Goal: Communication & Community: Answer question/provide support

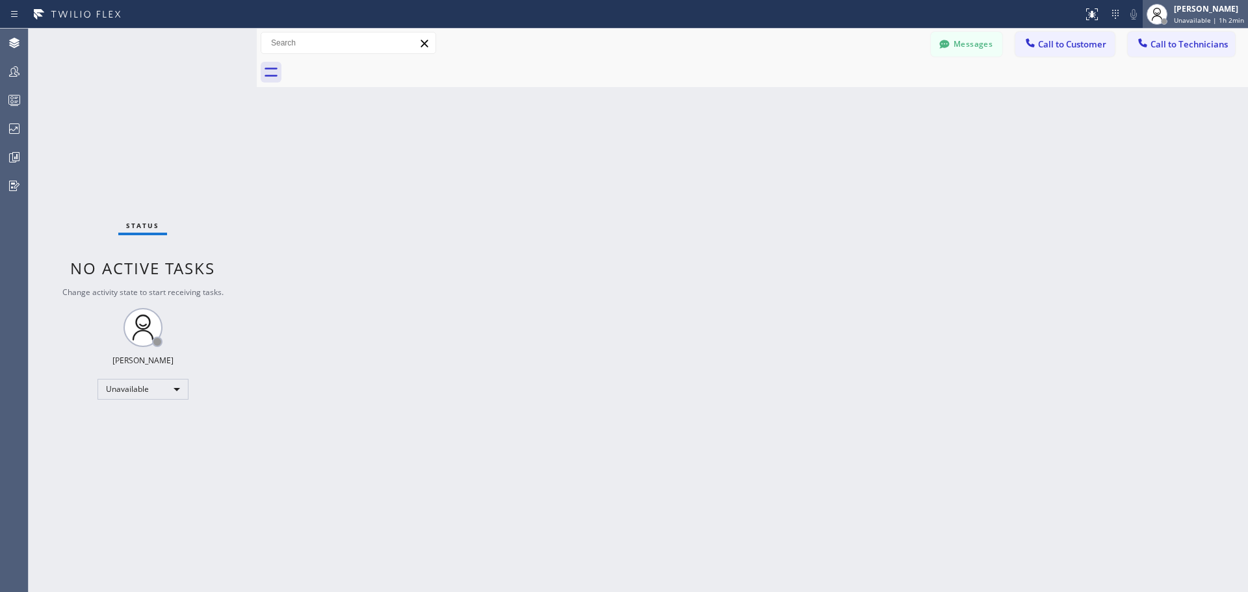
click at [1218, 16] on span "Unavailable | 1h 2min" at bounding box center [1209, 20] width 70 height 9
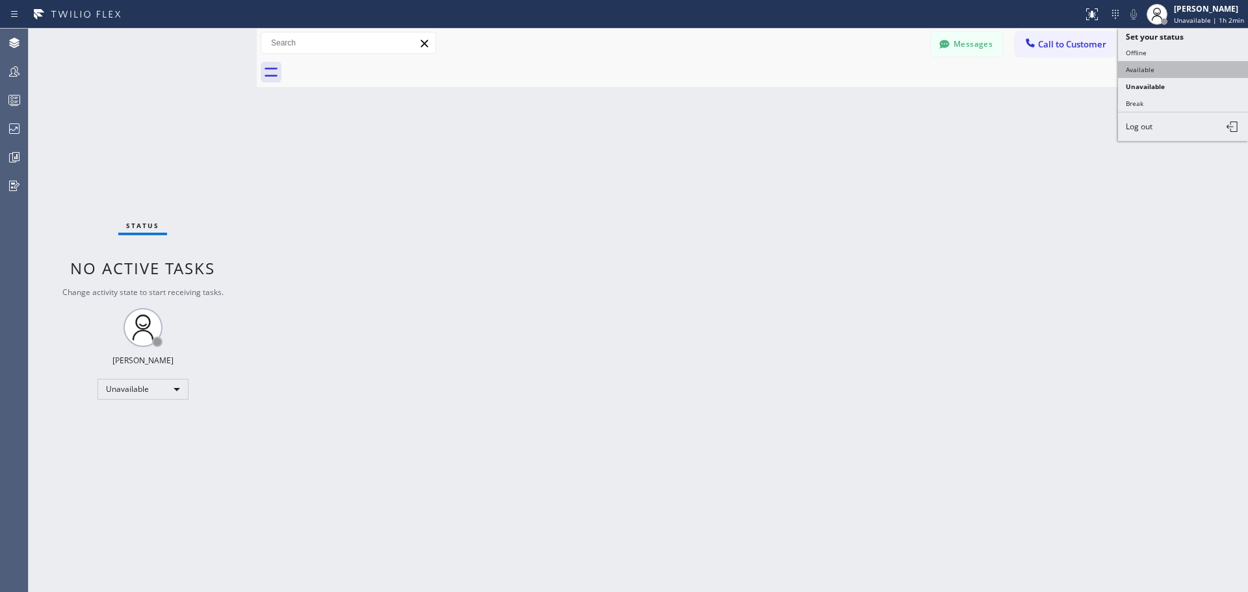
click at [1176, 70] on button "Available" at bounding box center [1183, 69] width 130 height 17
click at [975, 35] on button "Messages" at bounding box center [966, 44] width 71 height 25
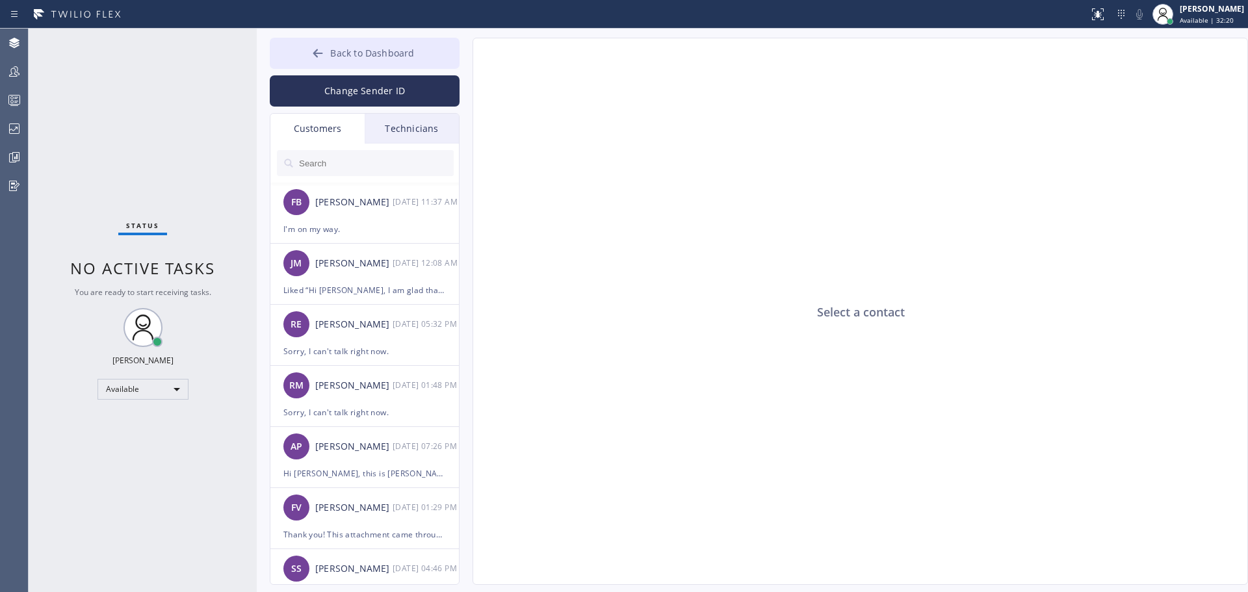
click at [400, 60] on button "Back to Dashboard" at bounding box center [365, 53] width 190 height 31
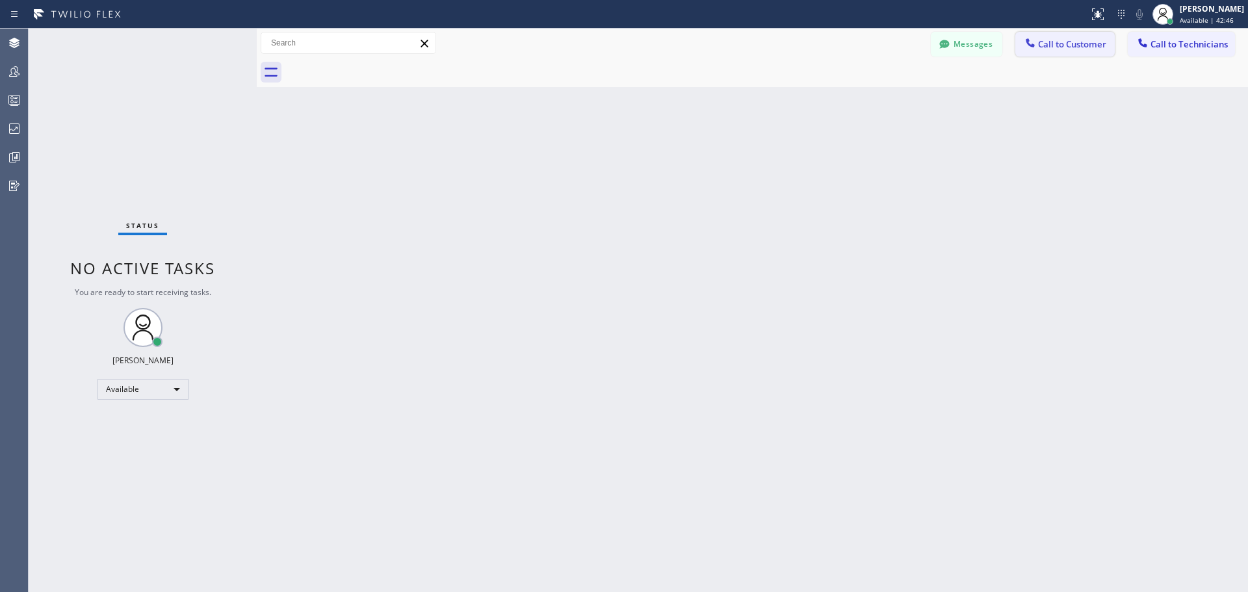
click at [1051, 50] on button "Call to Customer" at bounding box center [1064, 44] width 99 height 25
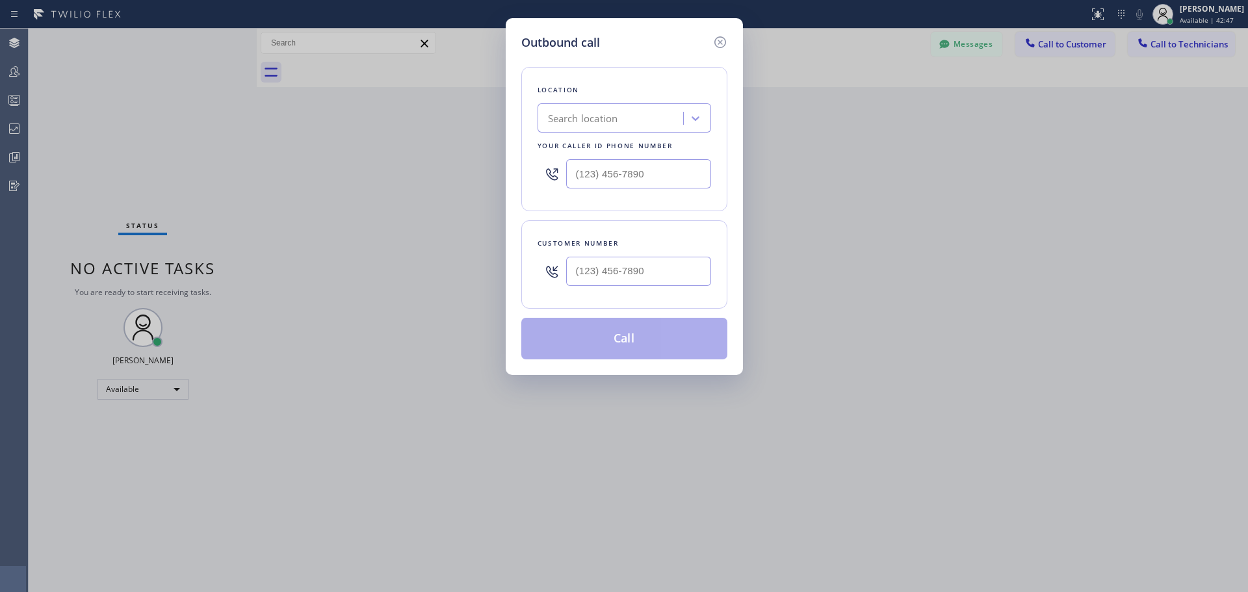
click at [615, 116] on div "Search location" at bounding box center [583, 118] width 70 height 15
type input "CSM"
click at [641, 147] on div "Home Alliance CSM" at bounding box center [623, 145] width 173 height 23
type input "[PHONE_NUMBER]"
click at [624, 266] on input "(___) ___-____" at bounding box center [638, 271] width 145 height 29
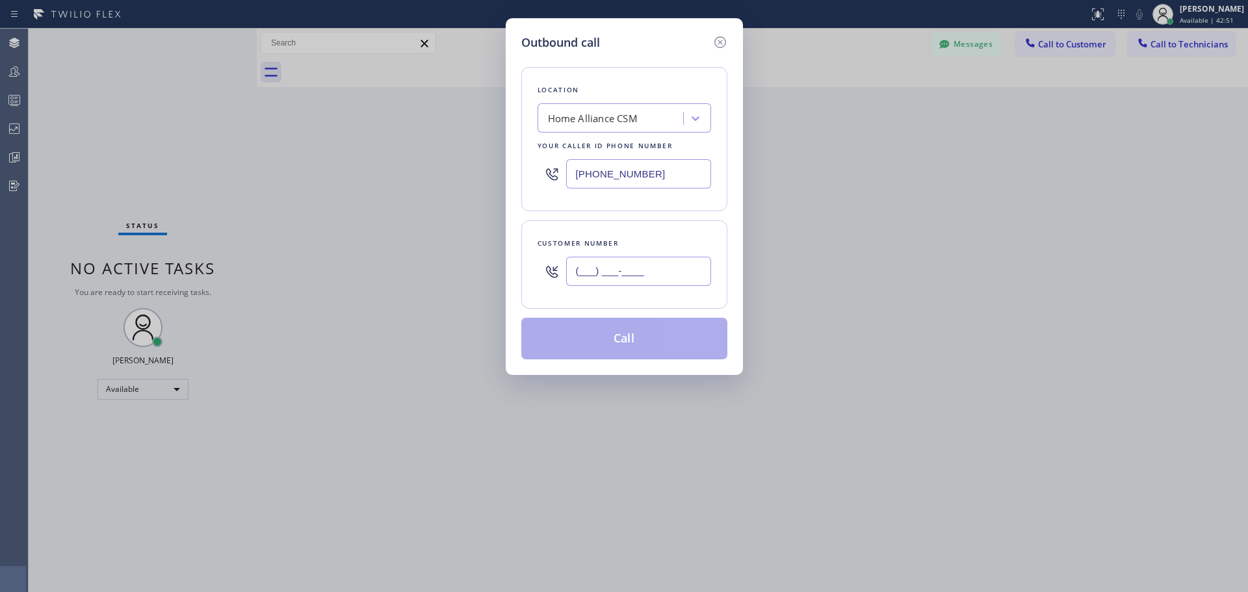
paste input "323) 770-6959"
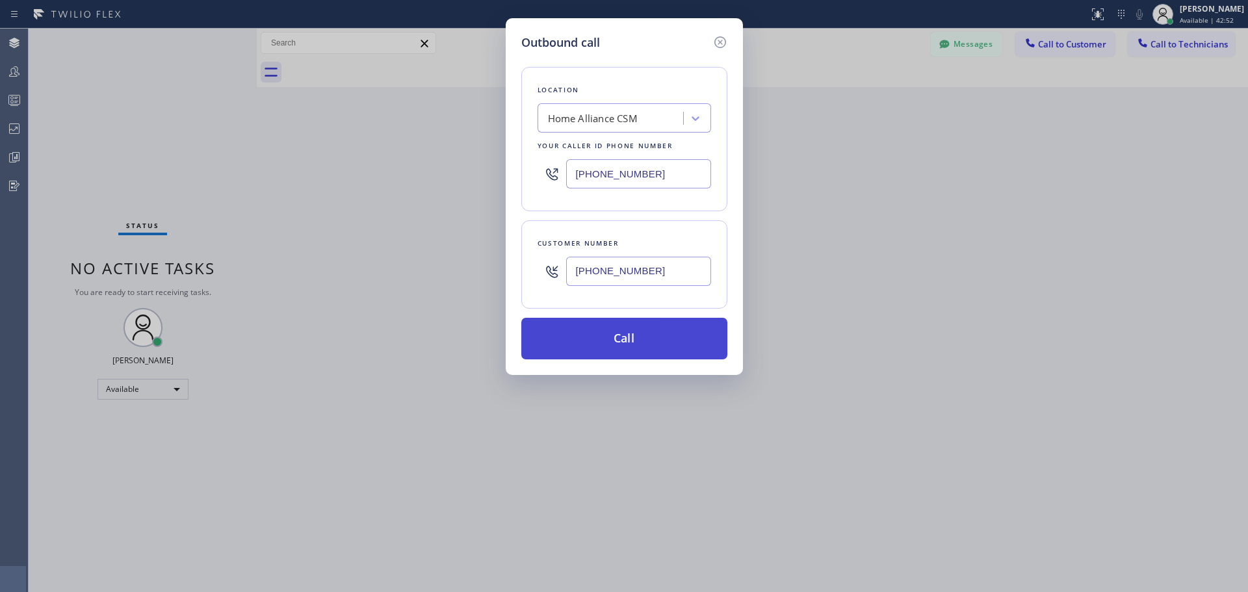
type input "[PHONE_NUMBER]"
click at [635, 347] on button "Call" at bounding box center [624, 339] width 206 height 42
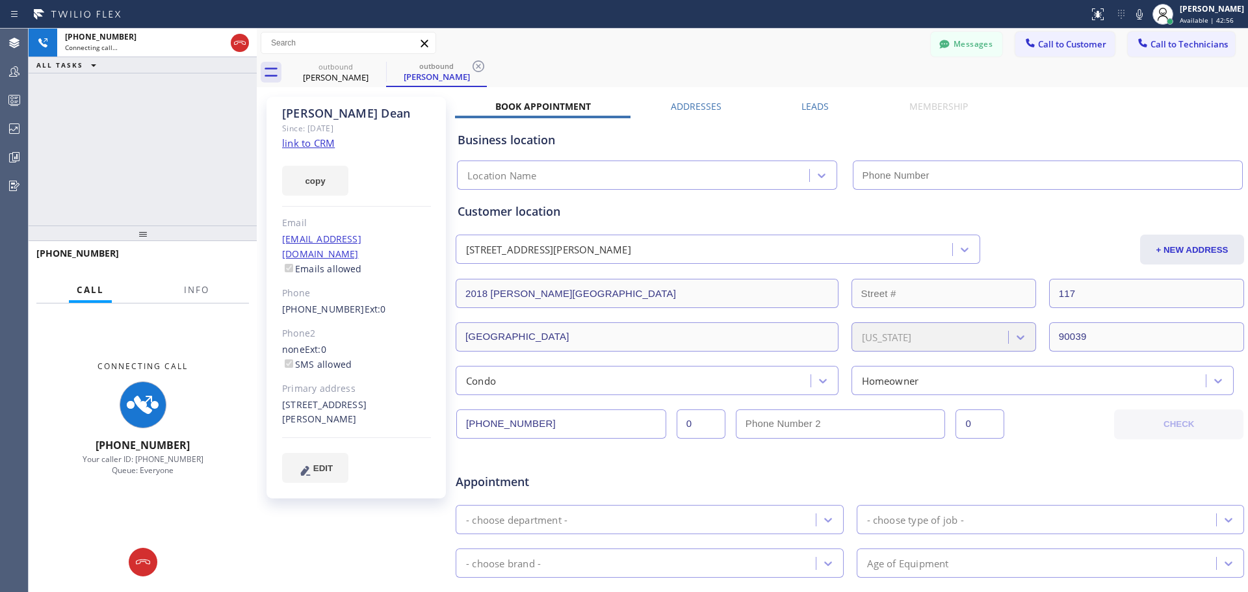
type input "[PHONE_NUMBER]"
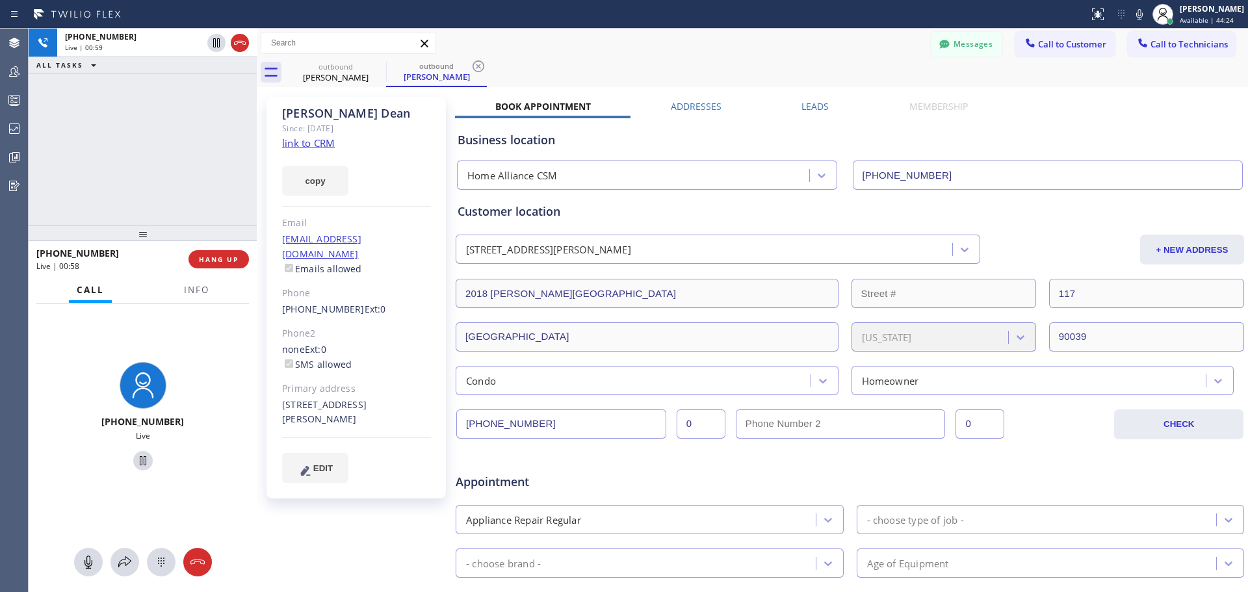
drag, startPoint x: 224, startPoint y: 256, endPoint x: 248, endPoint y: 337, distance: 84.7
click at [224, 256] on span "HANG UP" at bounding box center [219, 259] width 40 height 9
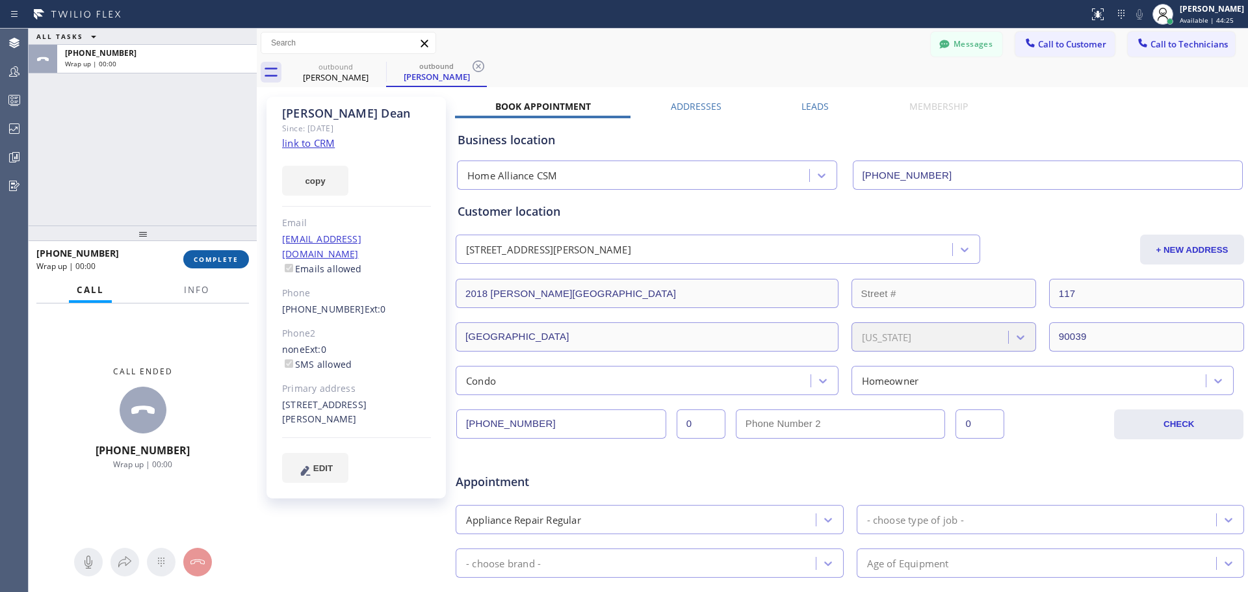
click at [214, 262] on span "COMPLETE" at bounding box center [216, 259] width 45 height 9
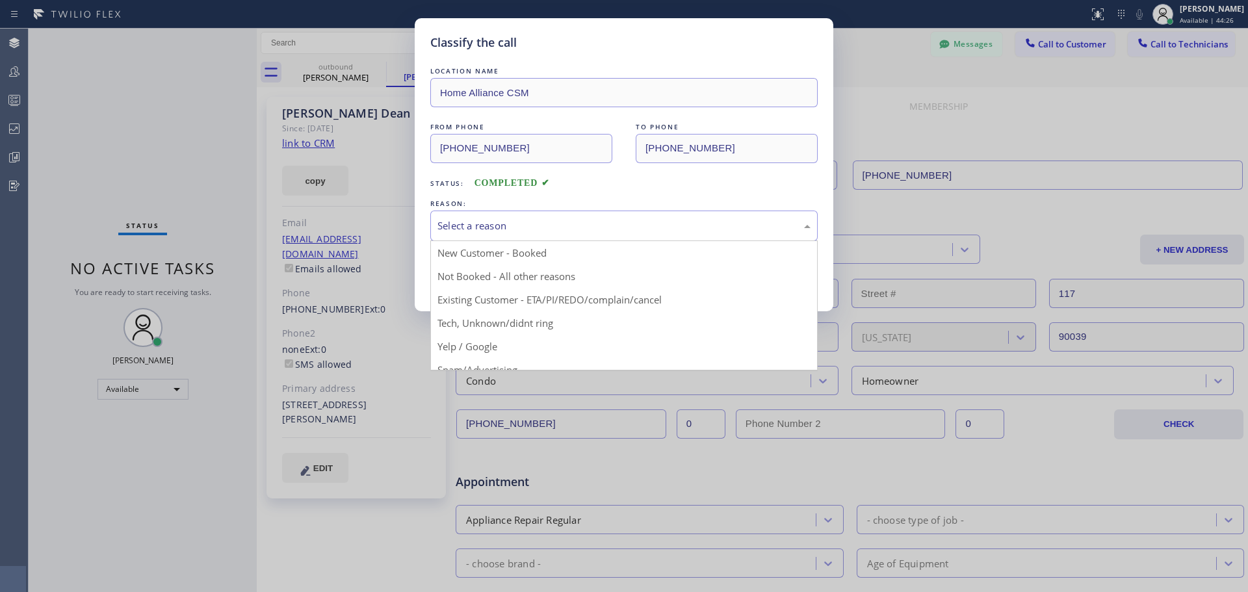
click at [519, 219] on div "Select a reason" at bounding box center [623, 225] width 373 height 15
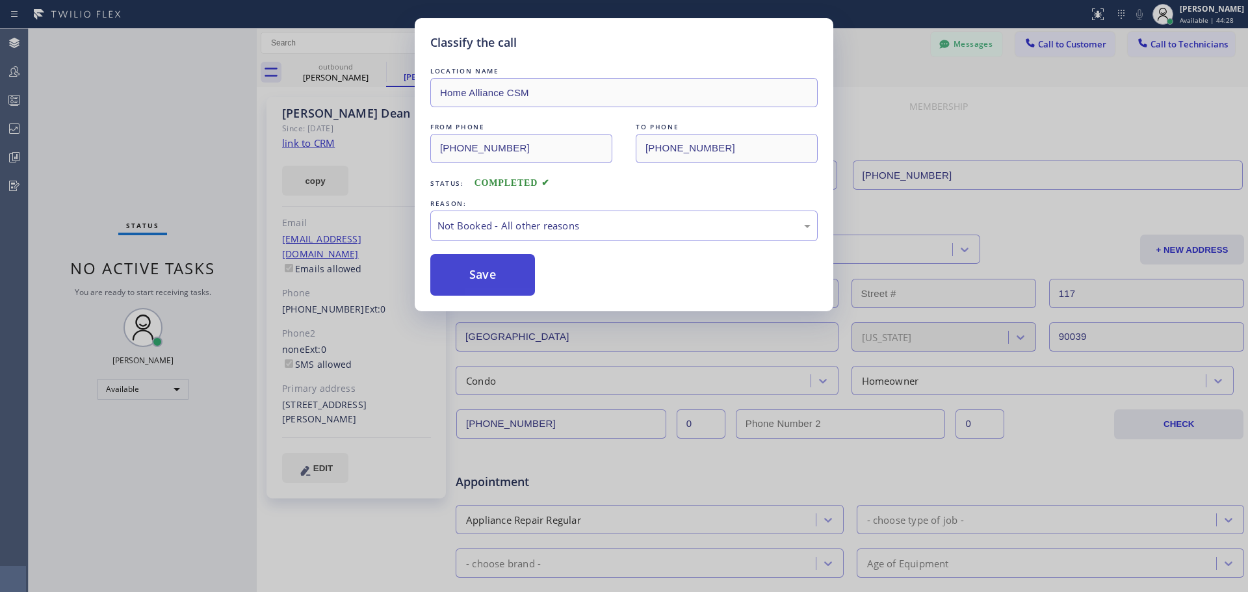
click at [476, 281] on button "Save" at bounding box center [482, 275] width 105 height 42
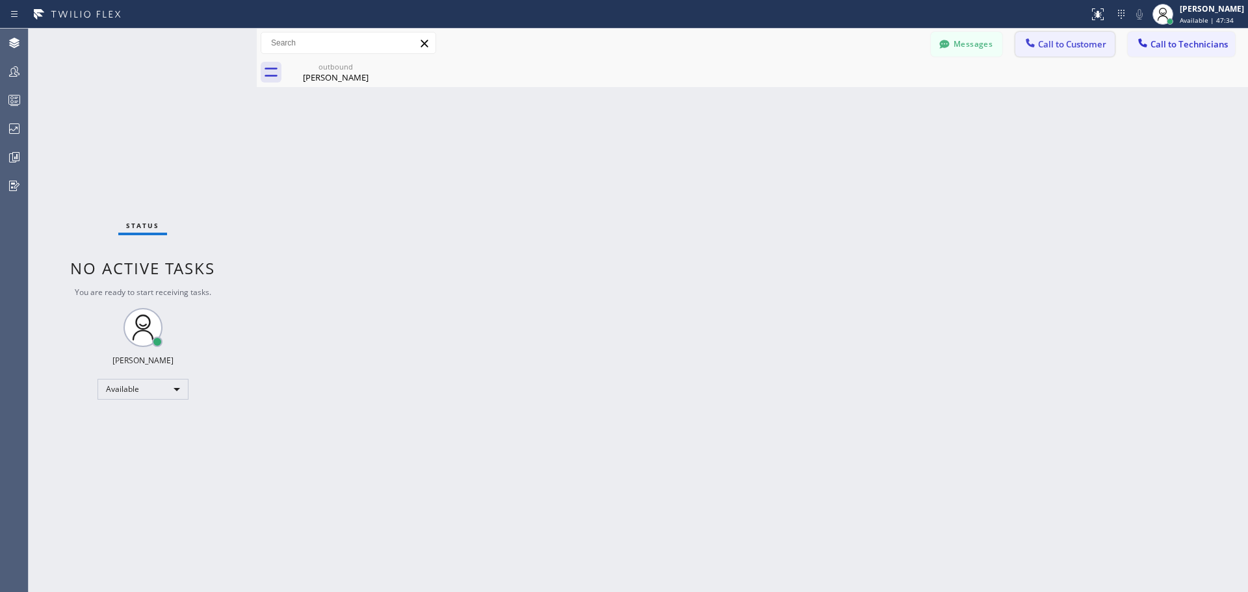
click at [1038, 33] on button "Call to Customer" at bounding box center [1064, 44] width 99 height 25
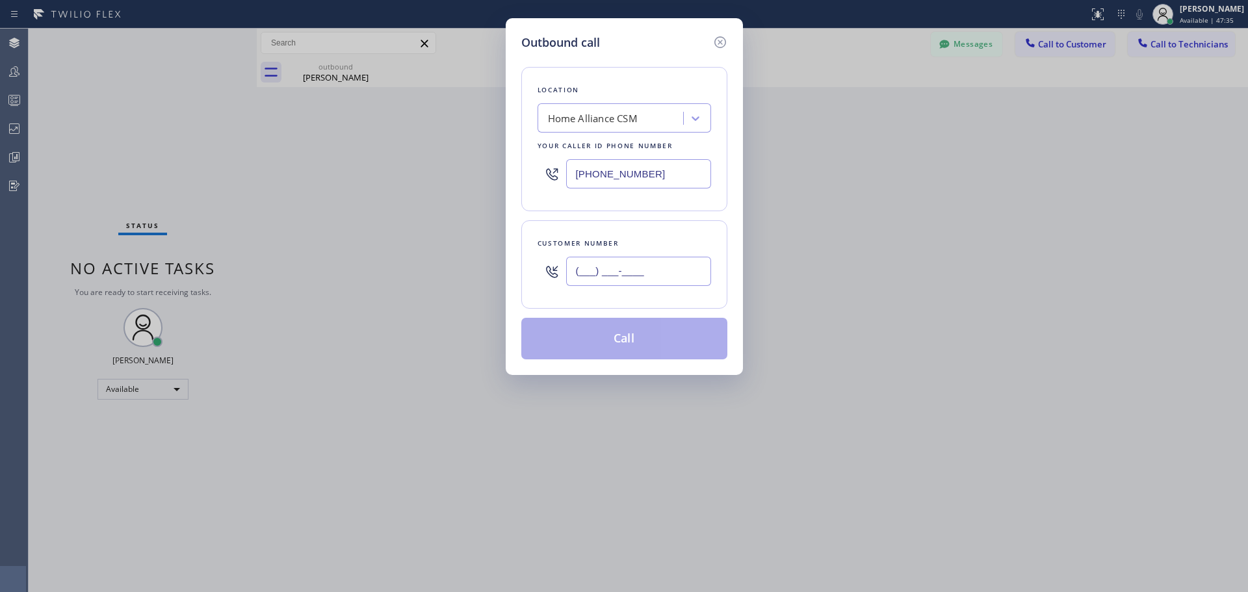
click at [602, 264] on input "(___) ___-____" at bounding box center [638, 271] width 145 height 29
paste input "917) 373-3762"
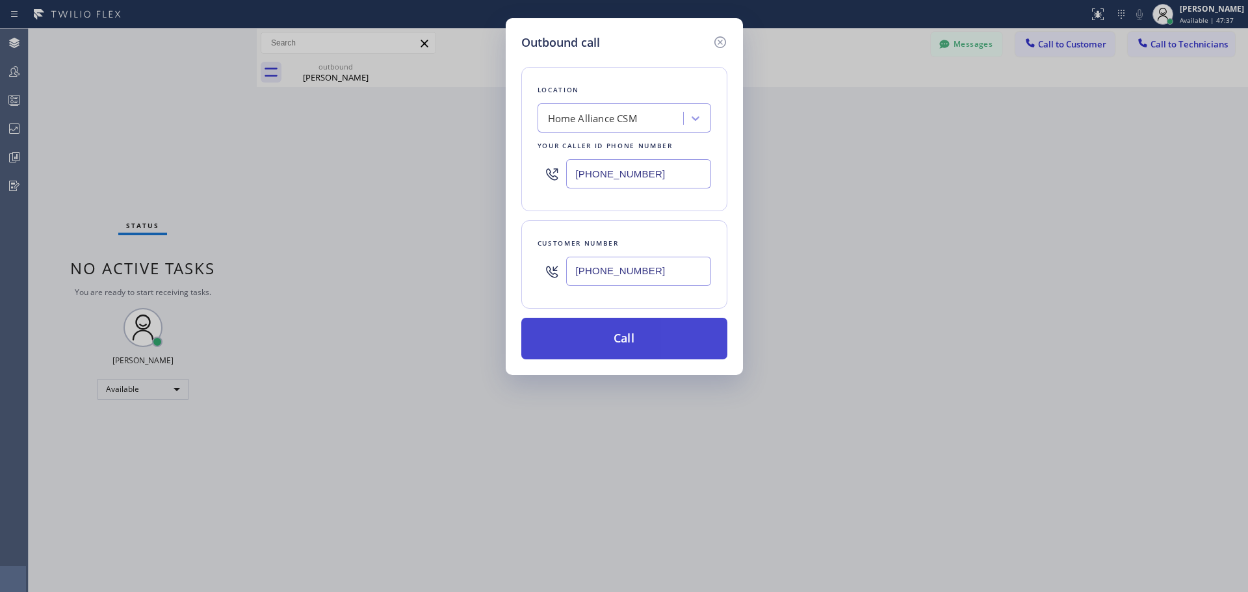
type input "[PHONE_NUMBER]"
click at [593, 354] on button "Call" at bounding box center [624, 339] width 206 height 42
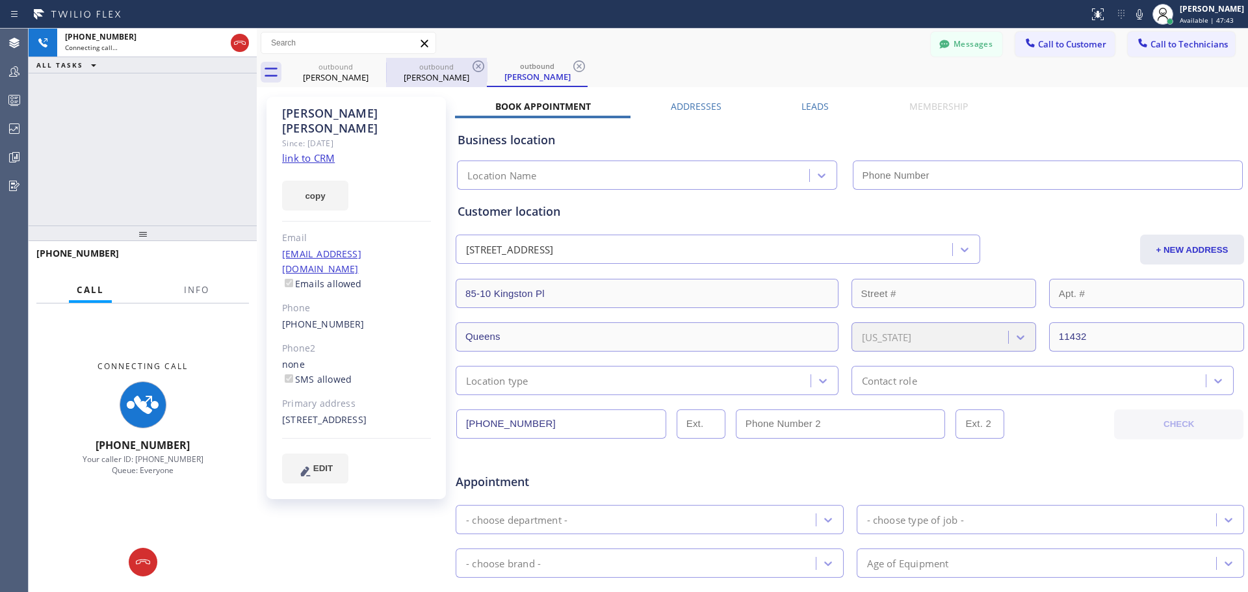
type input "[PHONE_NUMBER]"
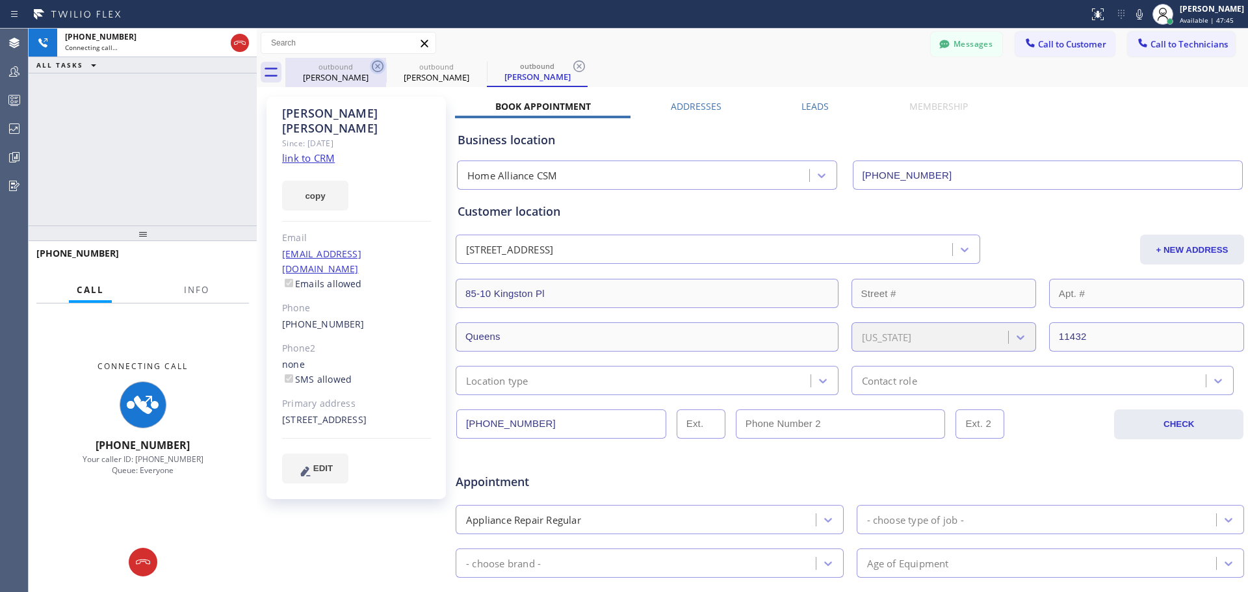
click at [379, 68] on icon at bounding box center [378, 66] width 12 height 12
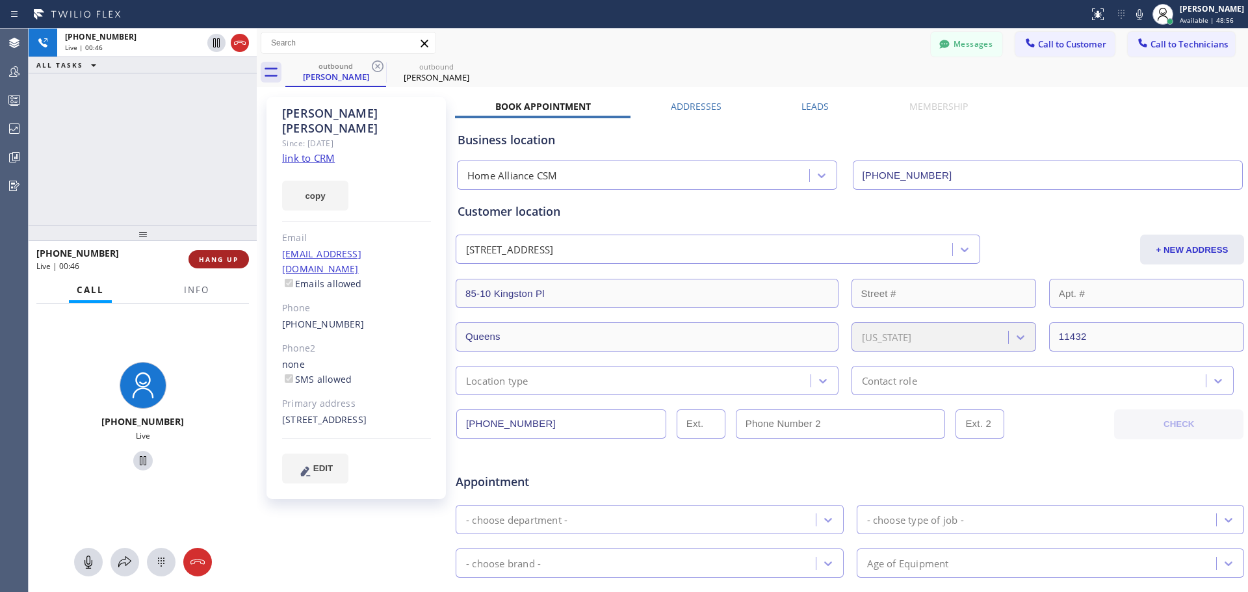
click at [224, 266] on button "HANG UP" at bounding box center [218, 259] width 60 height 18
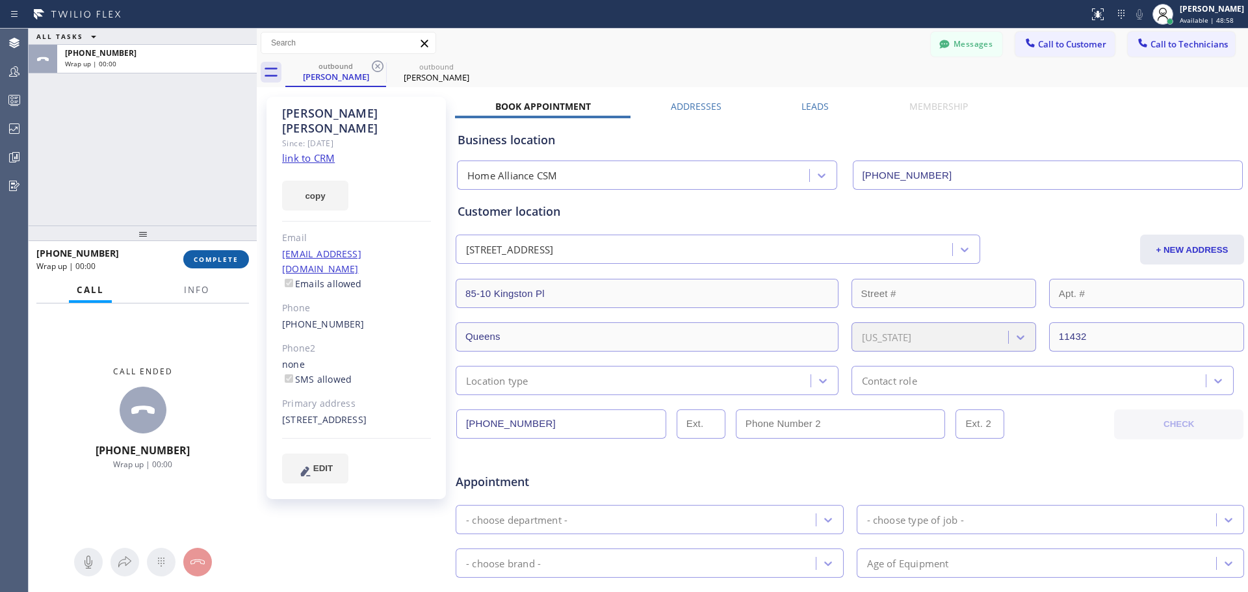
click at [236, 253] on button "COMPLETE" at bounding box center [216, 259] width 66 height 18
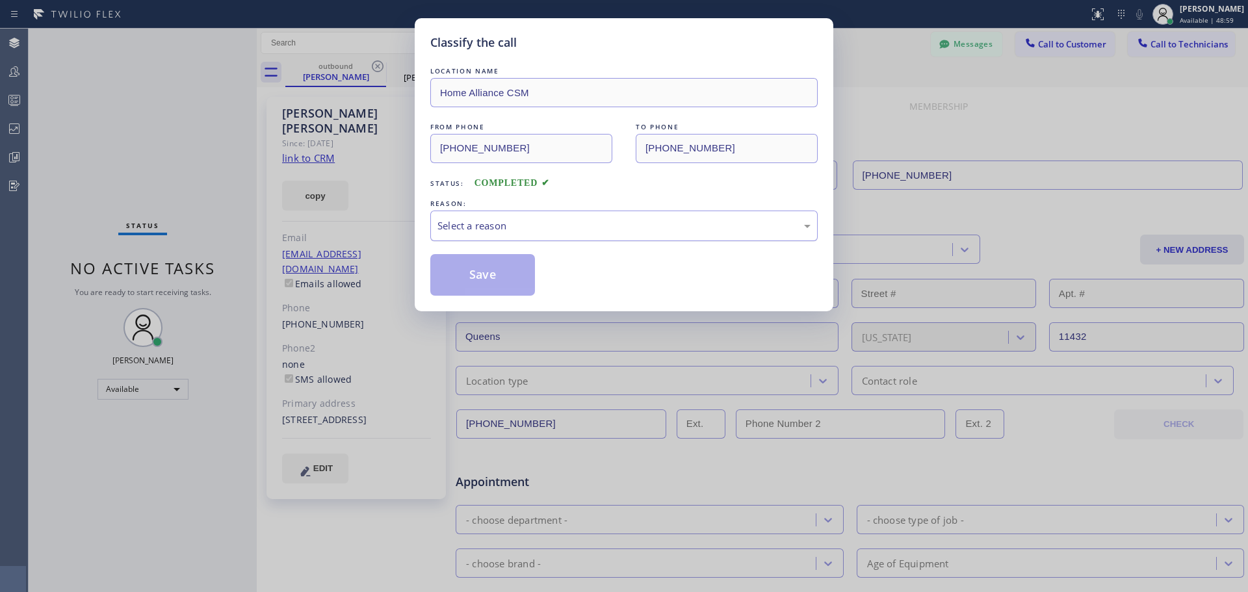
click at [552, 229] on div "Select a reason" at bounding box center [623, 225] width 373 height 15
click at [485, 273] on button "Save" at bounding box center [482, 275] width 105 height 42
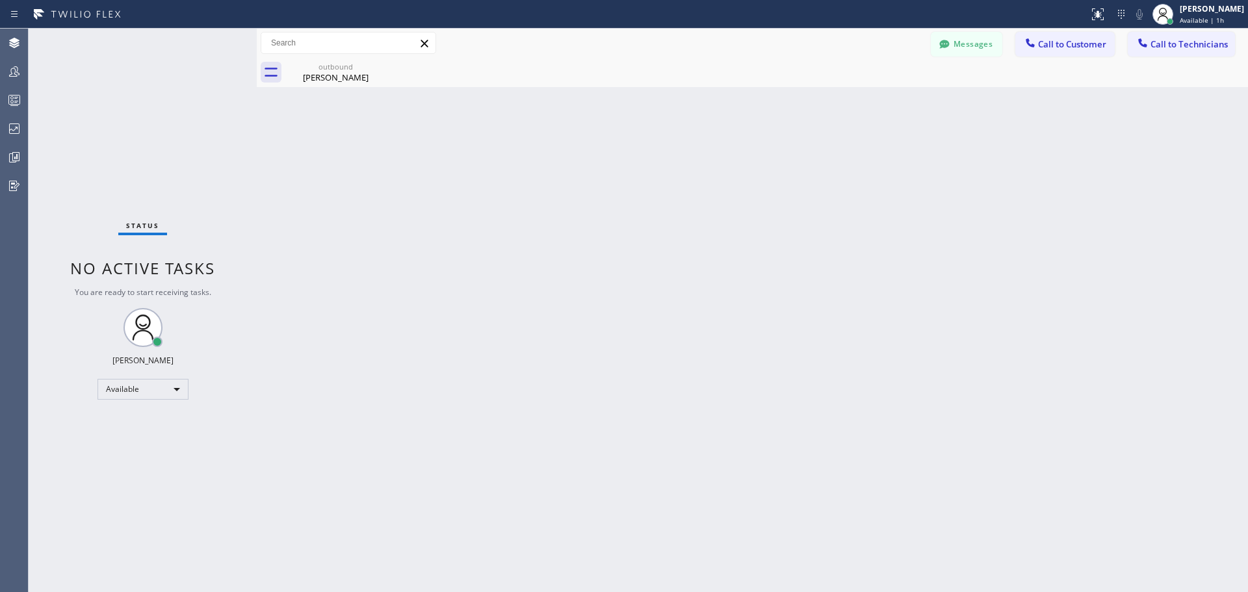
click at [1091, 46] on span "Call to Customer" at bounding box center [1072, 44] width 68 height 12
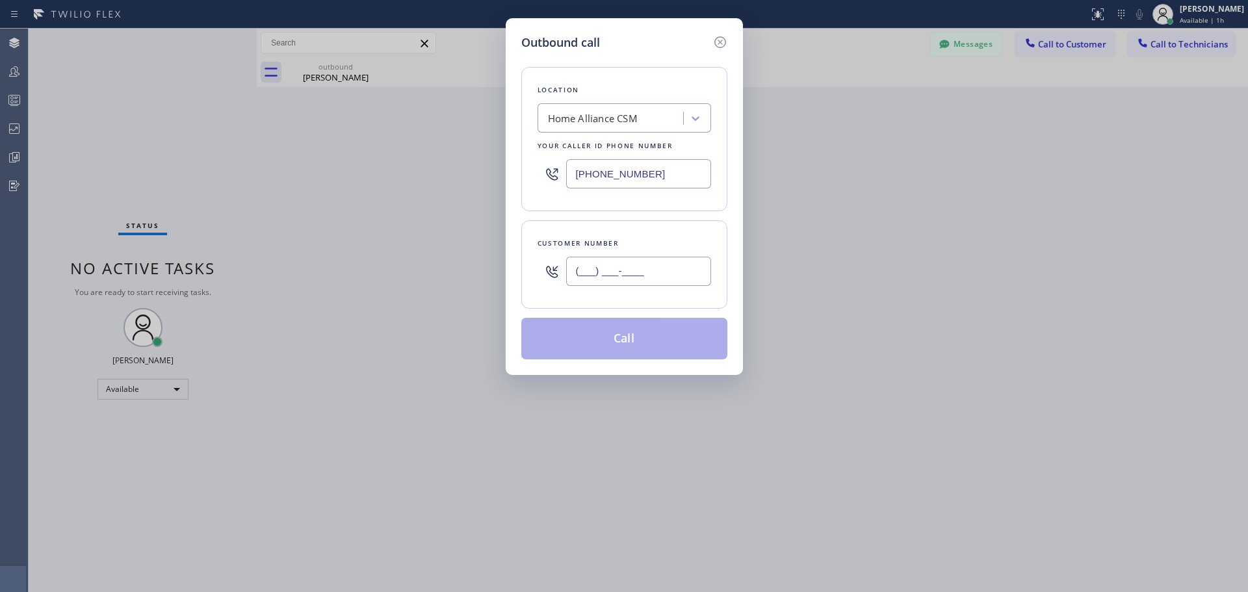
click at [682, 279] on input "(___) ___-____" at bounding box center [638, 271] width 145 height 29
paste input "571) 239-8644"
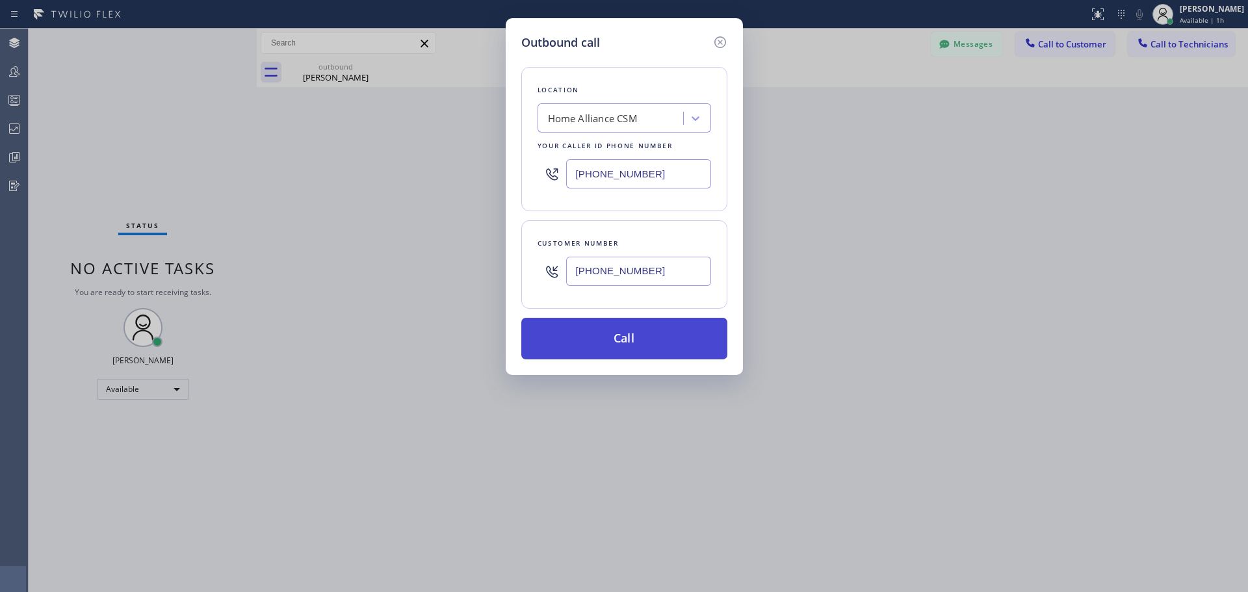
type input "[PHONE_NUMBER]"
click at [664, 334] on button "Call" at bounding box center [624, 339] width 206 height 42
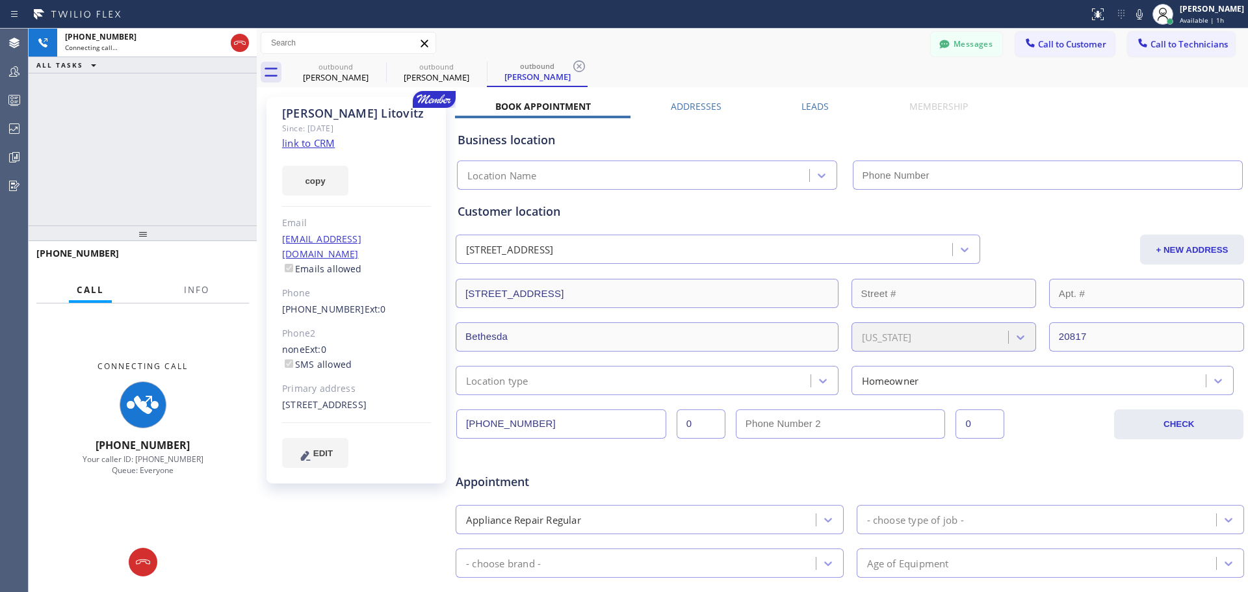
type input "[PHONE_NUMBER]"
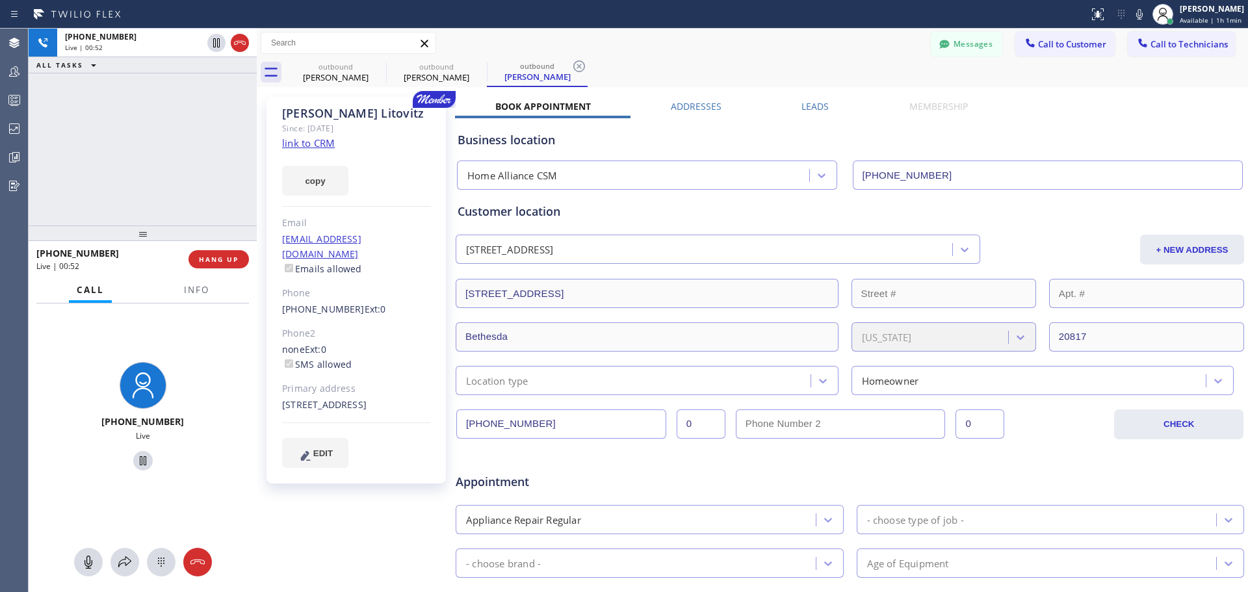
click at [225, 248] on div "[PHONE_NUMBER] Live | 00:52 HANG UP" at bounding box center [142, 259] width 212 height 34
click at [227, 257] on span "HANG UP" at bounding box center [219, 259] width 40 height 9
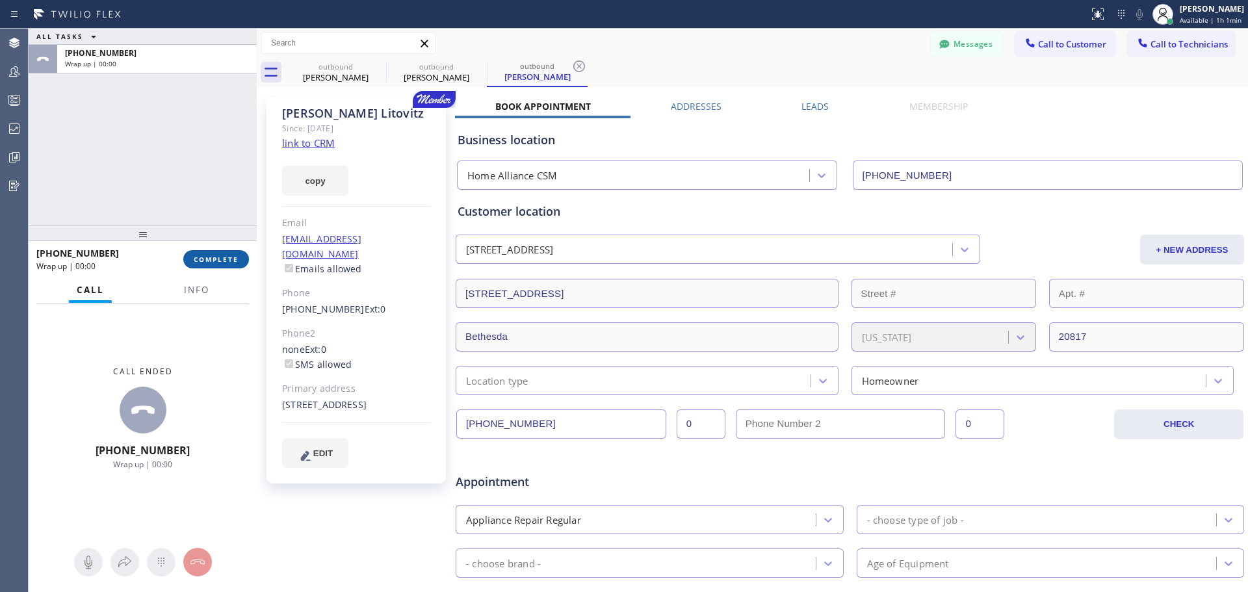
click at [221, 261] on span "COMPLETE" at bounding box center [216, 259] width 45 height 9
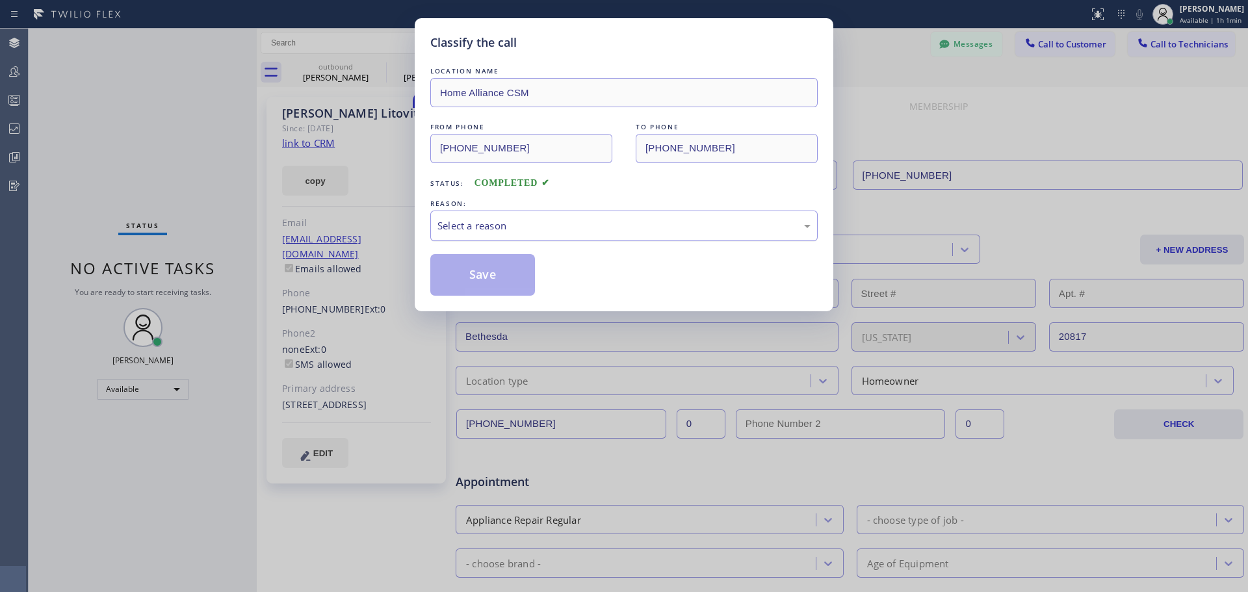
click at [565, 233] on div "Select a reason" at bounding box center [623, 226] width 387 height 31
drag, startPoint x: 469, startPoint y: 275, endPoint x: 140, endPoint y: 335, distance: 334.3
click at [469, 274] on button "Save" at bounding box center [482, 275] width 105 height 42
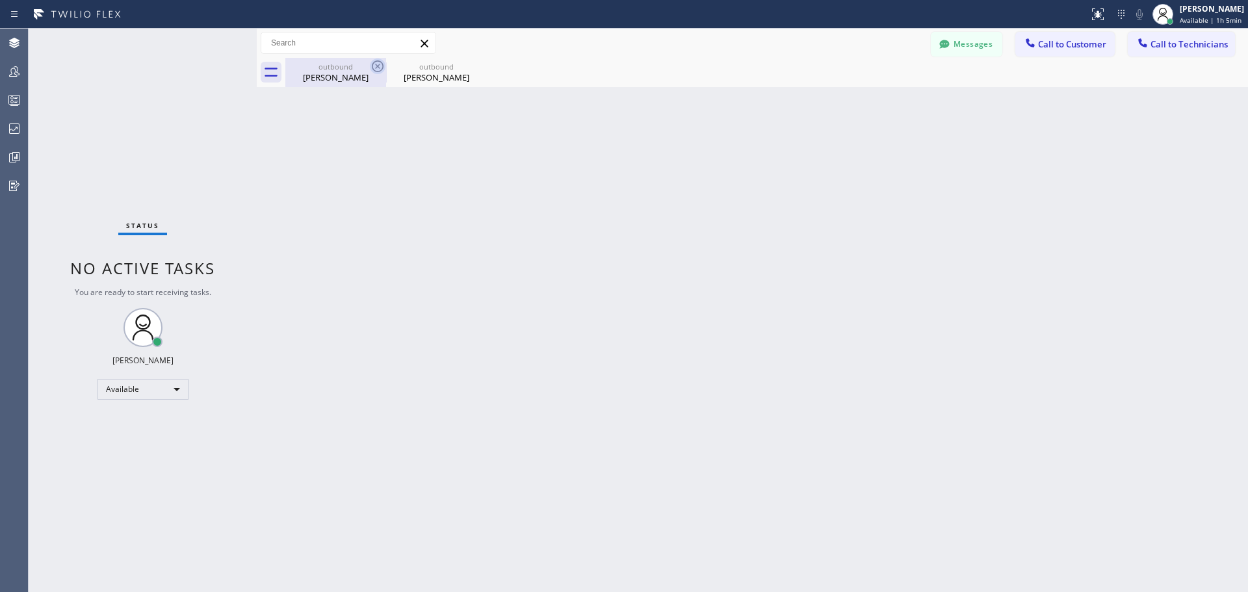
click at [375, 64] on icon at bounding box center [378, 66] width 16 height 16
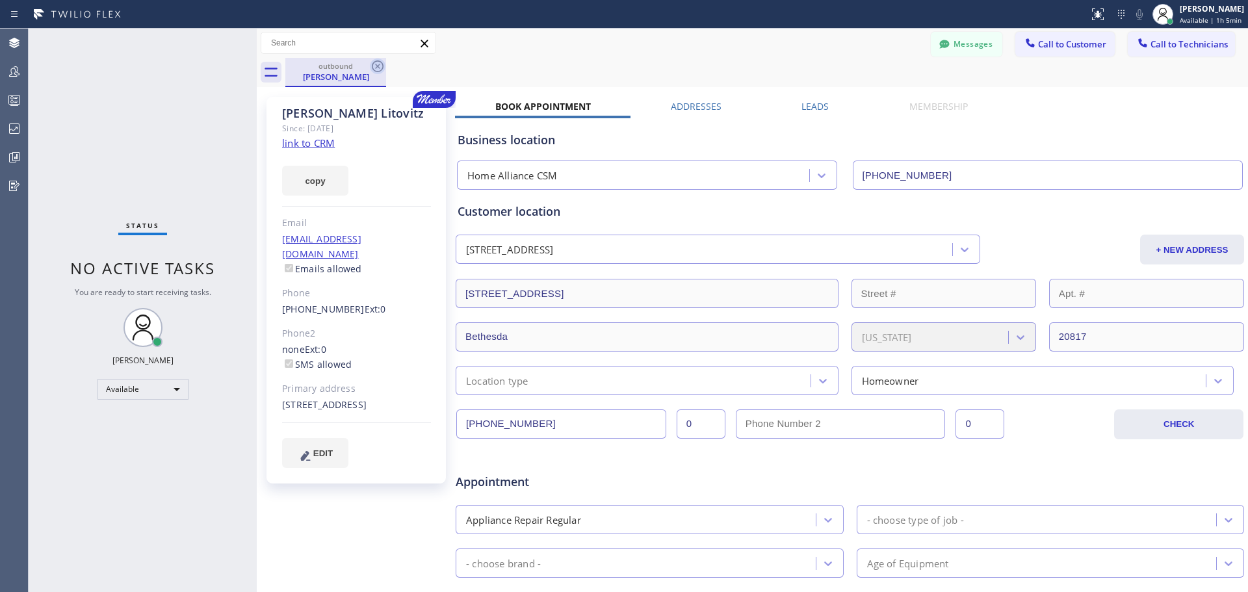
click at [378, 68] on icon at bounding box center [378, 66] width 16 height 16
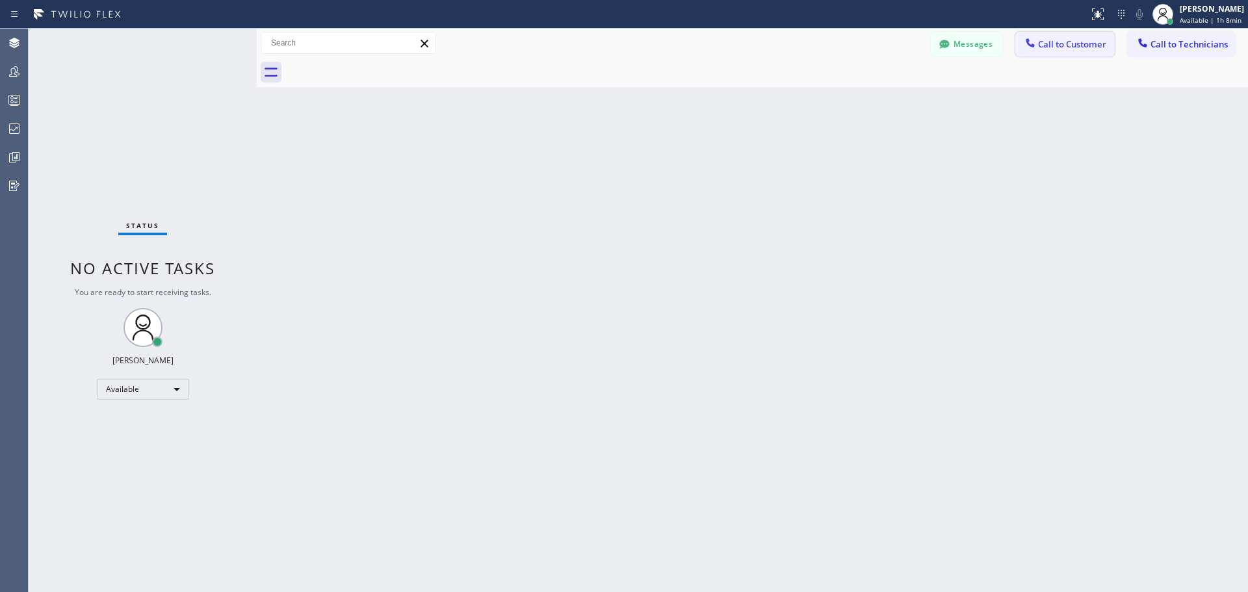
click at [1068, 49] on span "Call to Customer" at bounding box center [1072, 44] width 68 height 12
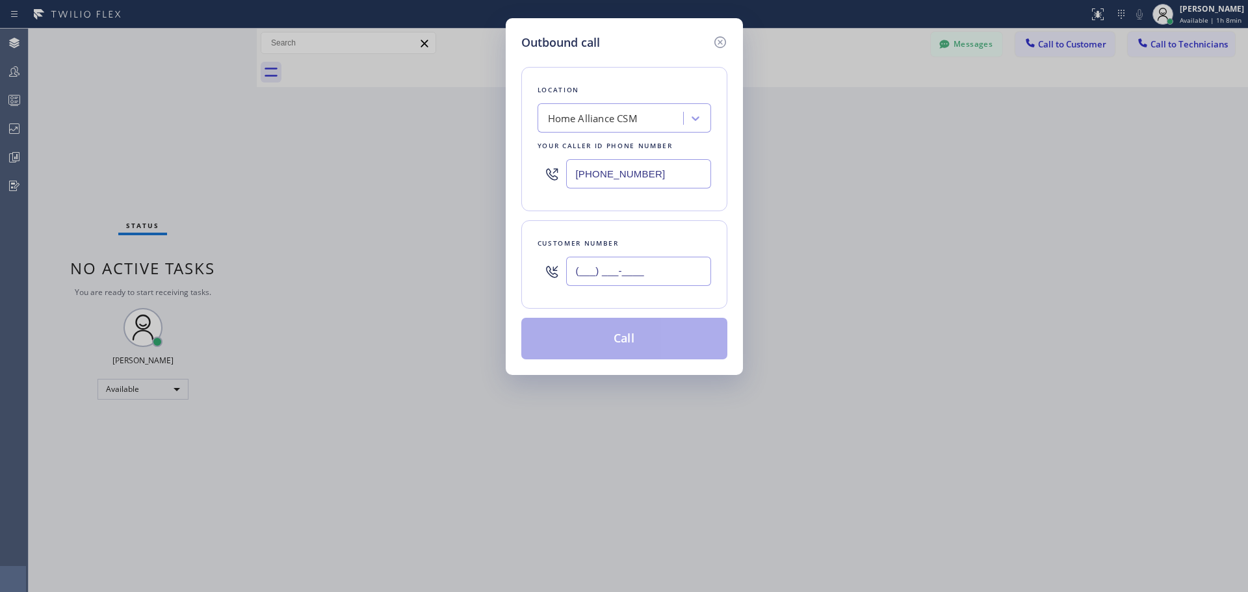
click at [625, 266] on input "(___) ___-____" at bounding box center [638, 271] width 145 height 29
paste input "310) 908-1861"
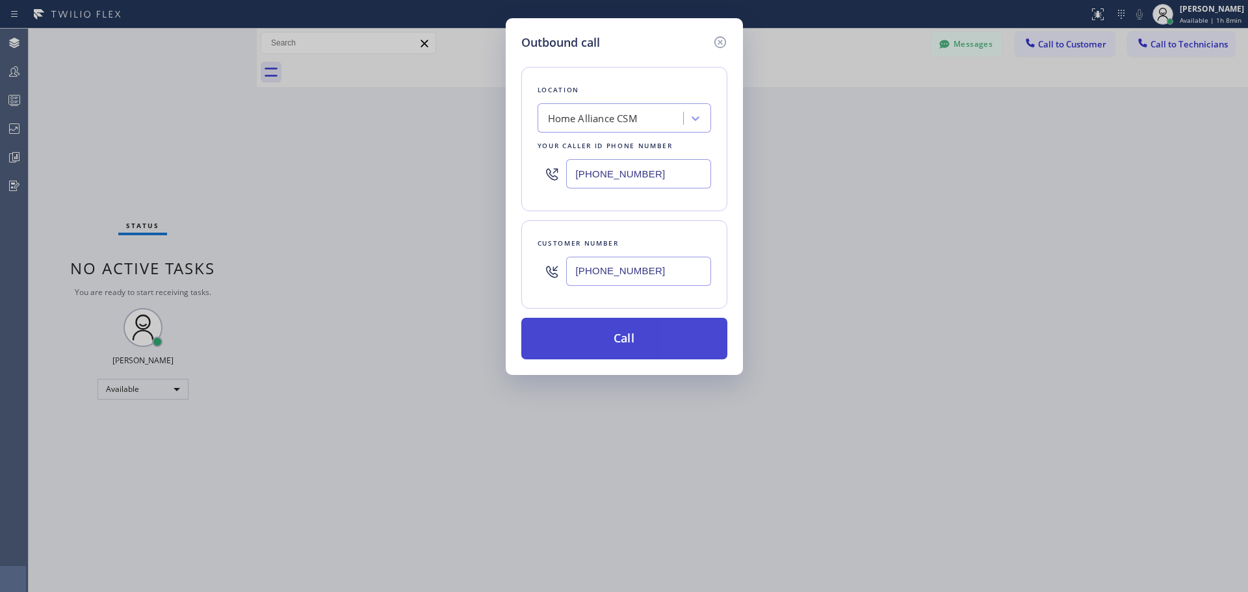
type input "[PHONE_NUMBER]"
click at [648, 338] on button "Call" at bounding box center [624, 339] width 206 height 42
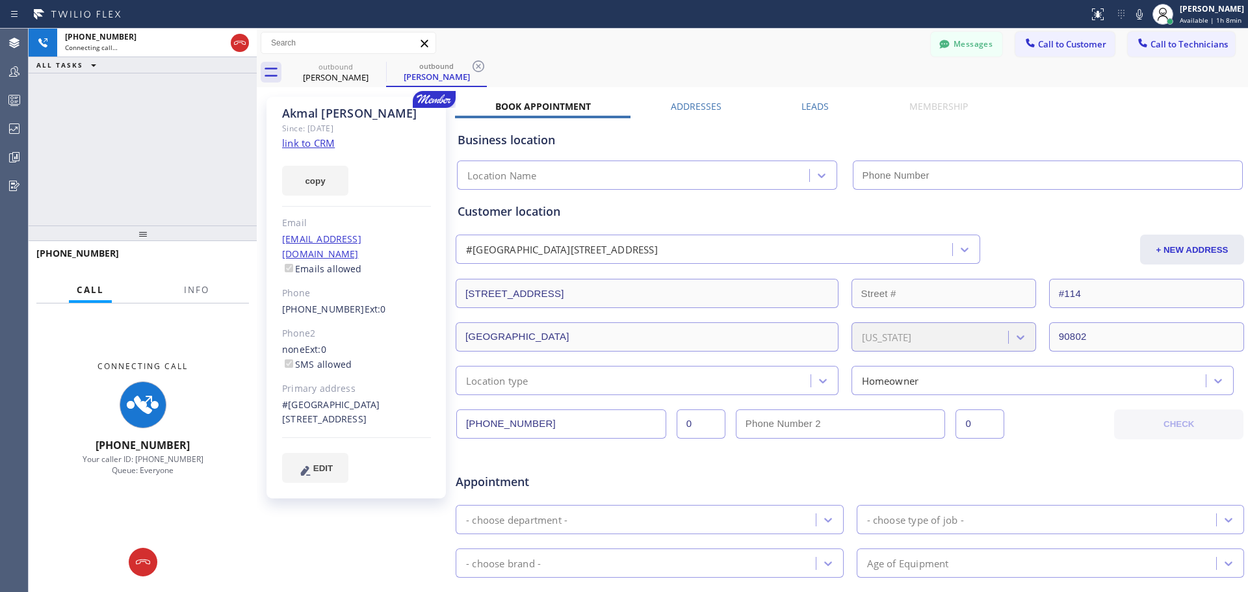
type input "[PHONE_NUMBER]"
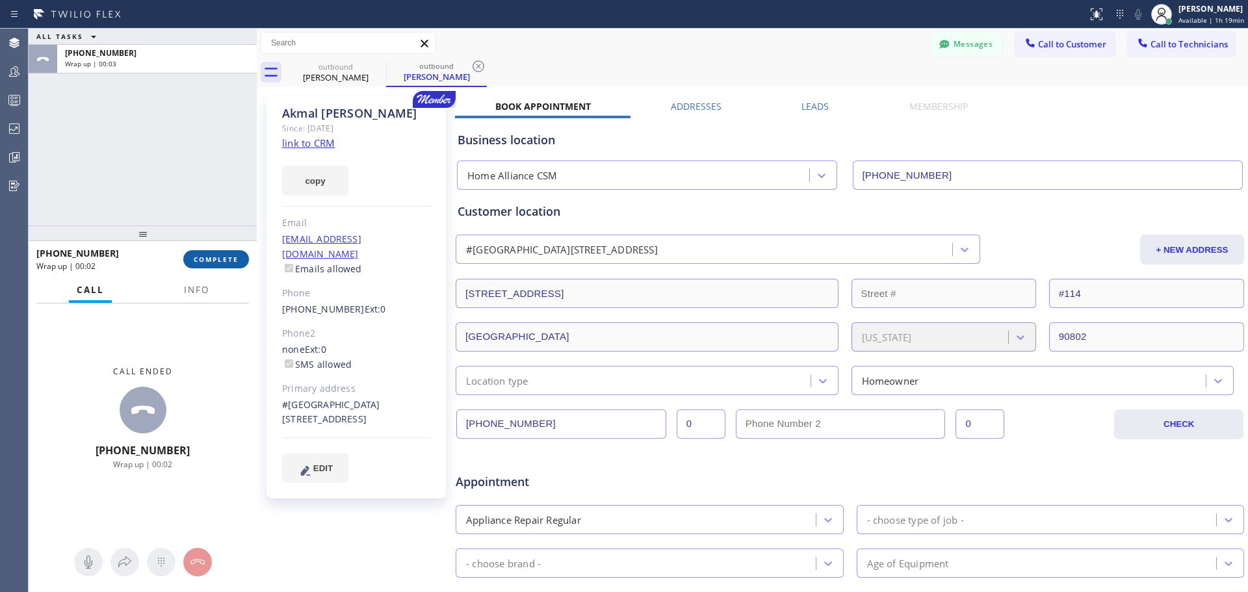
click at [238, 261] on button "COMPLETE" at bounding box center [216, 259] width 66 height 18
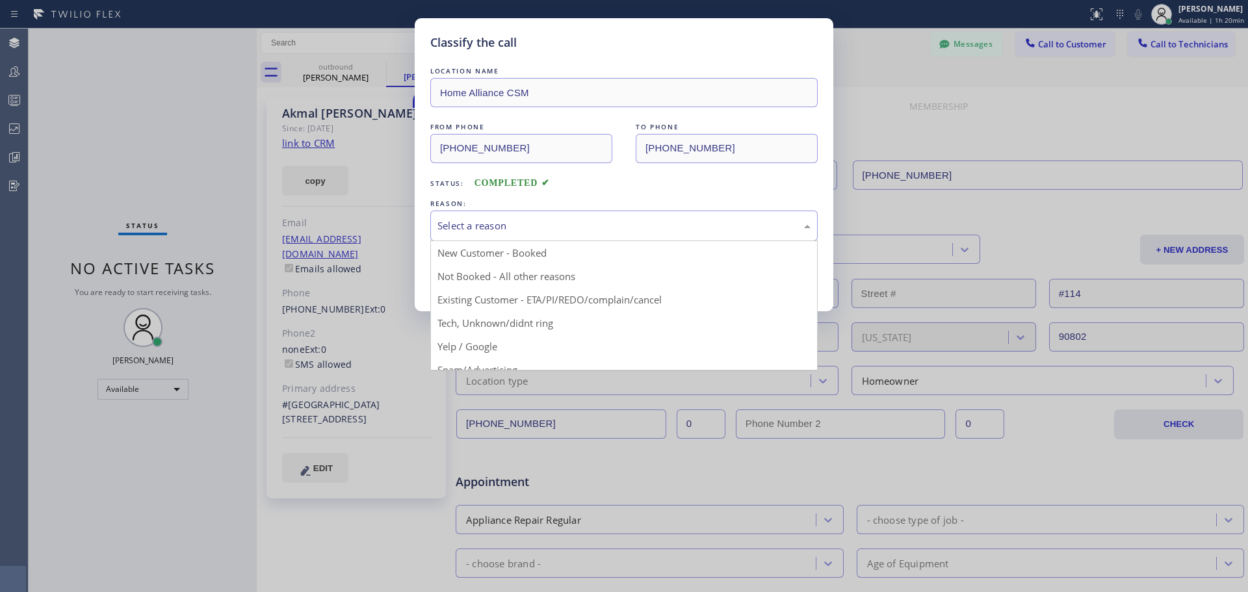
click at [608, 224] on div "Select a reason" at bounding box center [623, 225] width 373 height 15
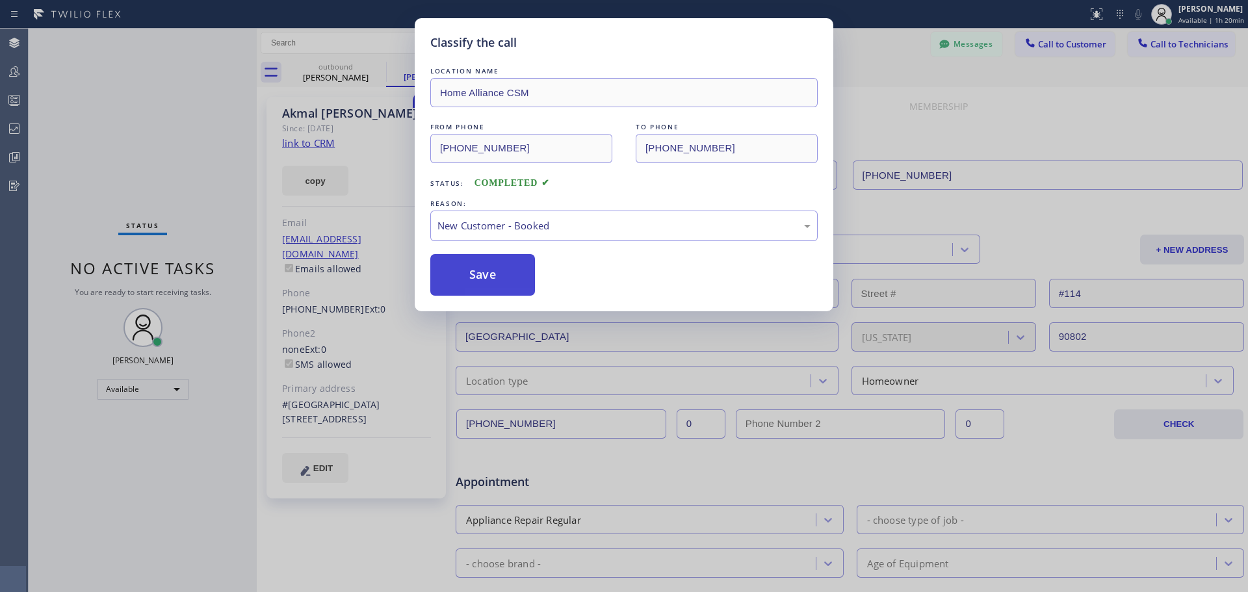
click at [504, 279] on button "Save" at bounding box center [482, 275] width 105 height 42
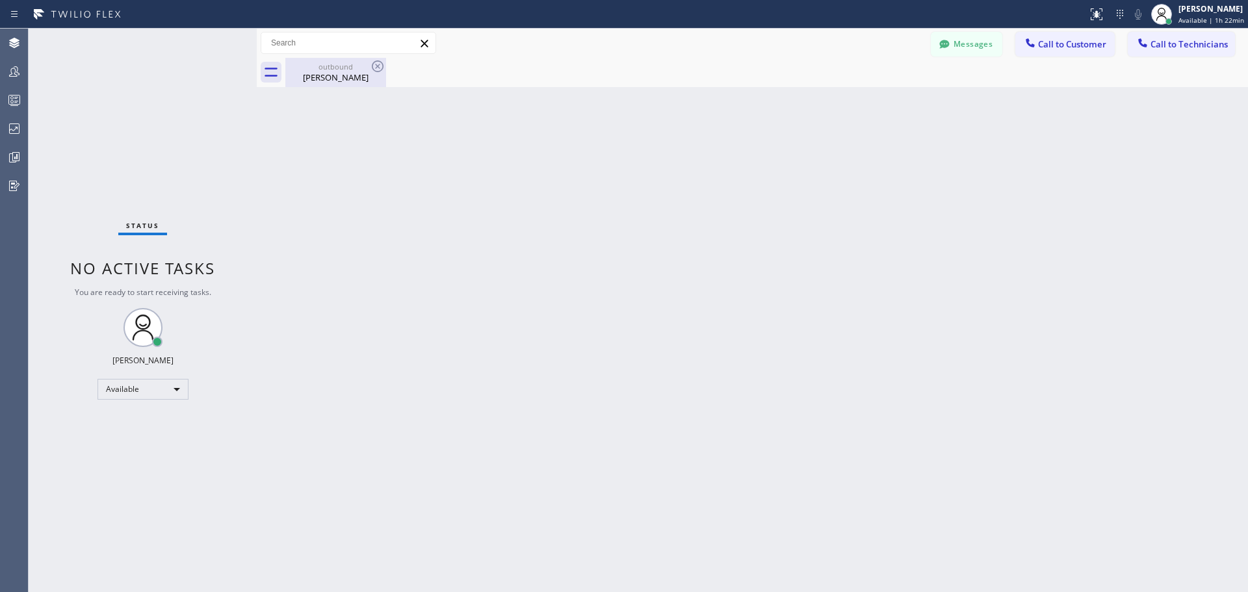
click at [313, 70] on div "outbound" at bounding box center [336, 67] width 98 height 10
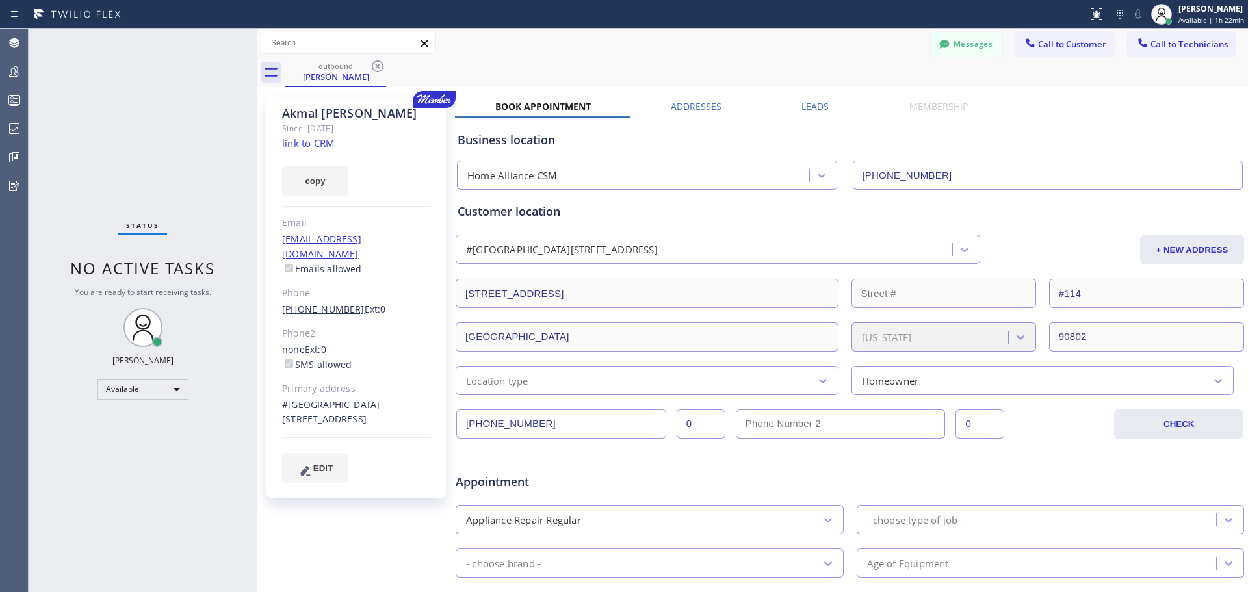
click at [320, 303] on link "[PHONE_NUMBER]" at bounding box center [323, 309] width 83 height 12
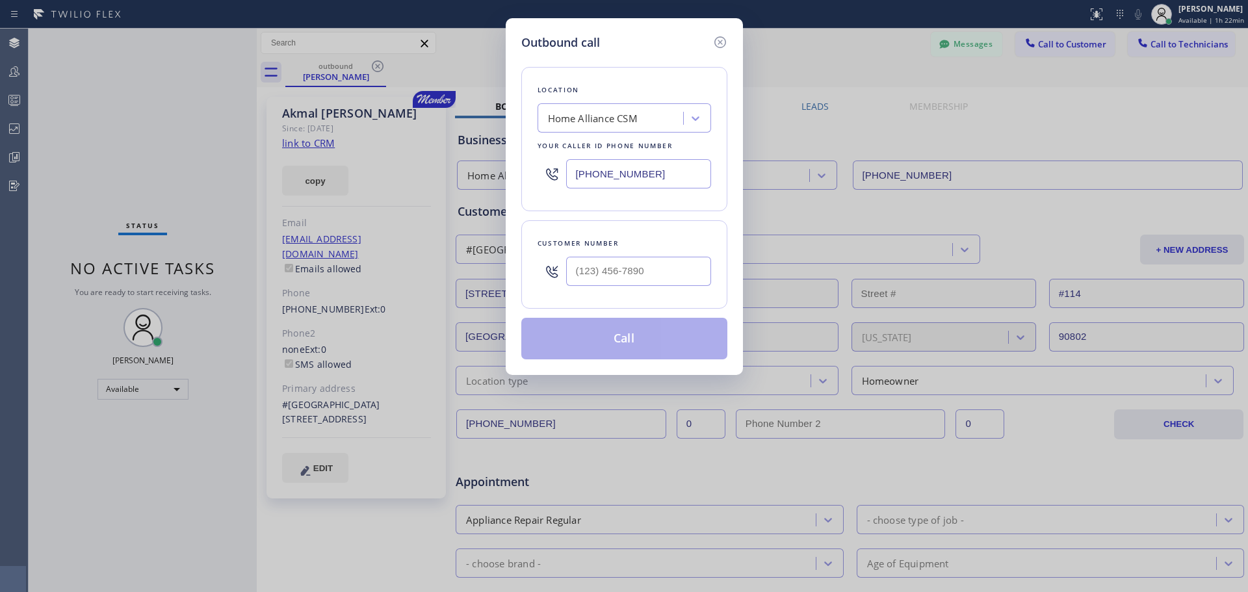
type input "[PHONE_NUMBER]"
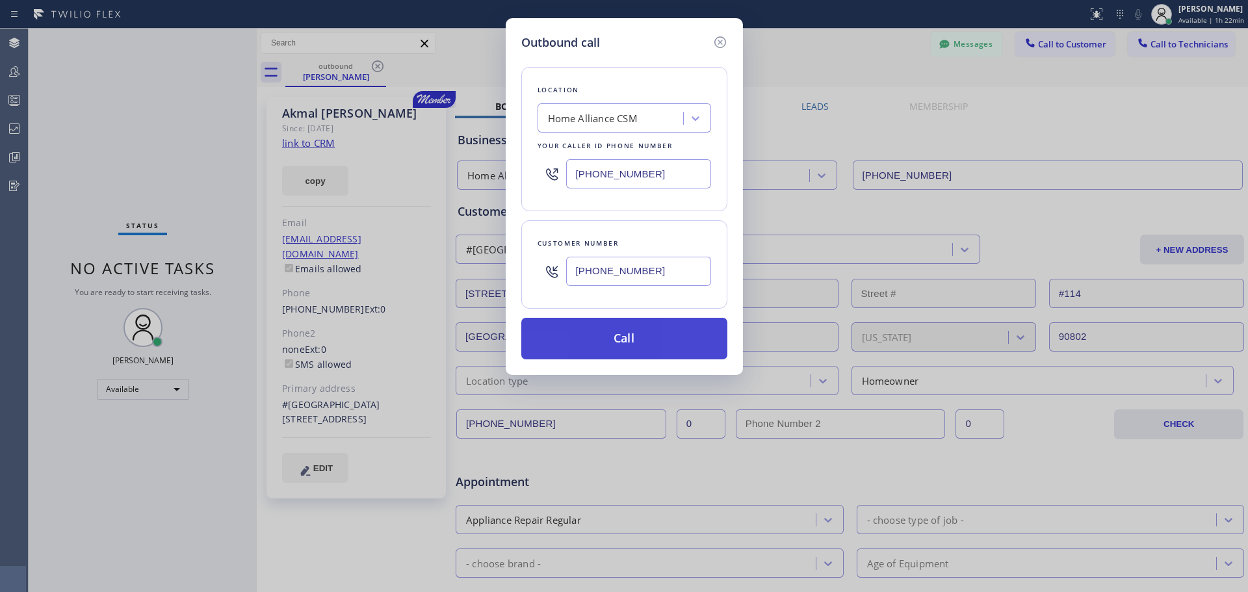
click at [606, 335] on button "Call" at bounding box center [624, 339] width 206 height 42
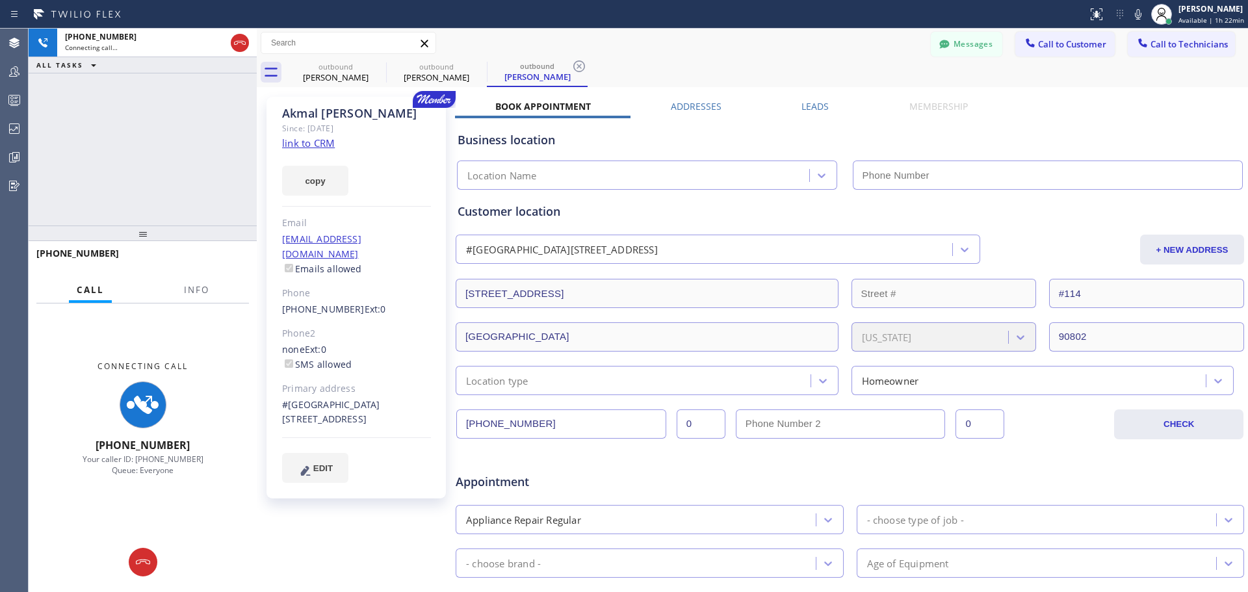
type input "[PHONE_NUMBER]"
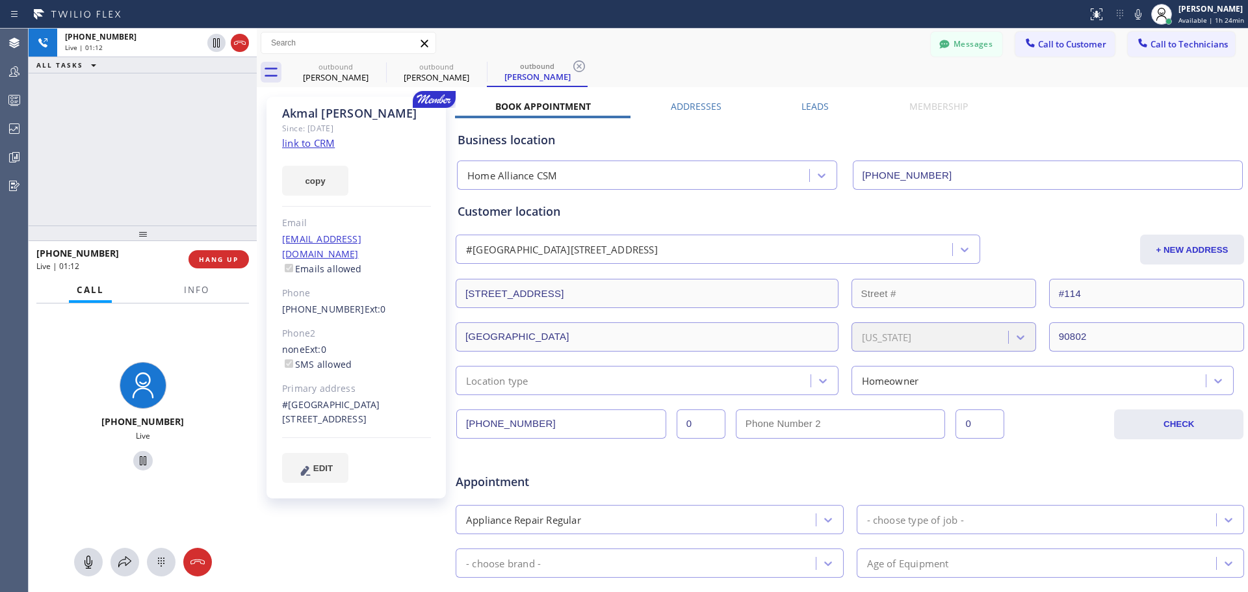
drag, startPoint x: 221, startPoint y: 262, endPoint x: 313, endPoint y: 328, distance: 113.1
click at [221, 262] on span "HANG UP" at bounding box center [219, 259] width 40 height 9
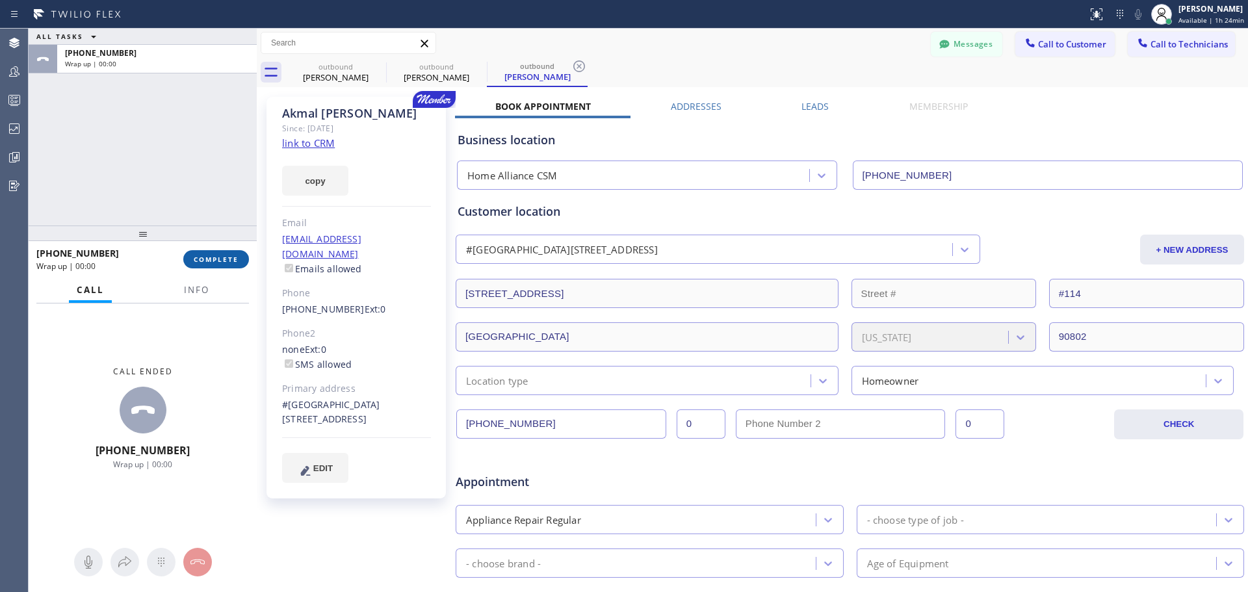
click at [212, 251] on button "COMPLETE" at bounding box center [216, 259] width 66 height 18
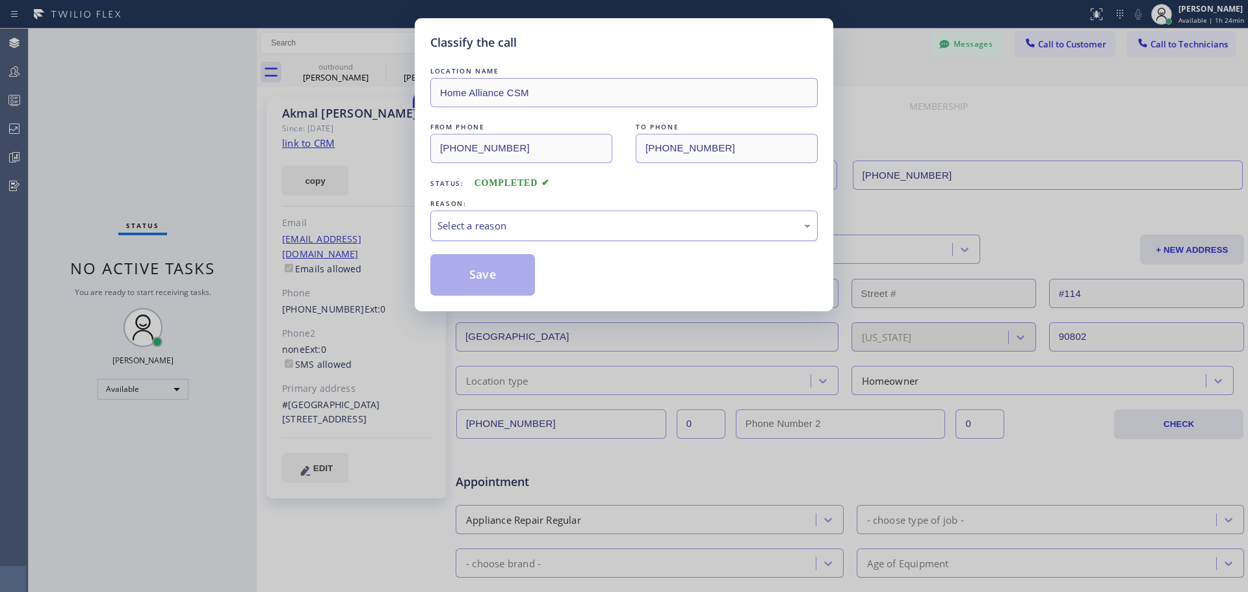
click at [528, 226] on div "Select a reason" at bounding box center [623, 225] width 373 height 15
click at [478, 292] on button "Save" at bounding box center [482, 275] width 105 height 42
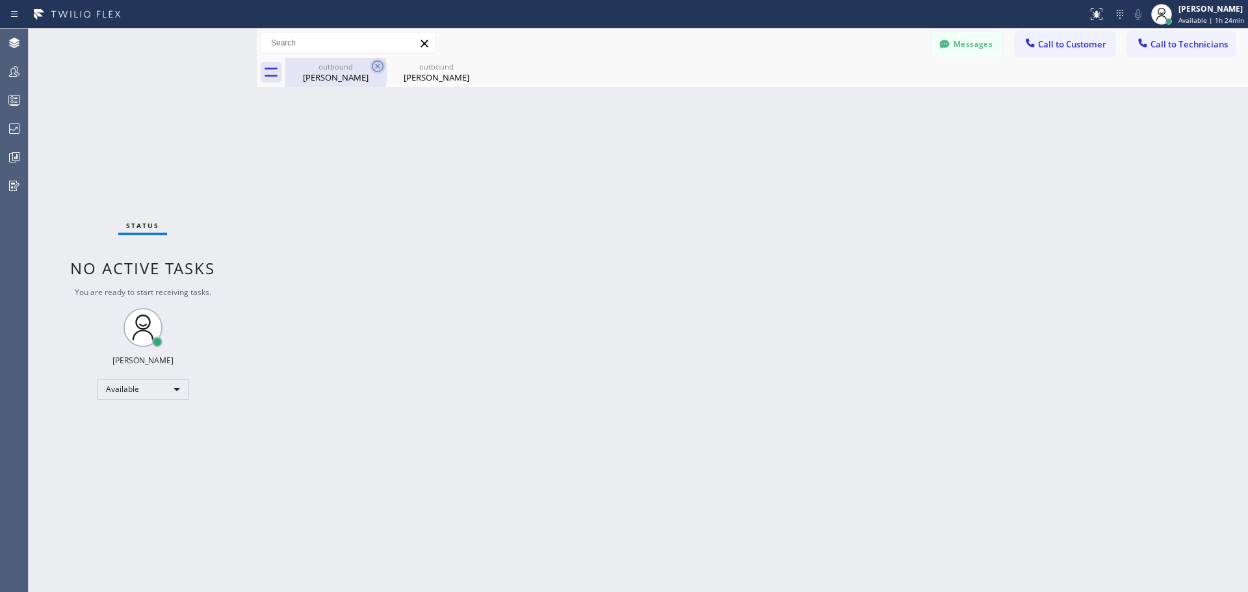
click at [378, 70] on icon at bounding box center [378, 66] width 16 height 16
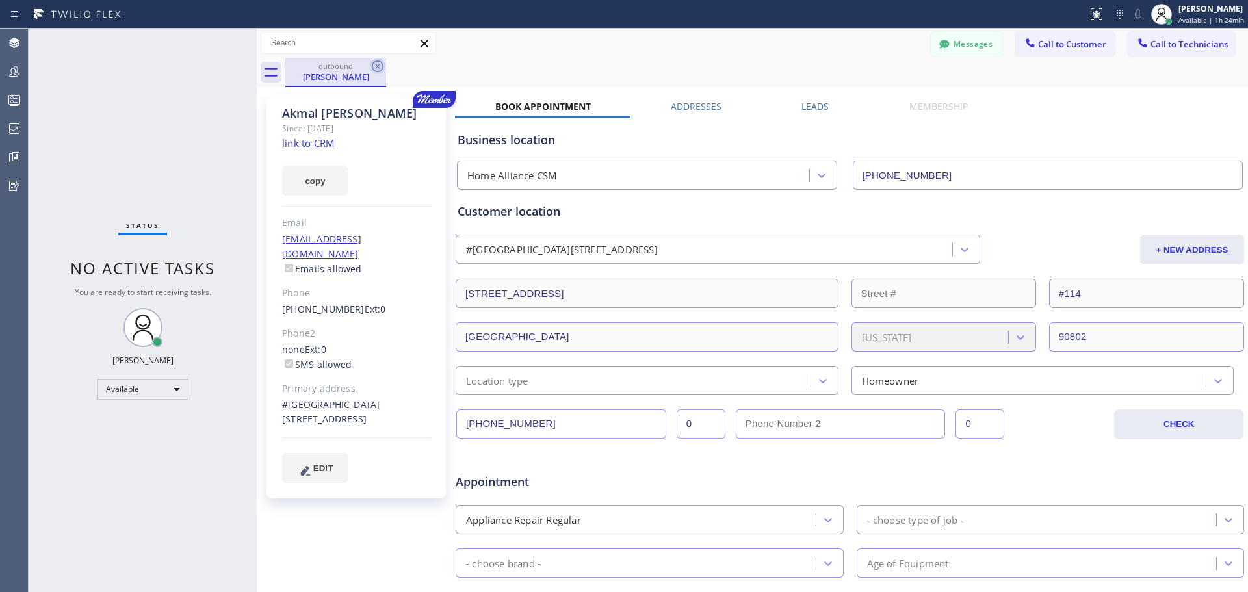
click at [370, 66] on icon at bounding box center [378, 66] width 16 height 16
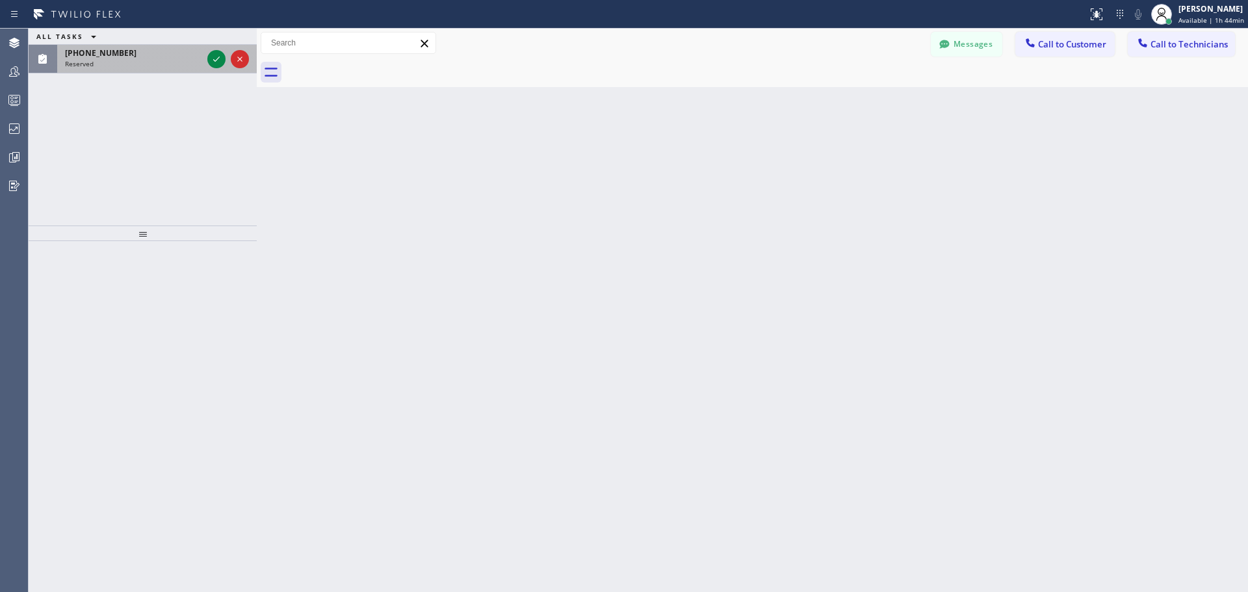
click at [123, 54] on div "[PHONE_NUMBER]" at bounding box center [133, 52] width 137 height 11
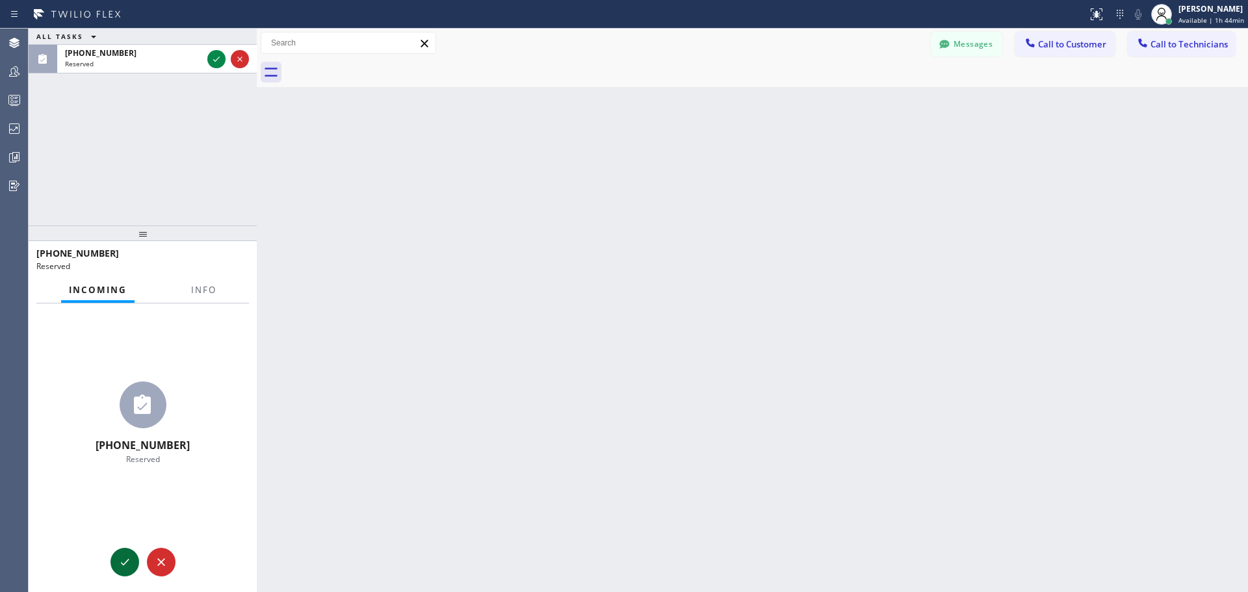
click at [124, 558] on icon at bounding box center [125, 562] width 16 height 16
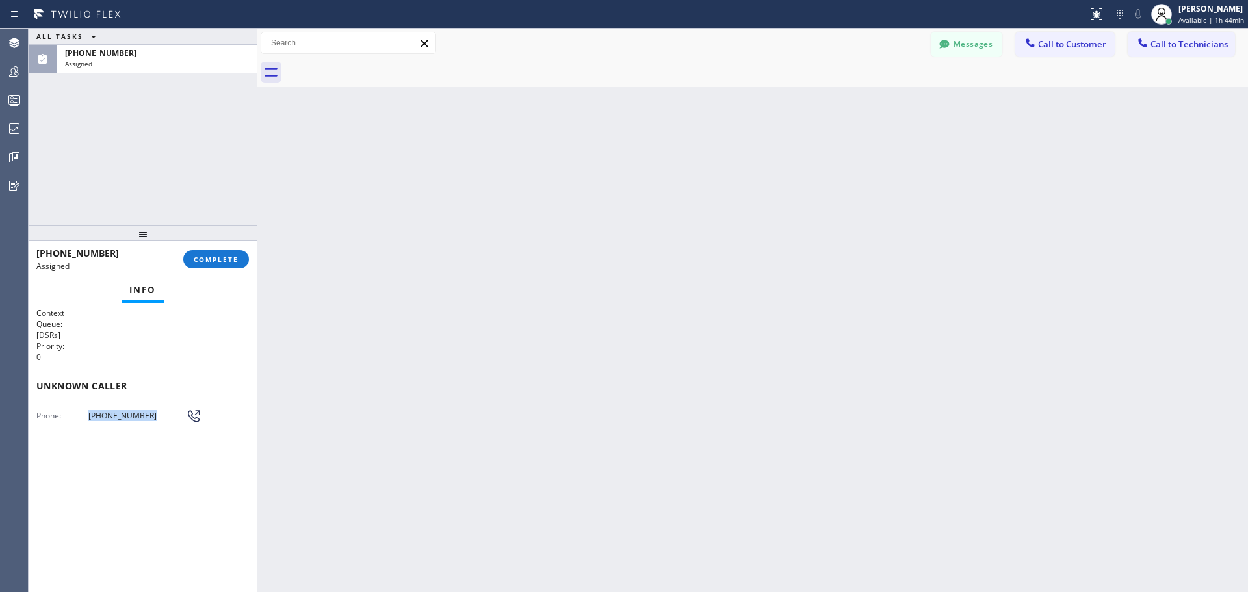
drag, startPoint x: 153, startPoint y: 416, endPoint x: 73, endPoint y: 408, distance: 81.0
click at [73, 408] on div "Phone: [PHONE_NUMBER]" at bounding box center [142, 416] width 212 height 16
copy div "[PHONE_NUMBER]"
click at [192, 418] on icon at bounding box center [194, 416] width 12 height 12
click at [194, 418] on icon at bounding box center [194, 416] width 16 height 16
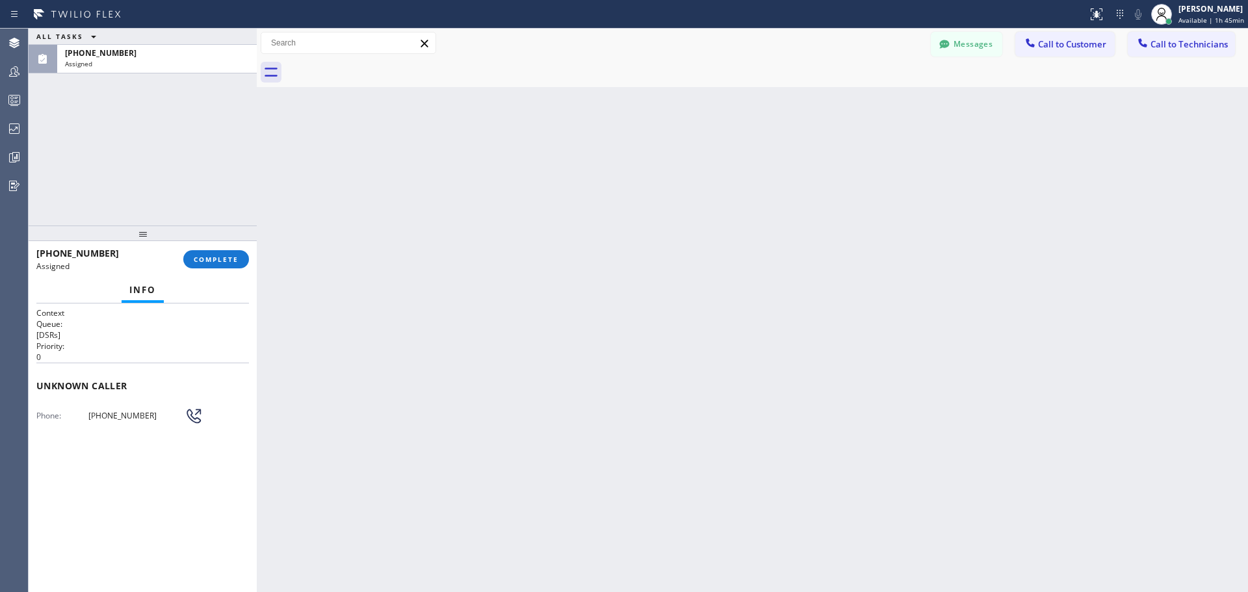
click at [194, 418] on icon at bounding box center [194, 416] width 12 height 12
click at [194, 417] on icon at bounding box center [194, 416] width 12 height 12
click at [195, 417] on icon at bounding box center [194, 416] width 16 height 16
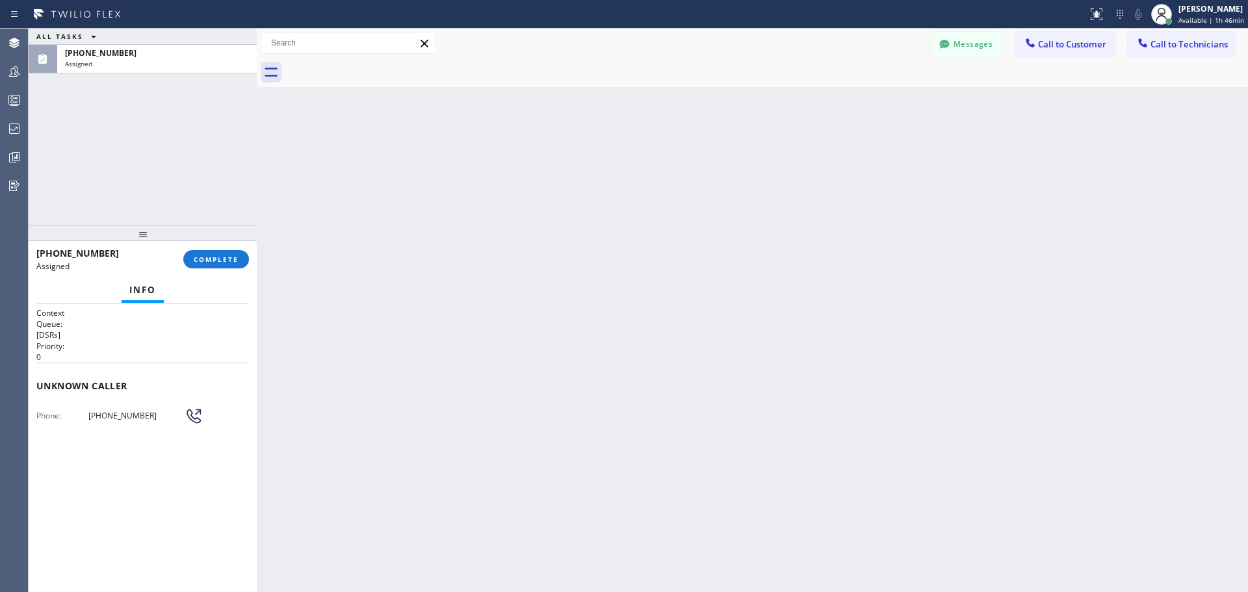
click at [195, 417] on icon at bounding box center [194, 416] width 16 height 16
click at [213, 255] on span "COMPLETE" at bounding box center [216, 259] width 45 height 9
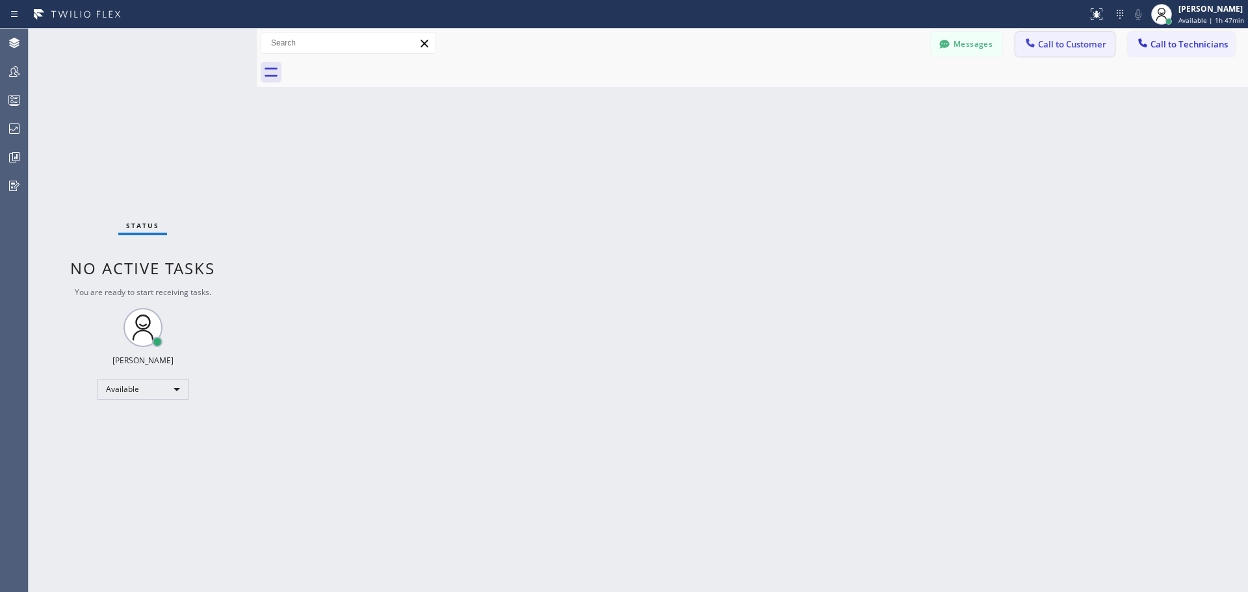
click at [1050, 41] on span "Call to Customer" at bounding box center [1072, 44] width 68 height 12
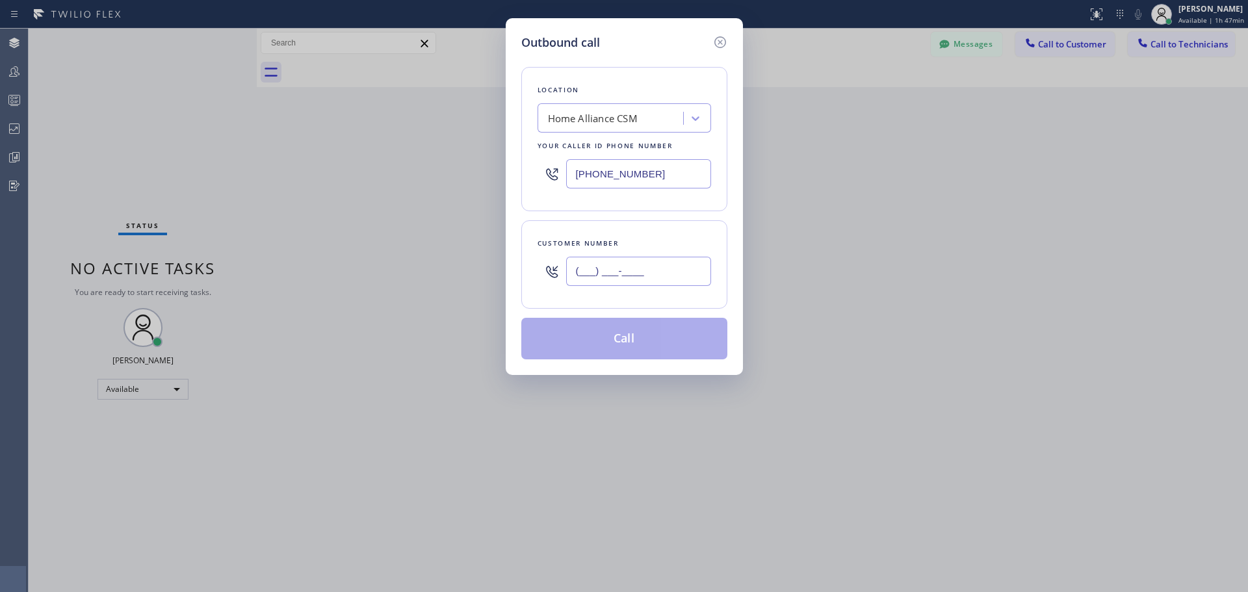
click at [642, 270] on input "(___) ___-____" at bounding box center [638, 271] width 145 height 29
paste input "310) 349-7898"
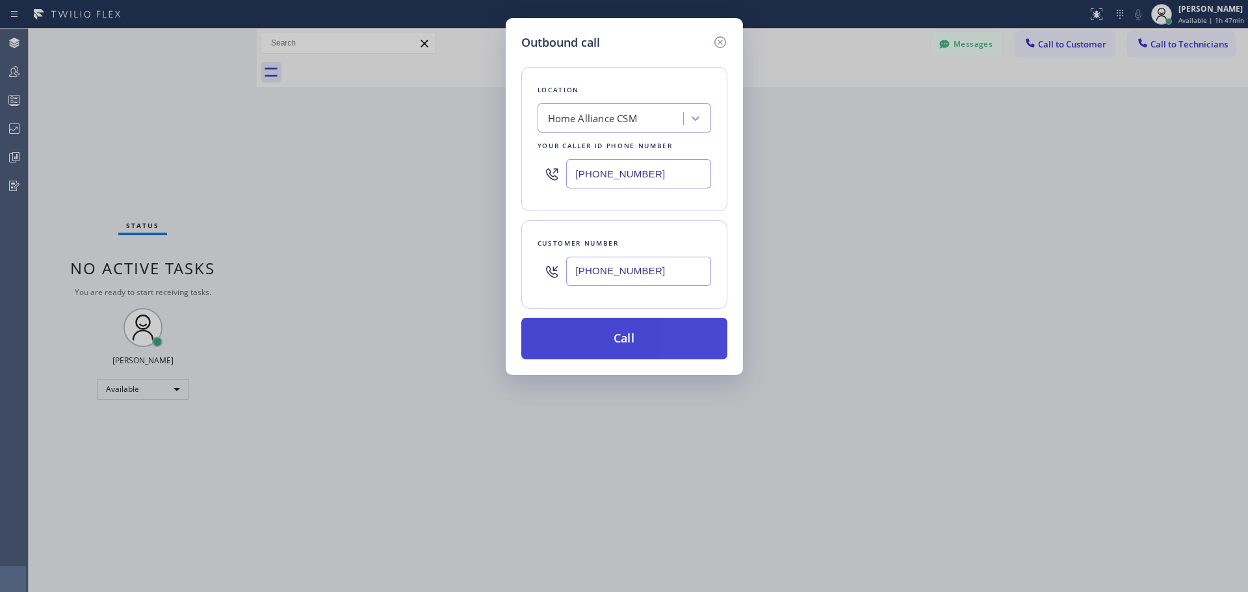
type input "[PHONE_NUMBER]"
click at [634, 341] on button "Call" at bounding box center [624, 339] width 206 height 42
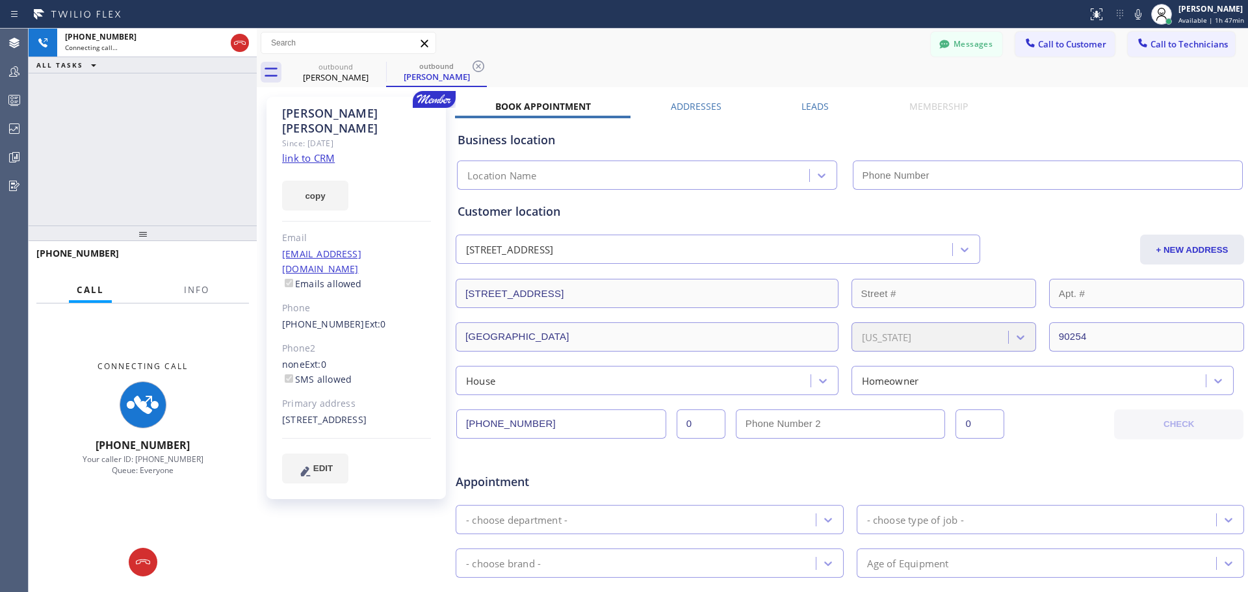
type input "[PHONE_NUMBER]"
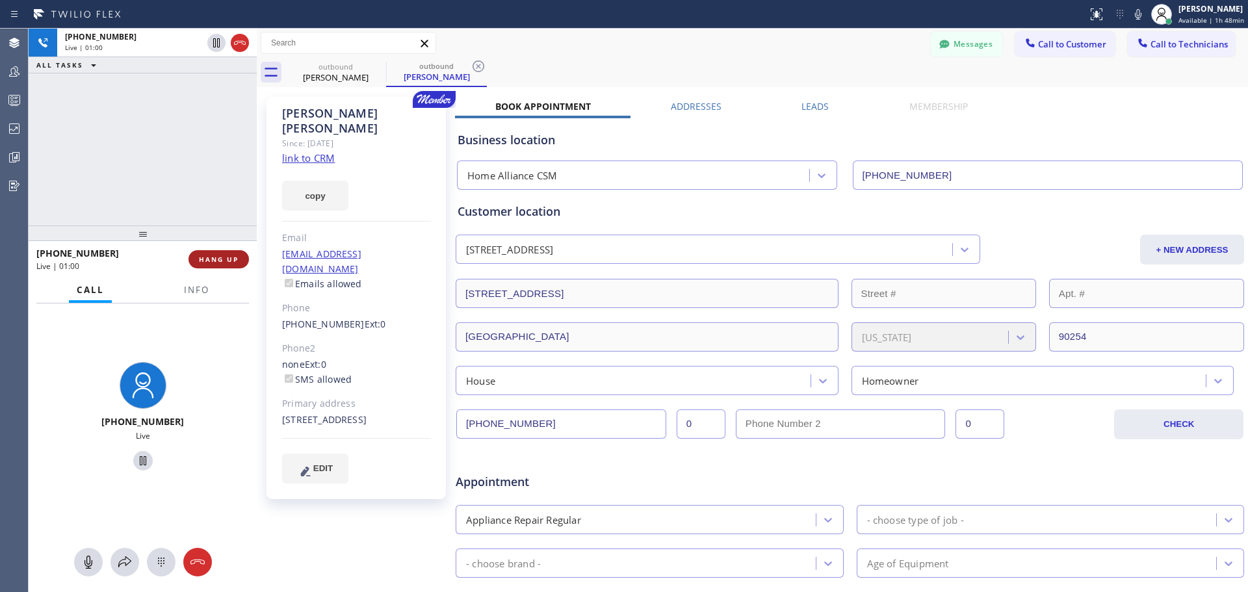
click at [226, 255] on span "HANG UP" at bounding box center [219, 259] width 40 height 9
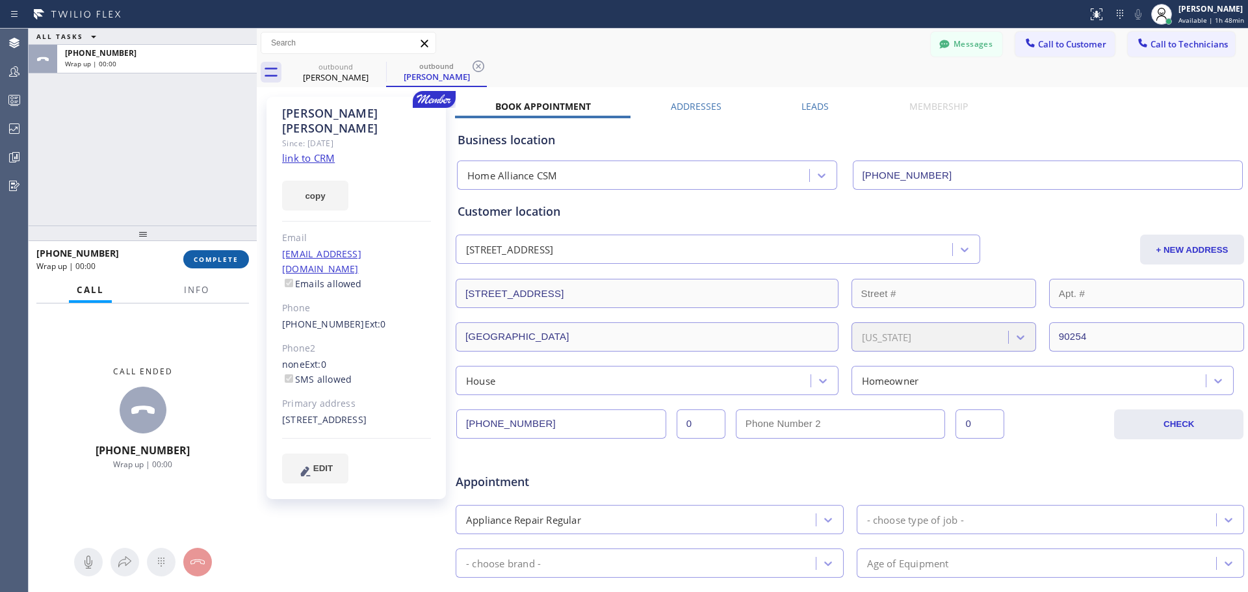
drag, startPoint x: 205, startPoint y: 261, endPoint x: 526, endPoint y: 533, distance: 421.3
click at [207, 261] on span "COMPLETE" at bounding box center [216, 259] width 45 height 9
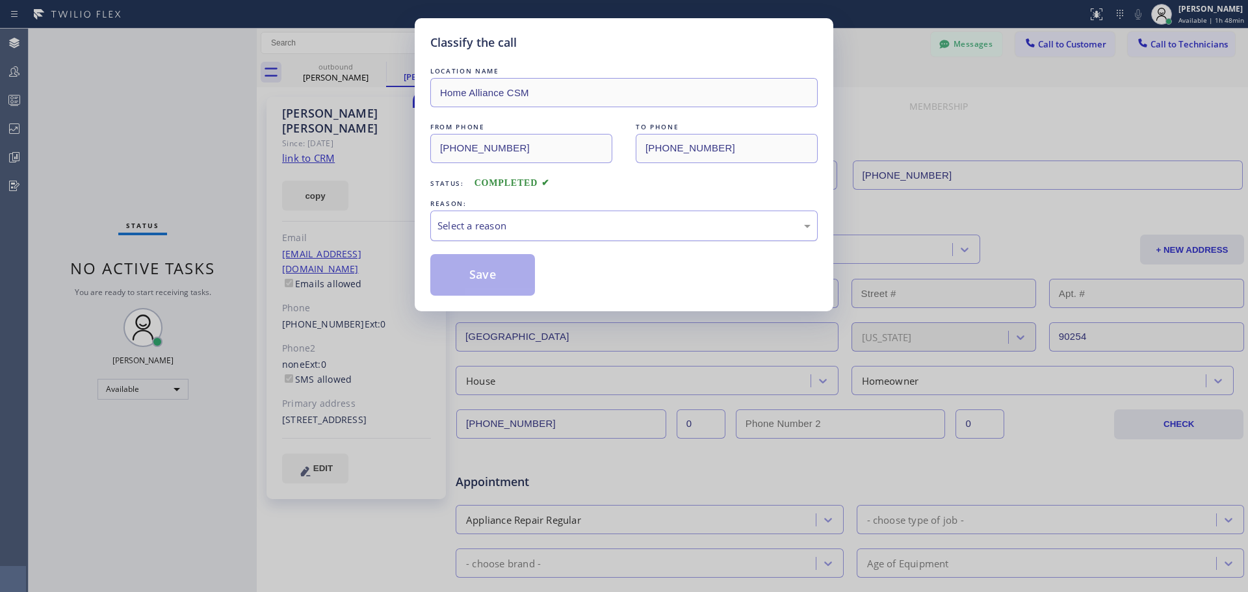
click at [612, 239] on div "Select a reason" at bounding box center [623, 226] width 387 height 31
click at [516, 261] on button "Save" at bounding box center [482, 275] width 105 height 42
click at [516, 263] on button "Save" at bounding box center [482, 275] width 105 height 42
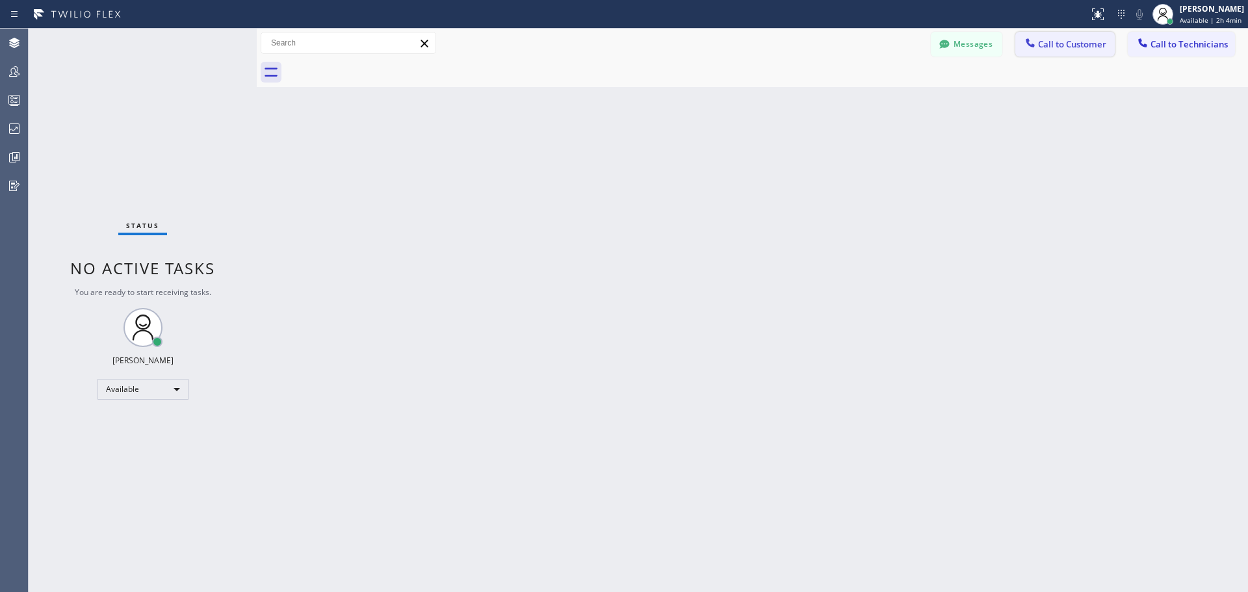
click at [1062, 34] on button "Call to Customer" at bounding box center [1064, 44] width 99 height 25
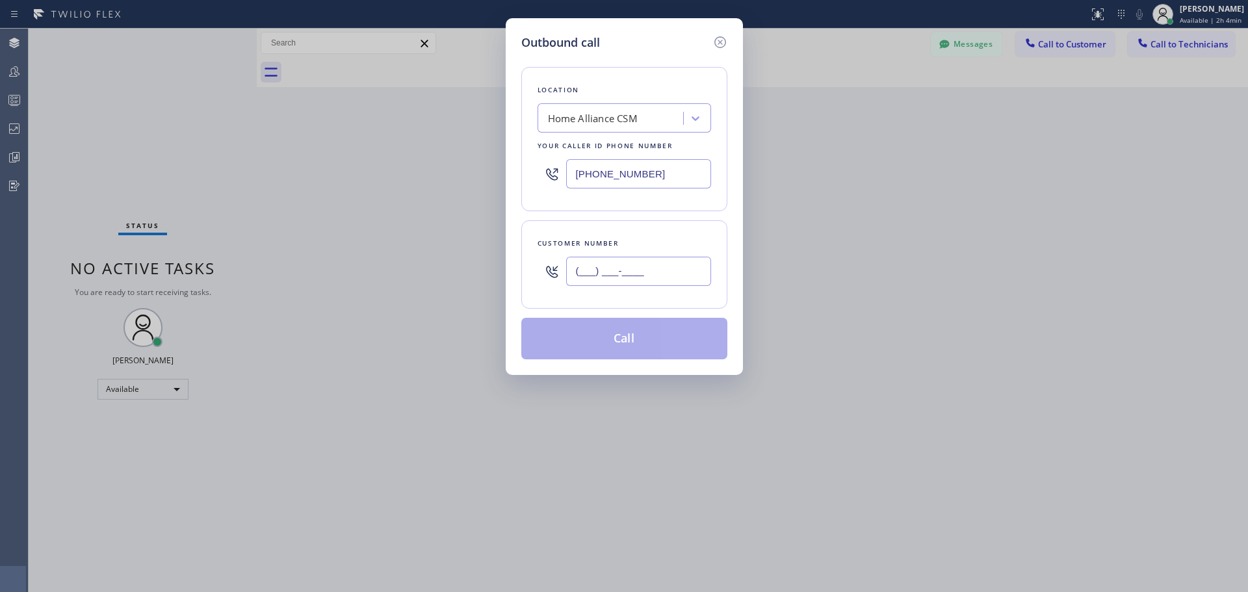
click at [615, 273] on input "(___) ___-____" at bounding box center [638, 271] width 145 height 29
paste input "310) 347-7627"
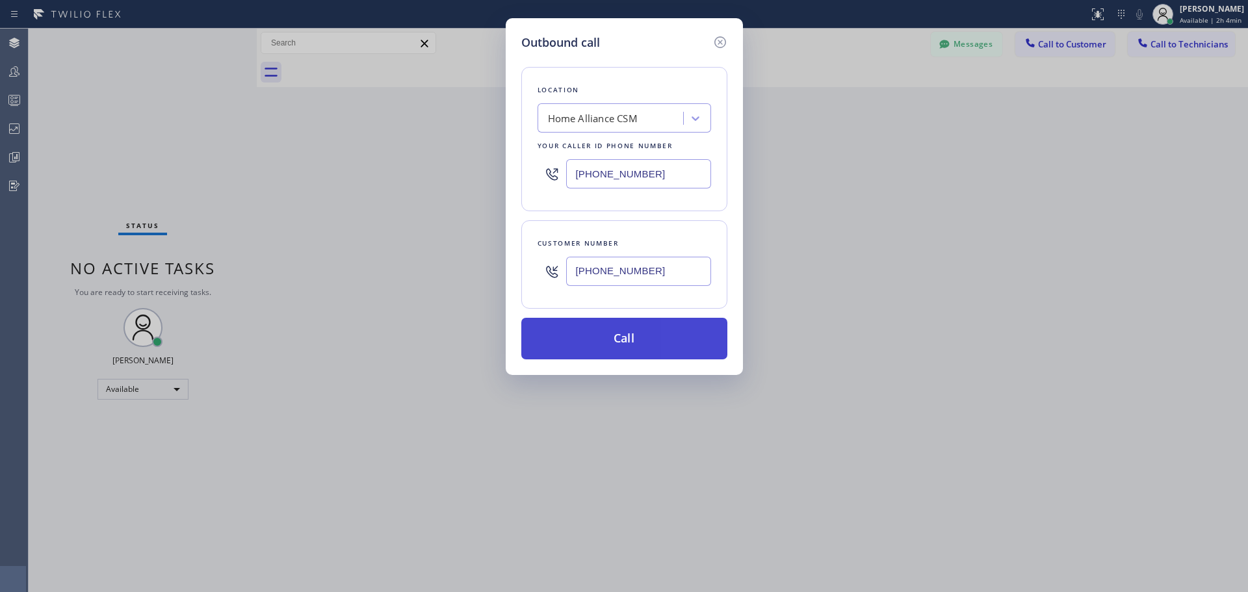
type input "[PHONE_NUMBER]"
click at [612, 334] on button "Call" at bounding box center [624, 339] width 206 height 42
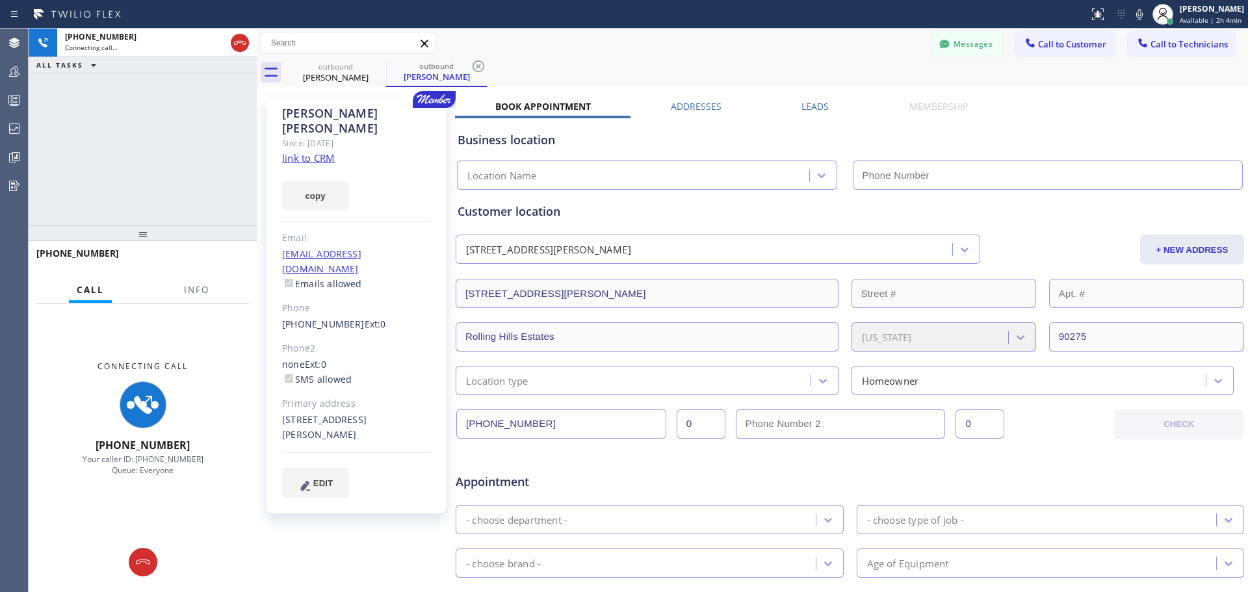
type input "[PHONE_NUMBER]"
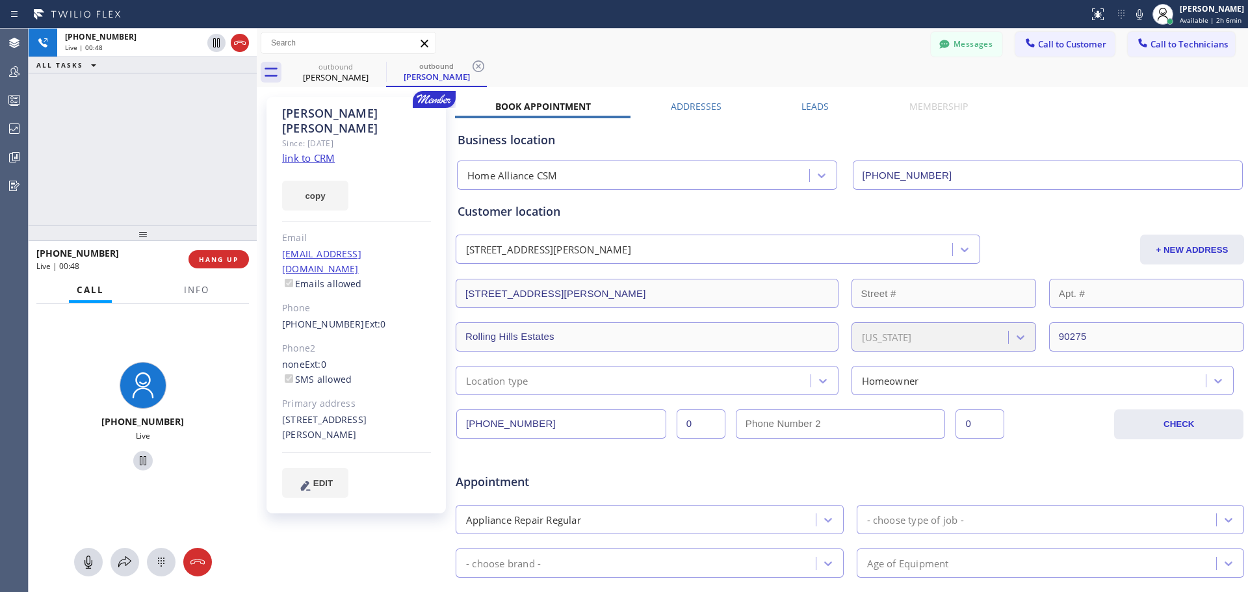
drag, startPoint x: 194, startPoint y: 259, endPoint x: 655, endPoint y: 444, distance: 497.1
click at [196, 259] on button "HANG UP" at bounding box center [218, 259] width 60 height 18
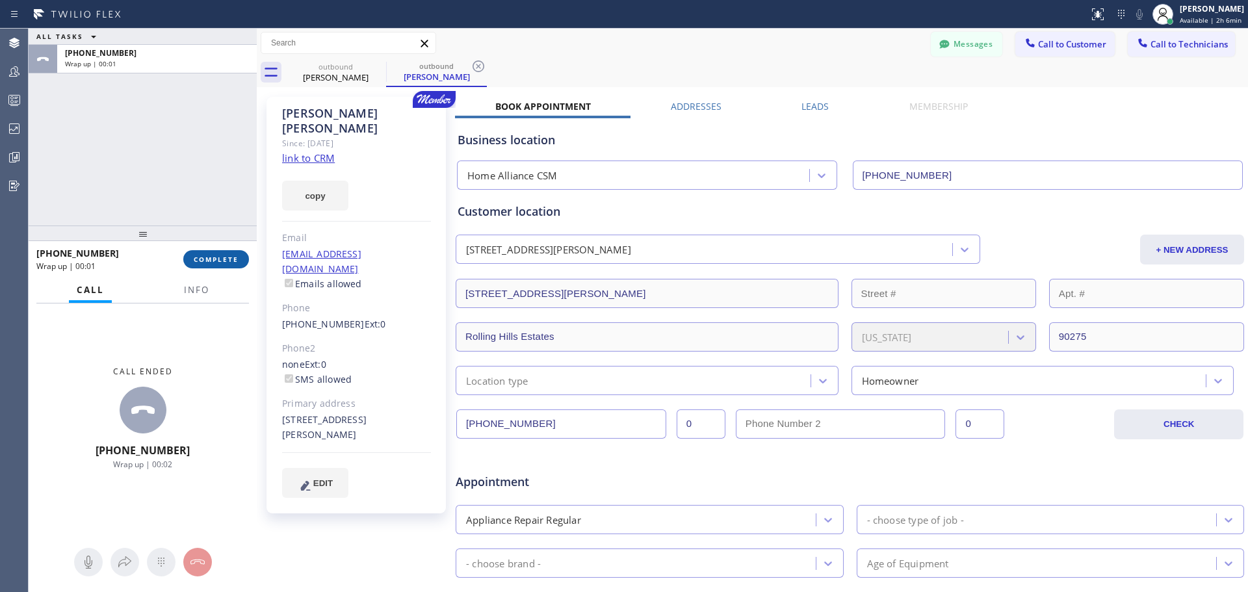
click at [232, 261] on span "COMPLETE" at bounding box center [216, 259] width 45 height 9
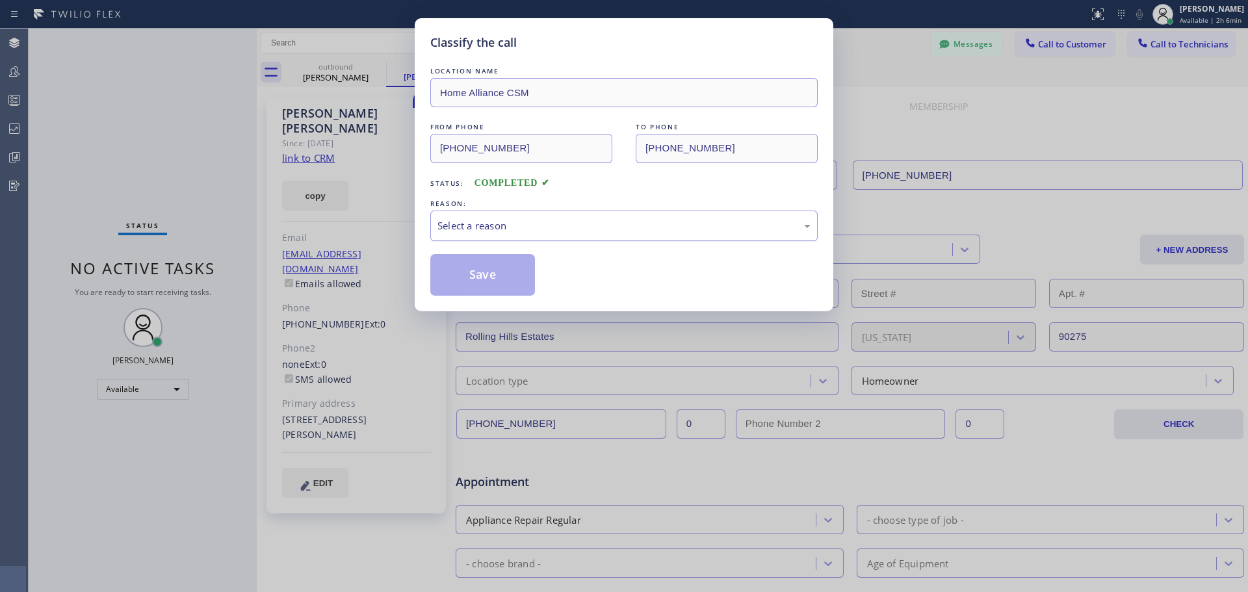
click at [595, 224] on div "Select a reason" at bounding box center [623, 225] width 373 height 15
click at [471, 276] on button "Save" at bounding box center [482, 275] width 105 height 42
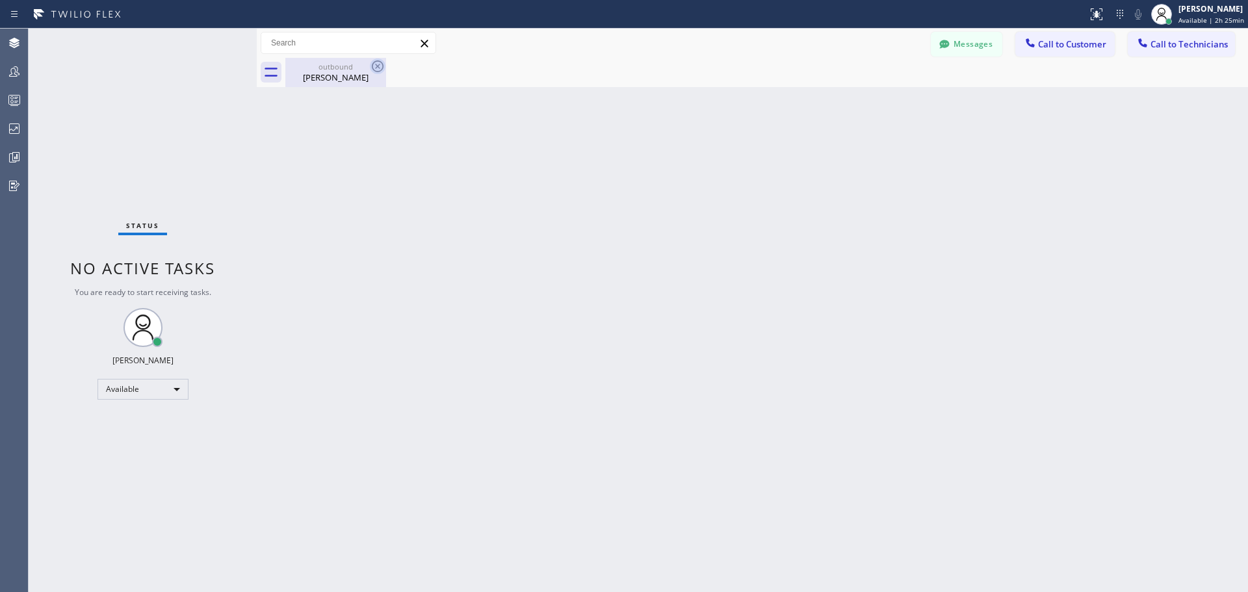
click at [374, 67] on icon at bounding box center [378, 66] width 16 height 16
click at [340, 79] on div "[PERSON_NAME]" at bounding box center [336, 77] width 98 height 12
click at [1066, 47] on span "Call to Customer" at bounding box center [1072, 44] width 68 height 12
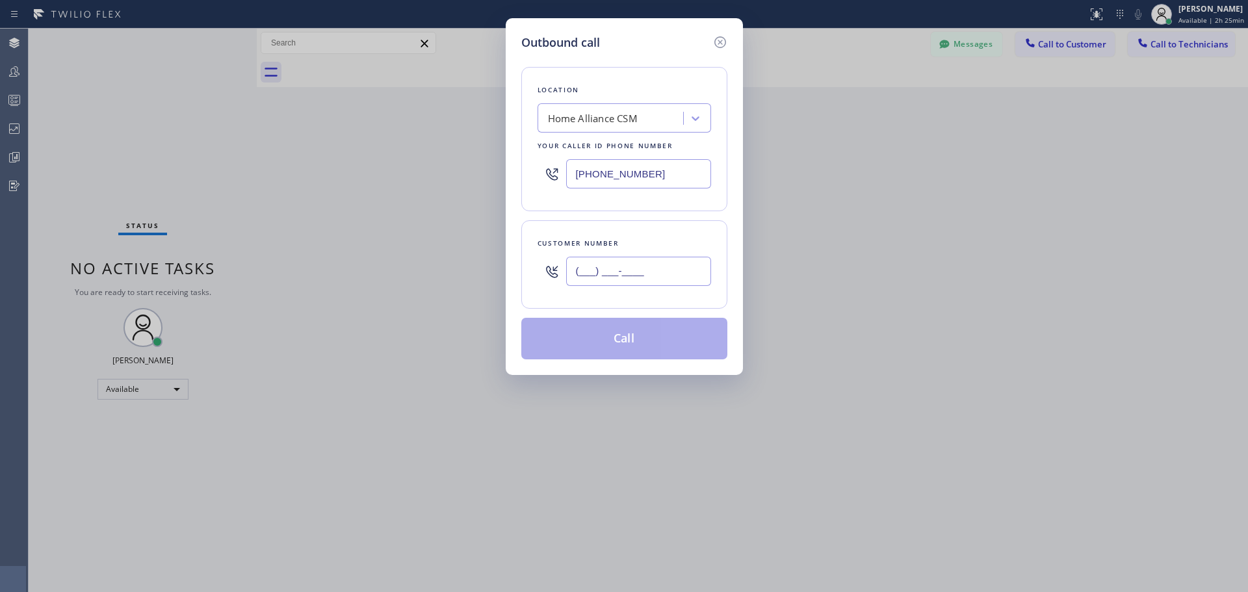
click at [638, 277] on input "(___) ___-____" at bounding box center [638, 271] width 145 height 29
paste input "323) 316-0468"
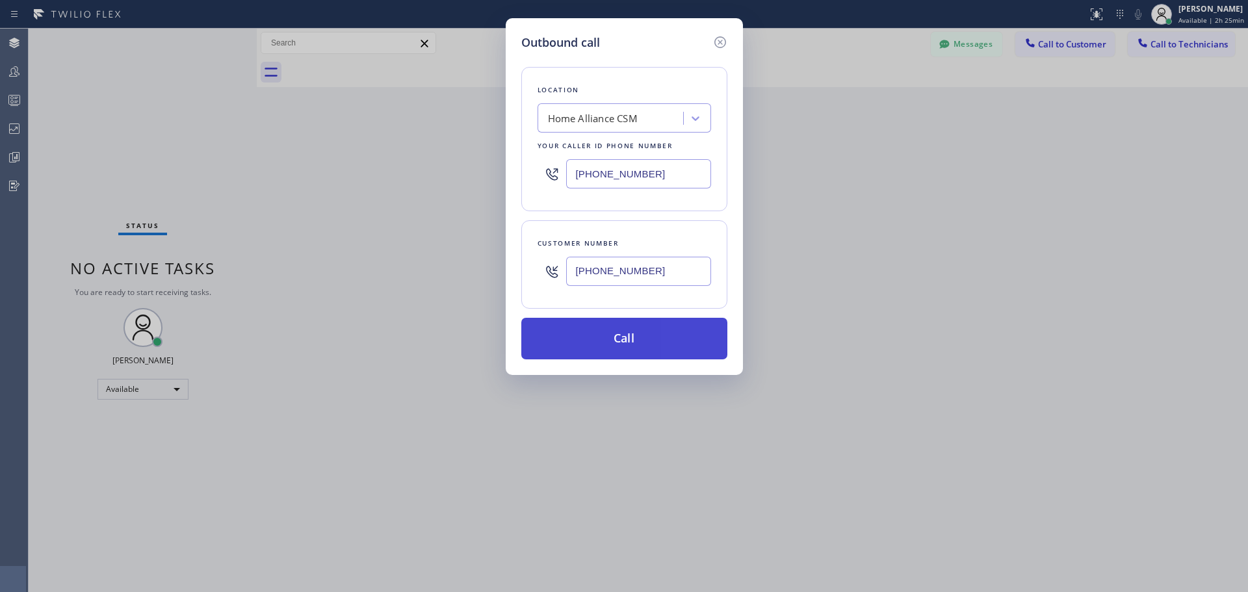
type input "[PHONE_NUMBER]"
click at [634, 337] on button "Call" at bounding box center [624, 339] width 206 height 42
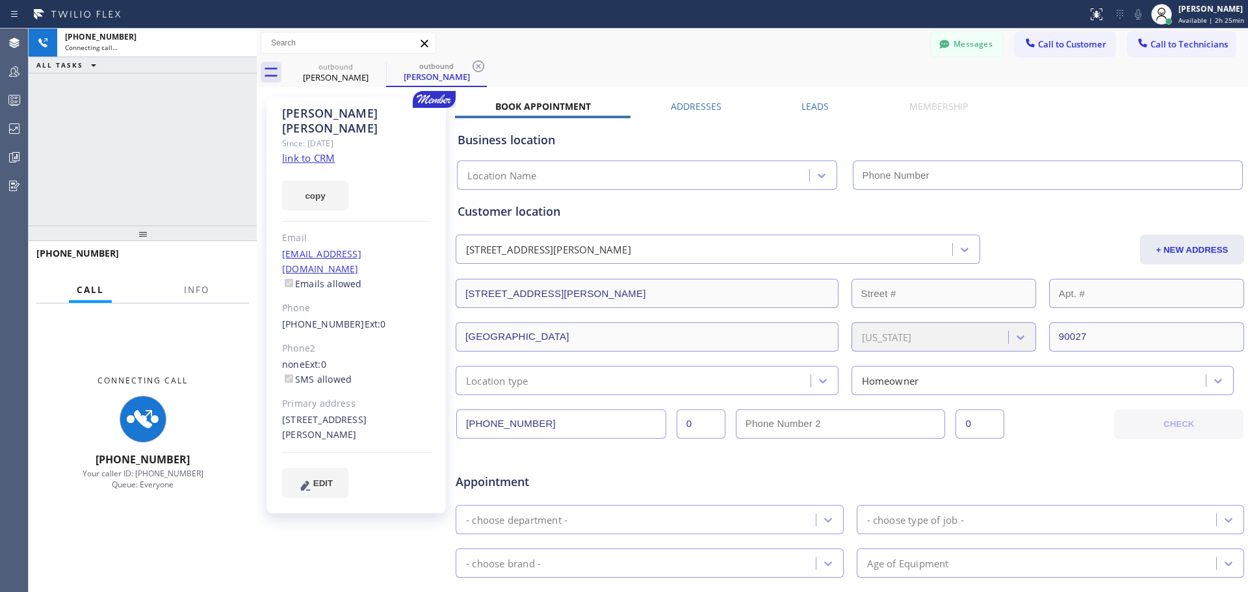
type input "[PHONE_NUMBER]"
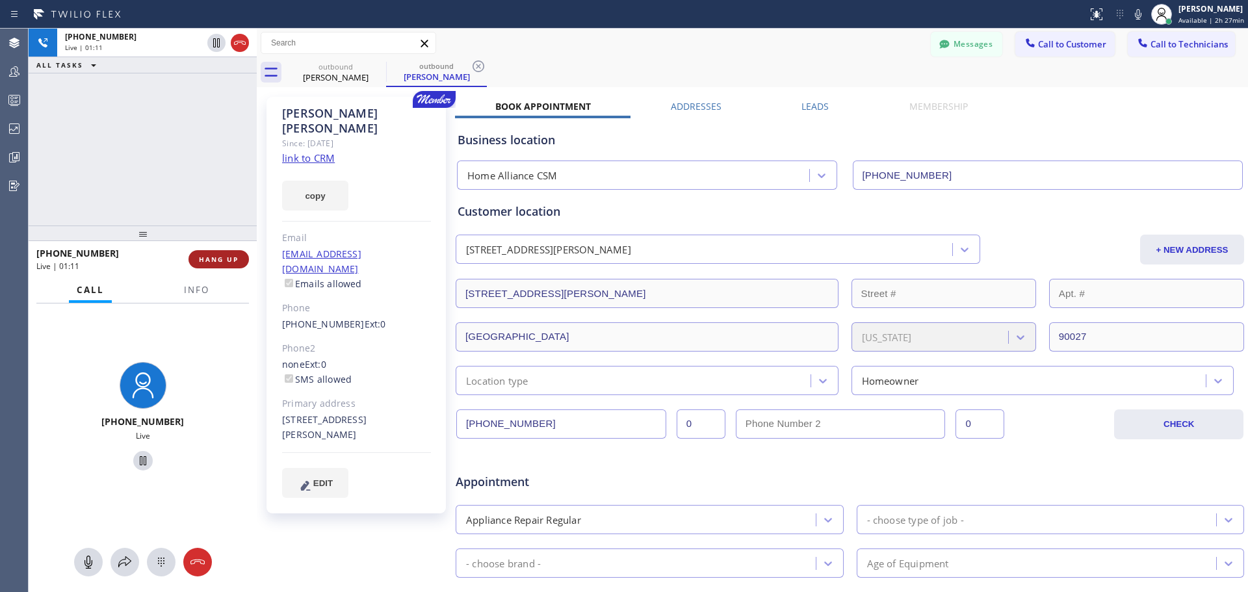
click at [222, 260] on span "HANG UP" at bounding box center [219, 259] width 40 height 9
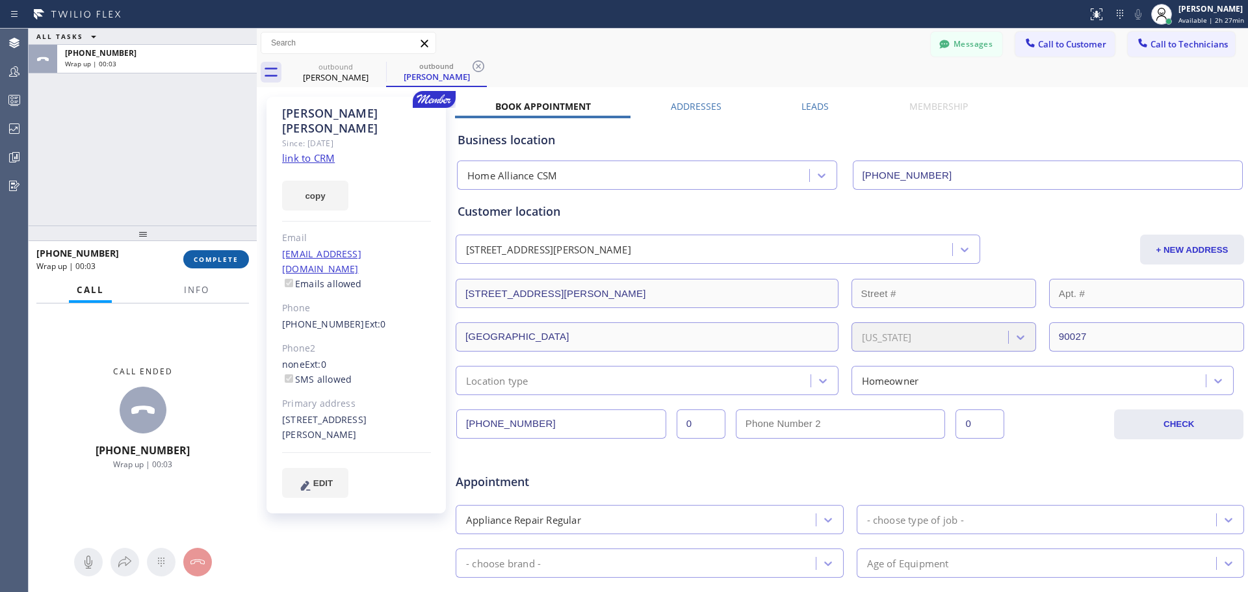
click at [221, 261] on span "COMPLETE" at bounding box center [216, 259] width 45 height 9
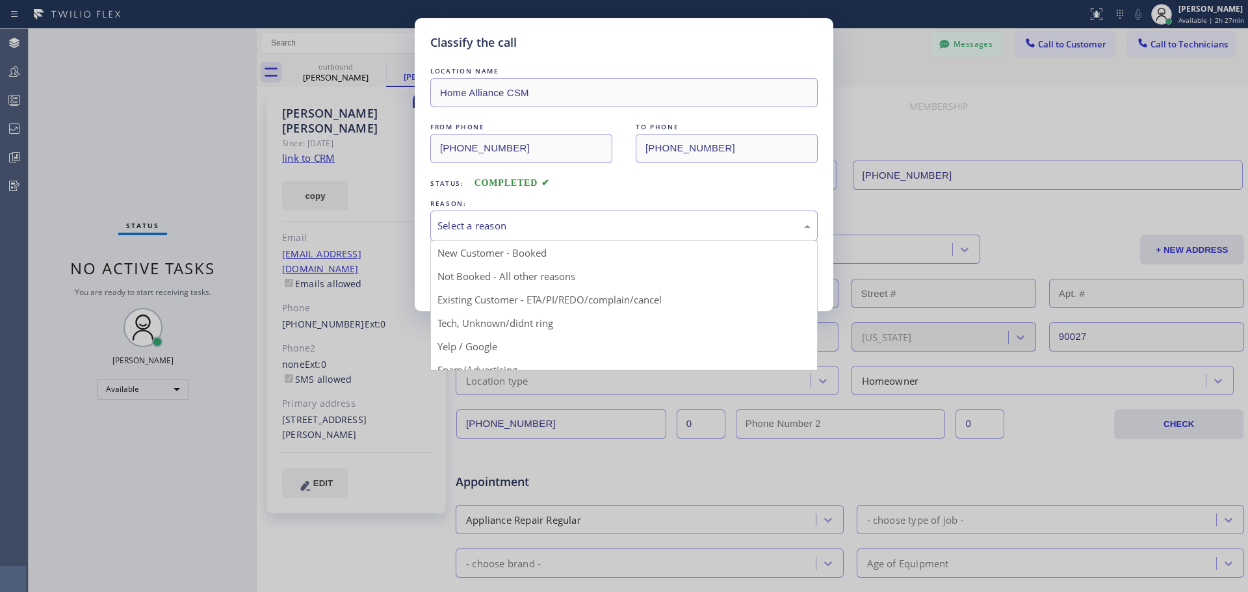
click at [555, 211] on div "Select a reason" at bounding box center [623, 226] width 387 height 31
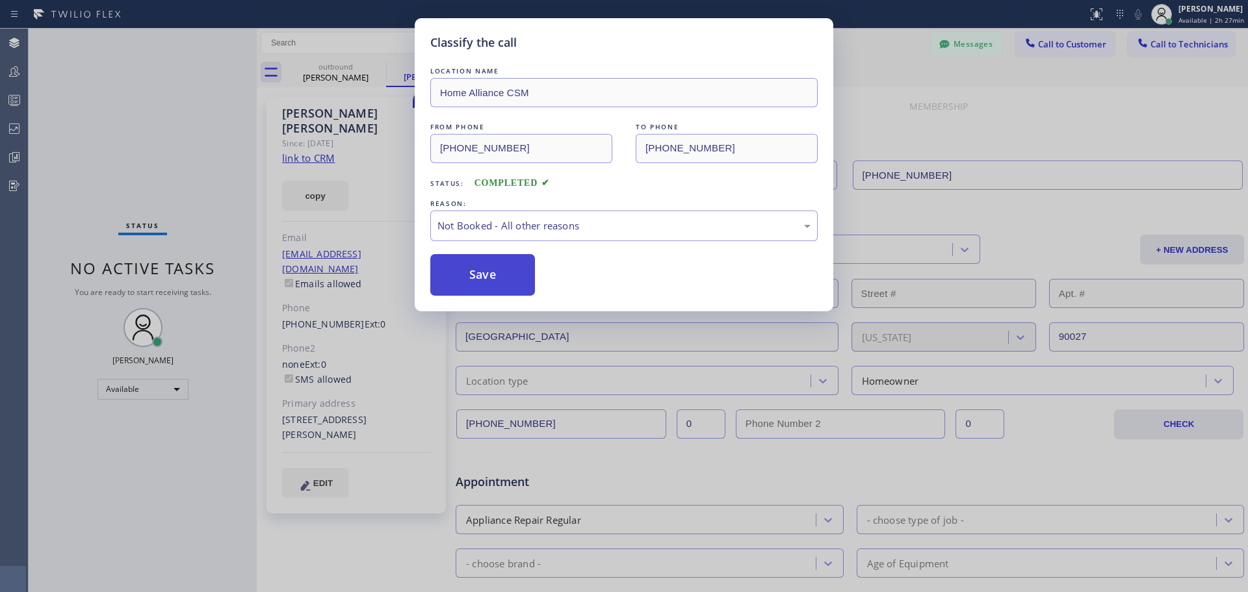
drag, startPoint x: 456, startPoint y: 280, endPoint x: 494, endPoint y: 203, distance: 85.4
click at [459, 279] on button "Save" at bounding box center [482, 275] width 105 height 42
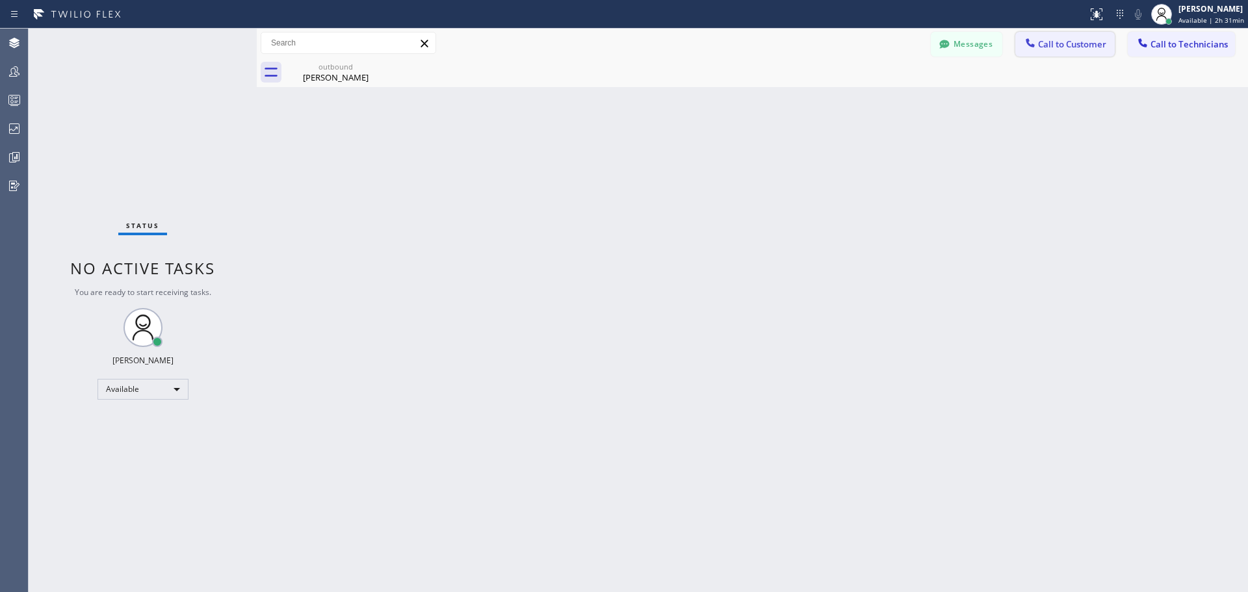
click at [1057, 51] on button "Call to Customer" at bounding box center [1064, 44] width 99 height 25
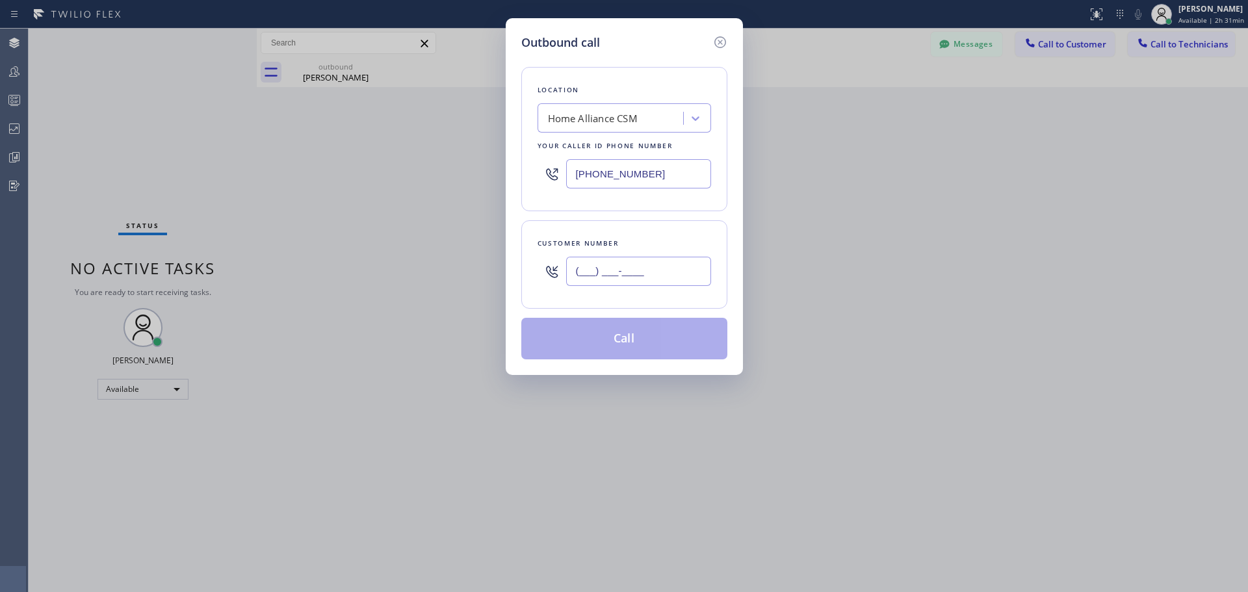
click at [637, 268] on input "(___) ___-____" at bounding box center [638, 271] width 145 height 29
paste input "330) 546-6537"
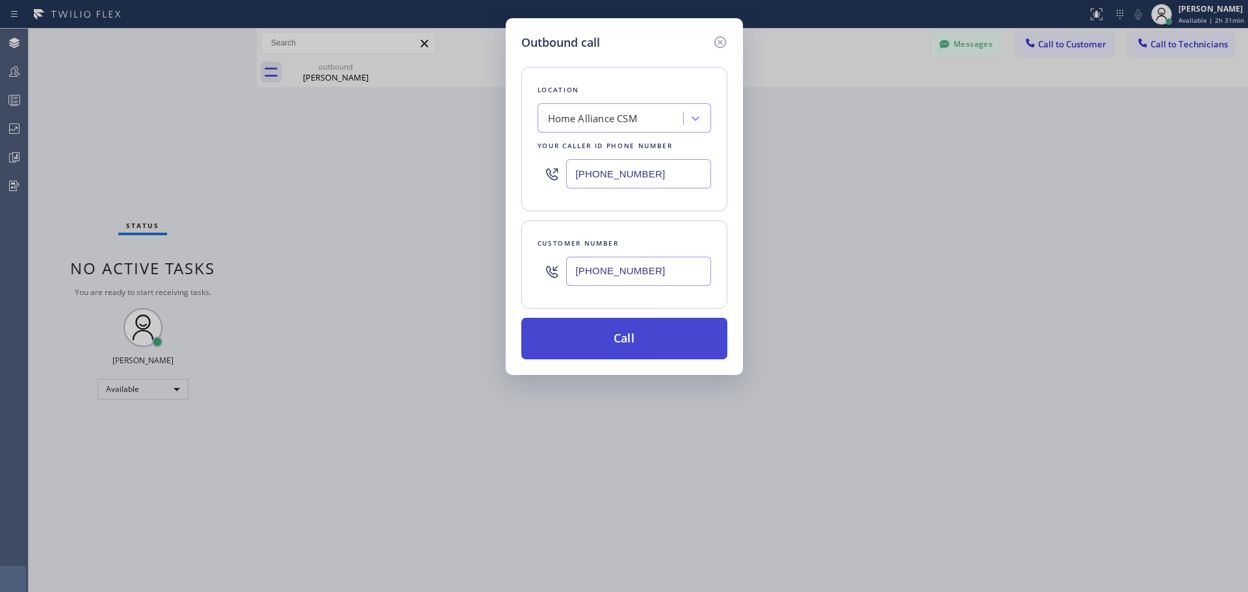
type input "[PHONE_NUMBER]"
click at [634, 334] on button "Call" at bounding box center [624, 339] width 206 height 42
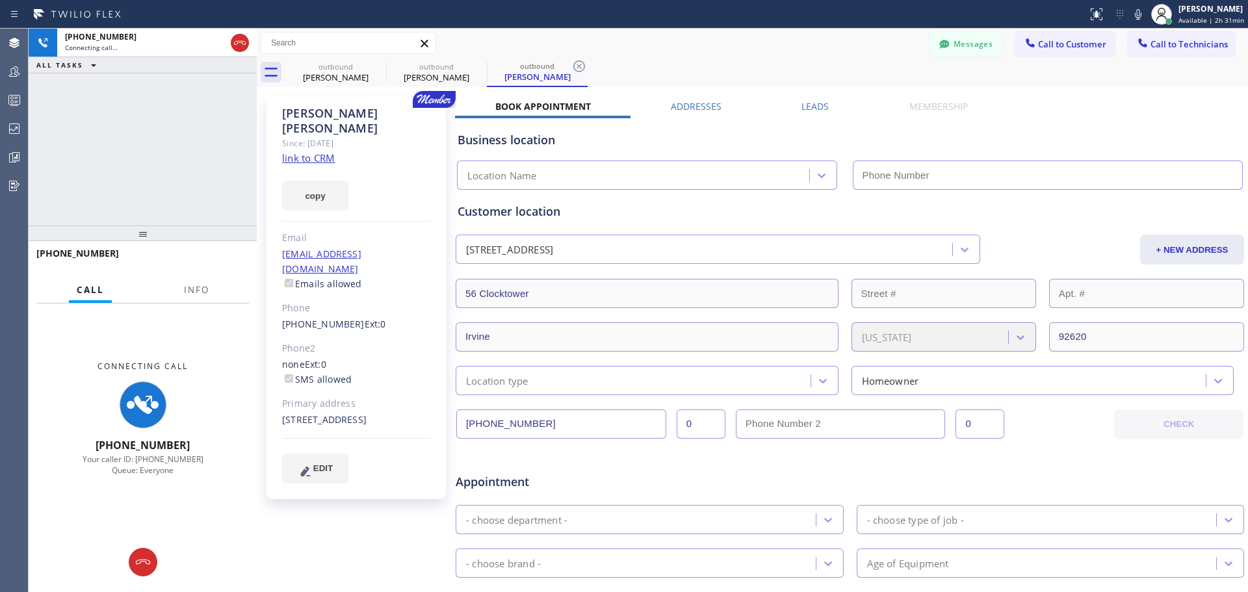
type input "[PHONE_NUMBER]"
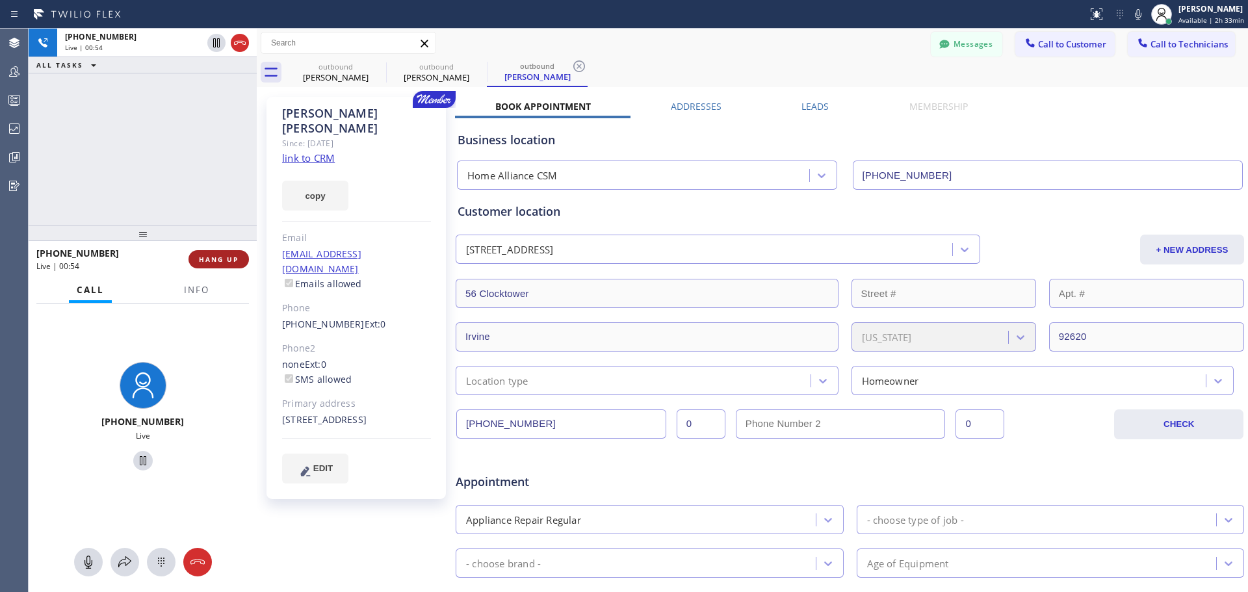
click at [228, 259] on span "HANG UP" at bounding box center [219, 259] width 40 height 9
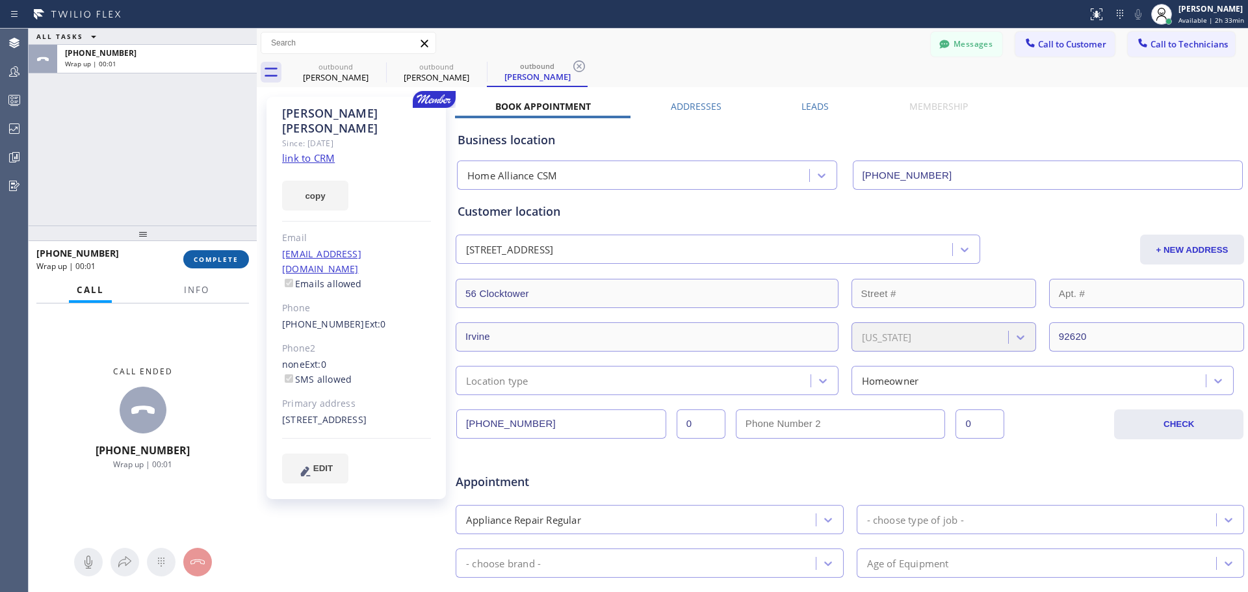
click at [212, 256] on span "COMPLETE" at bounding box center [216, 259] width 45 height 9
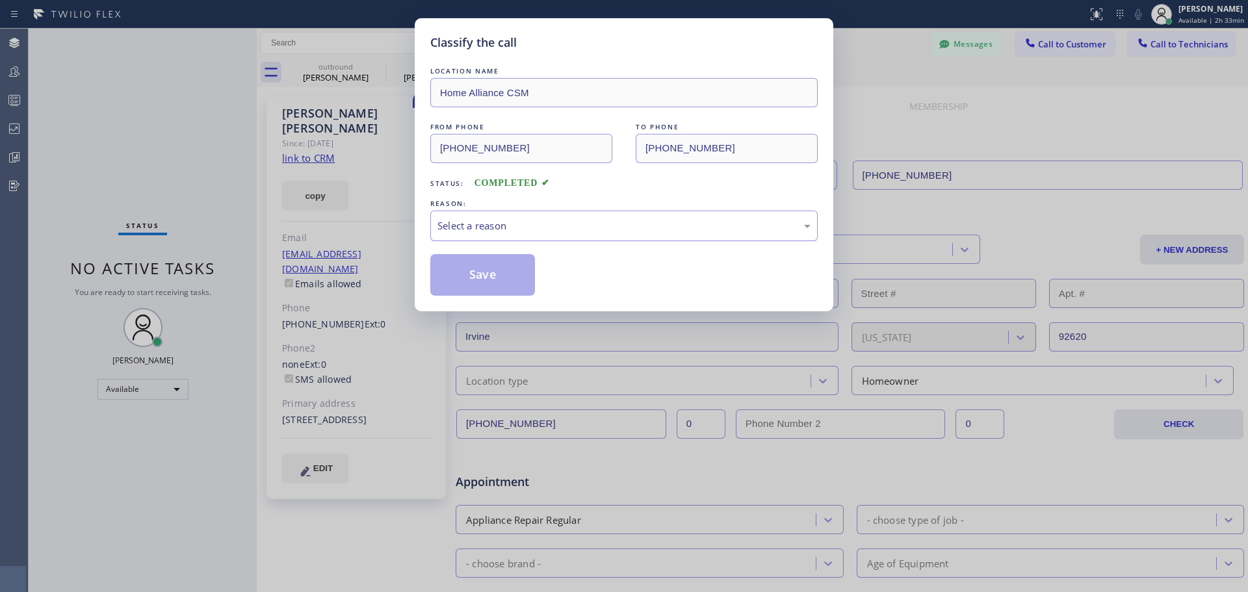
click at [621, 218] on div "Select a reason" at bounding box center [623, 225] width 373 height 15
click at [470, 290] on button "Save" at bounding box center [482, 275] width 105 height 42
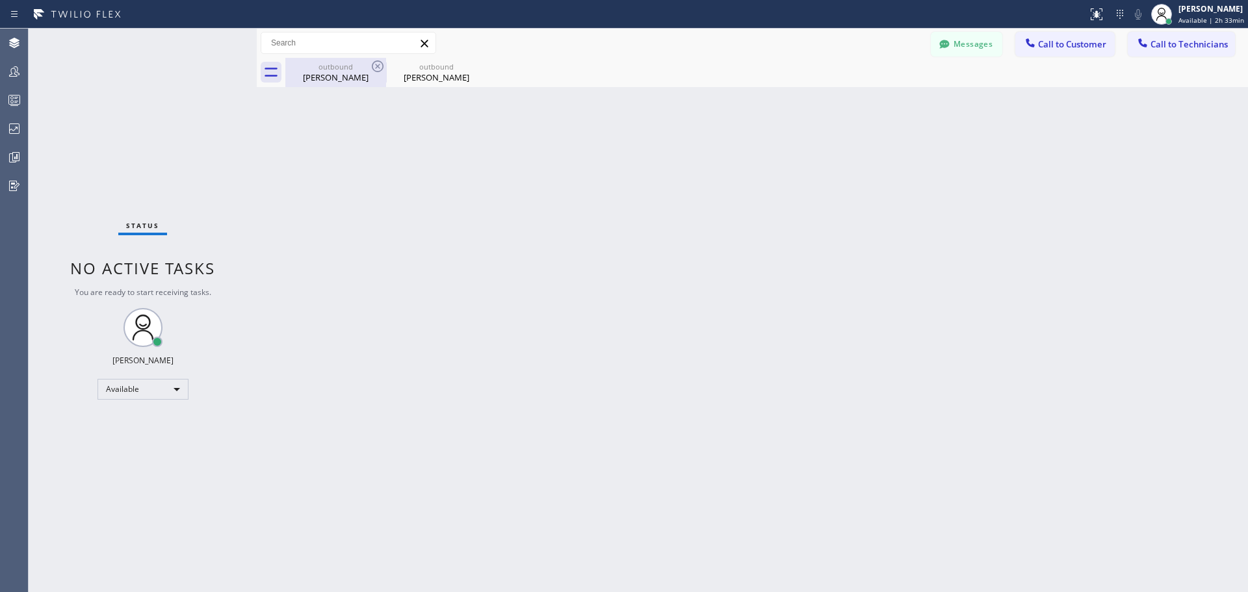
click at [368, 66] on div "outbound" at bounding box center [336, 67] width 98 height 10
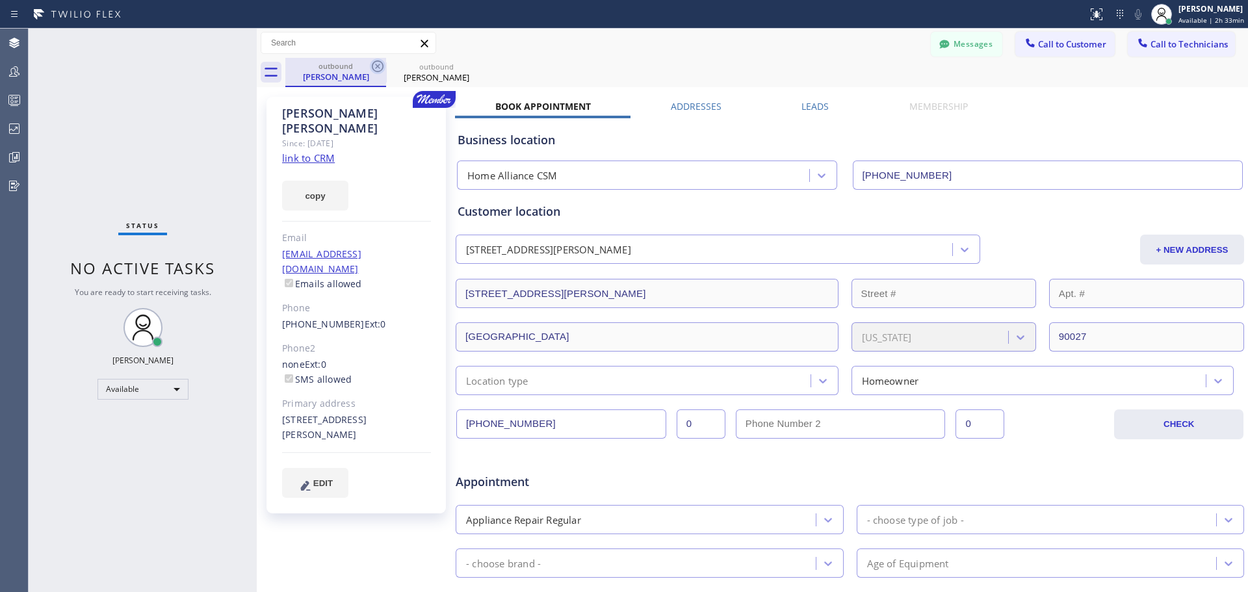
click at [376, 64] on icon at bounding box center [378, 66] width 12 height 12
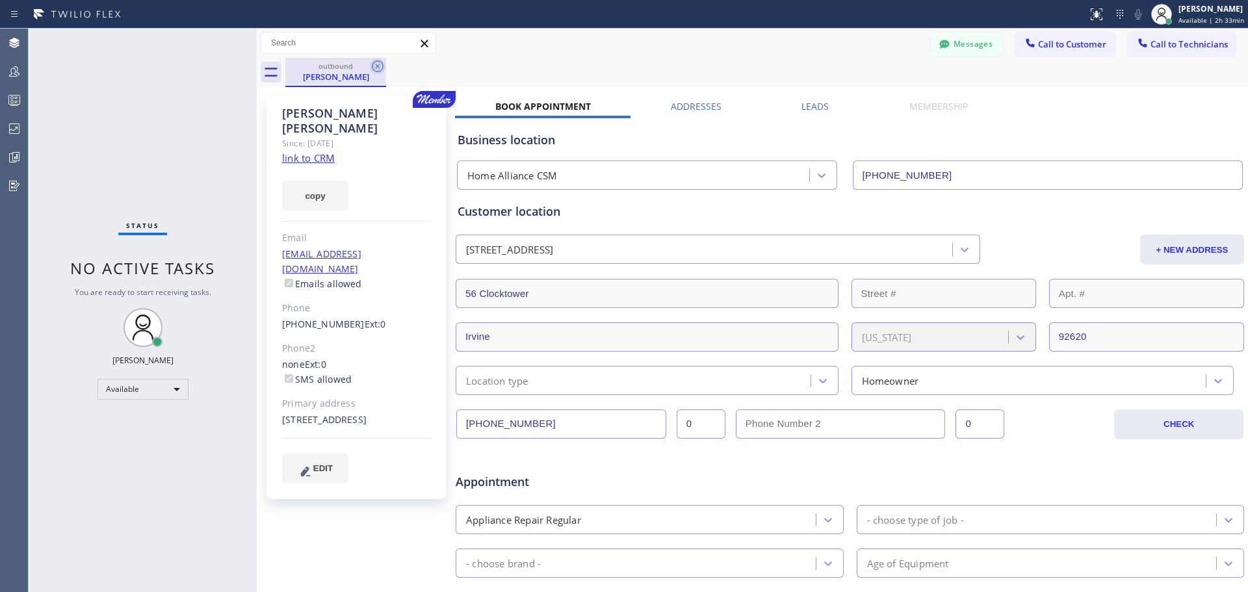
click at [374, 63] on icon at bounding box center [378, 66] width 16 height 16
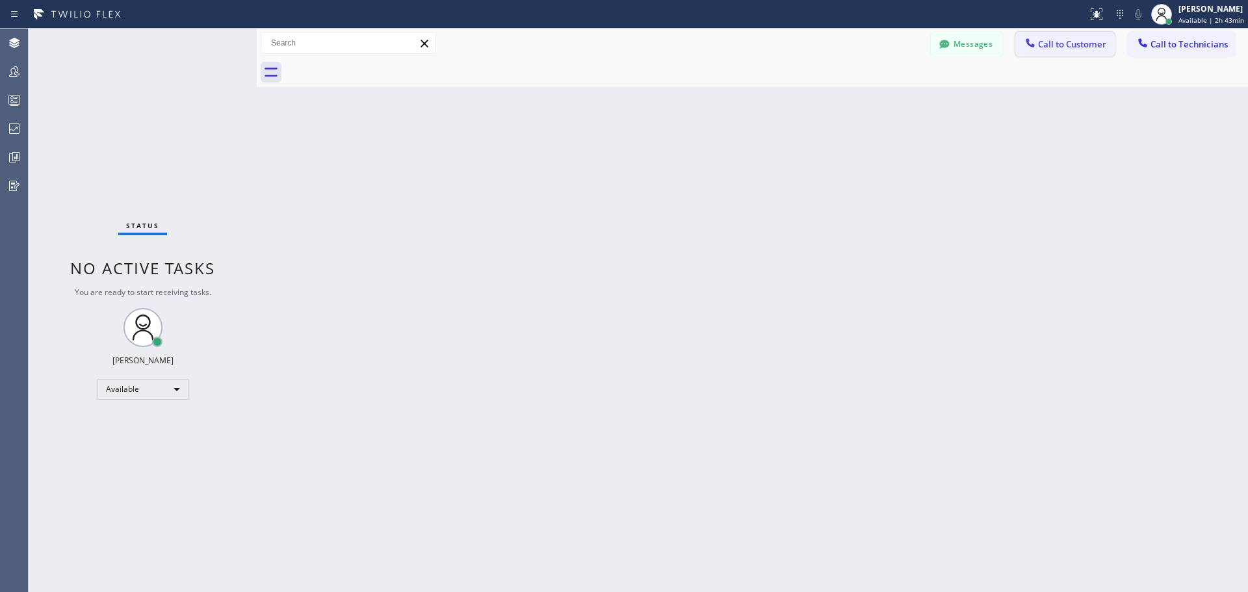
click at [1046, 45] on span "Call to Customer" at bounding box center [1072, 44] width 68 height 12
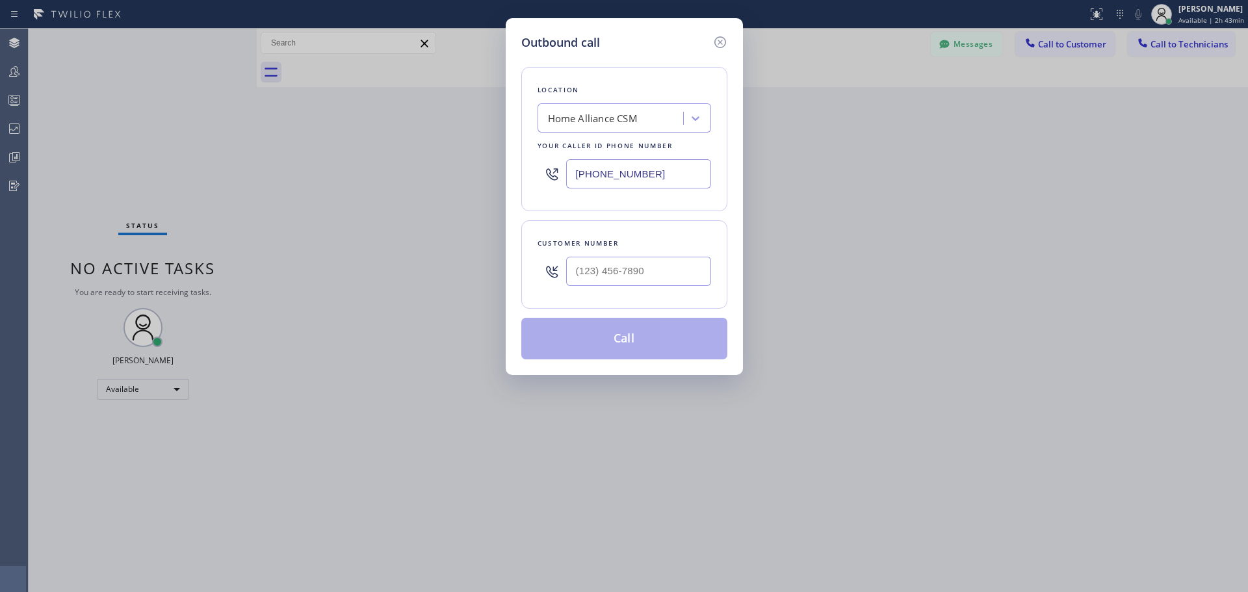
type input "(___) ___-____"
click at [601, 274] on input "(___) ___-____" at bounding box center [638, 271] width 145 height 29
paste input "415) 342-8144"
type input "[PHONE_NUMBER]"
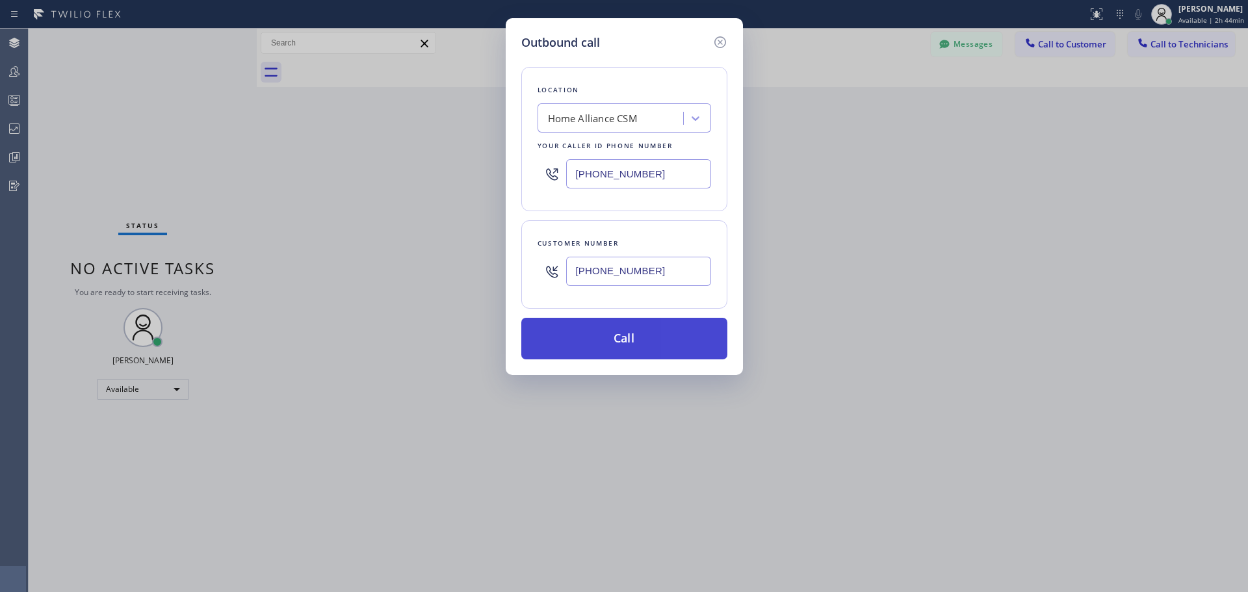
click at [650, 346] on button "Call" at bounding box center [624, 339] width 206 height 42
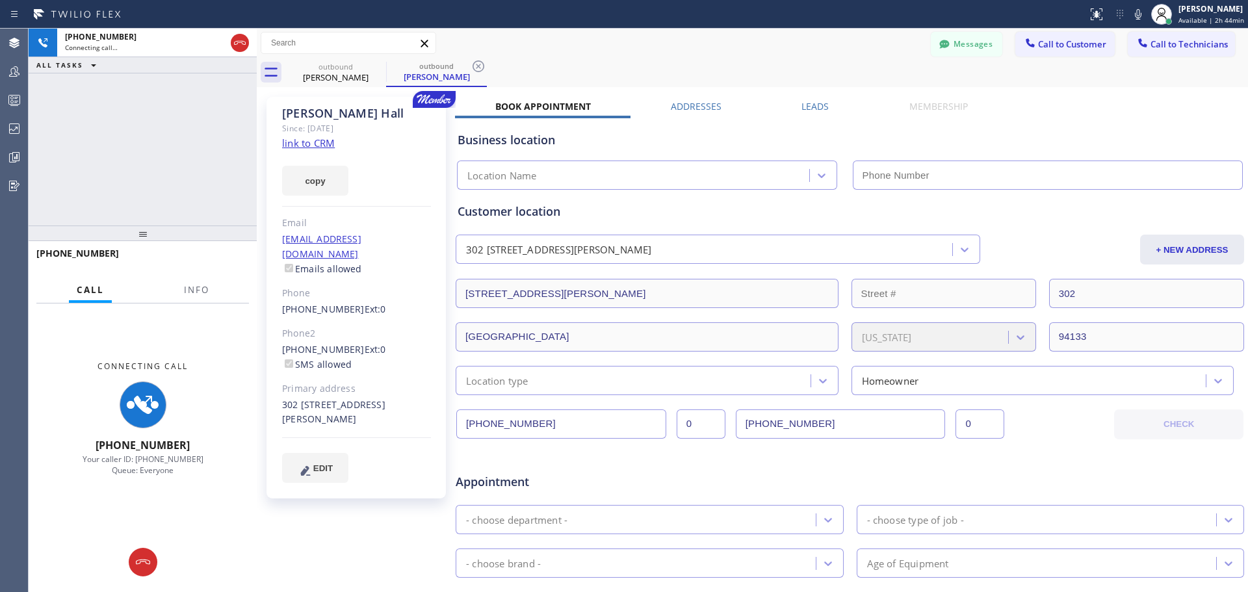
type input "[PHONE_NUMBER]"
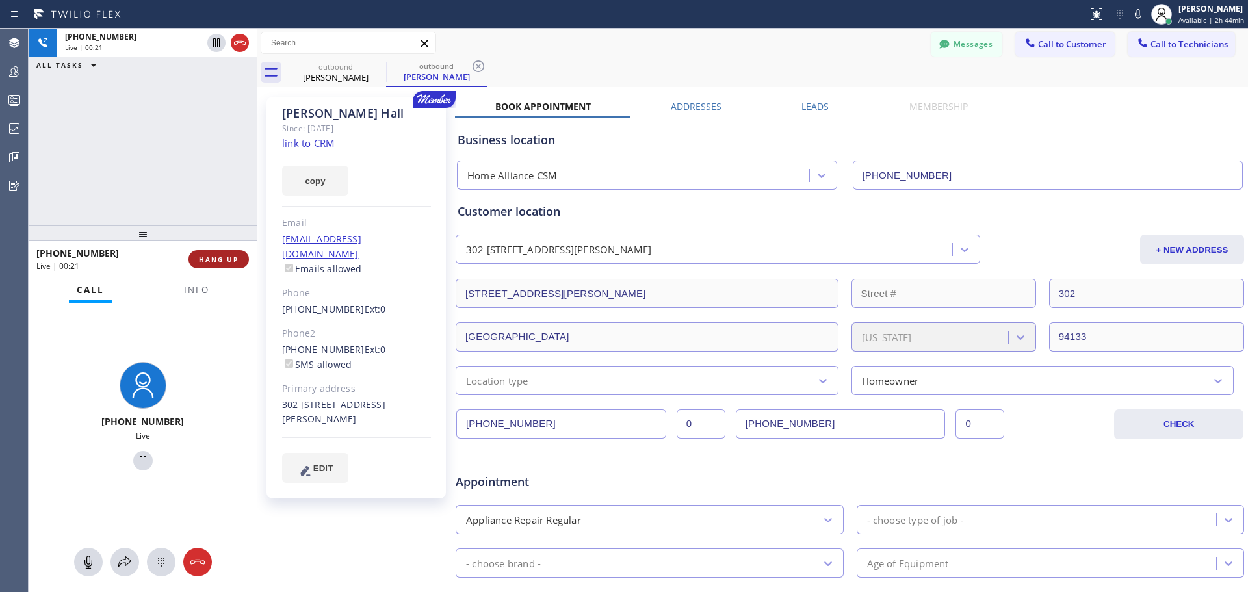
click at [220, 262] on span "HANG UP" at bounding box center [219, 259] width 40 height 9
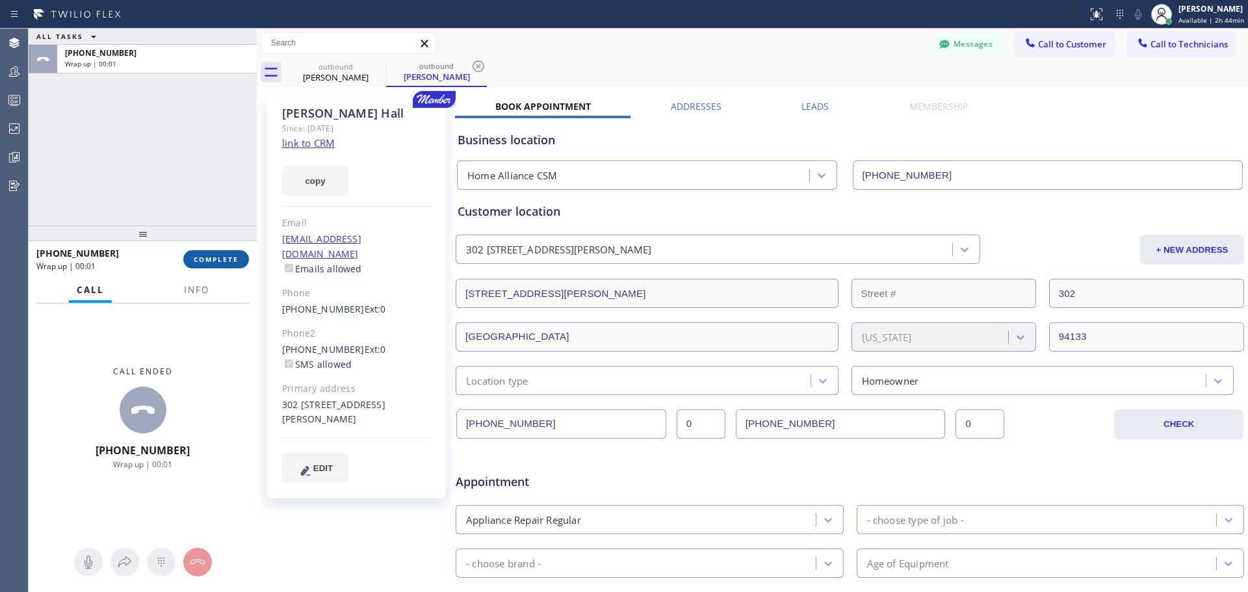
click at [210, 261] on span "COMPLETE" at bounding box center [216, 259] width 45 height 9
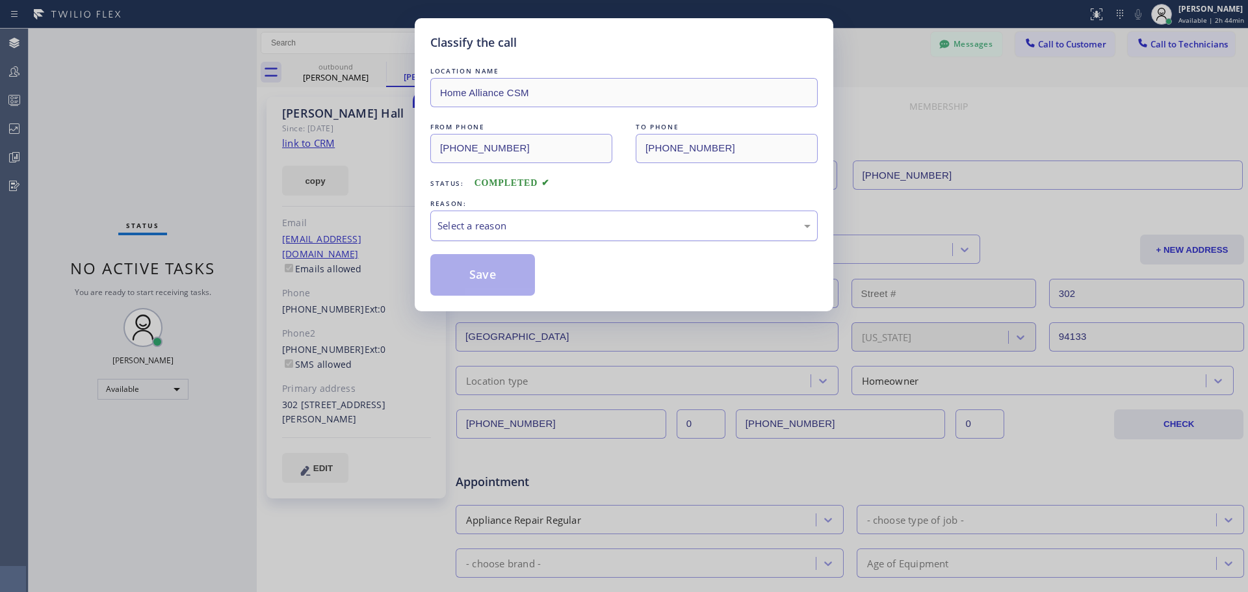
click at [537, 228] on div "Select a reason" at bounding box center [623, 225] width 373 height 15
click at [465, 256] on button "Save" at bounding box center [482, 275] width 105 height 42
click at [467, 279] on button "Save" at bounding box center [482, 275] width 105 height 42
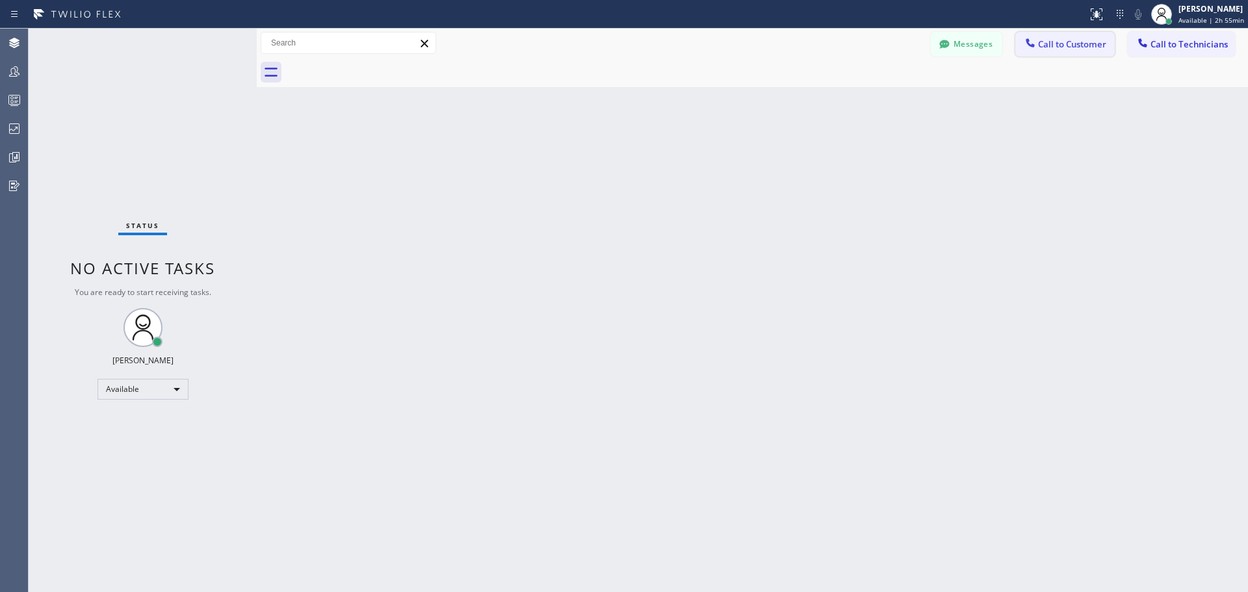
click at [1047, 42] on span "Call to Customer" at bounding box center [1072, 44] width 68 height 12
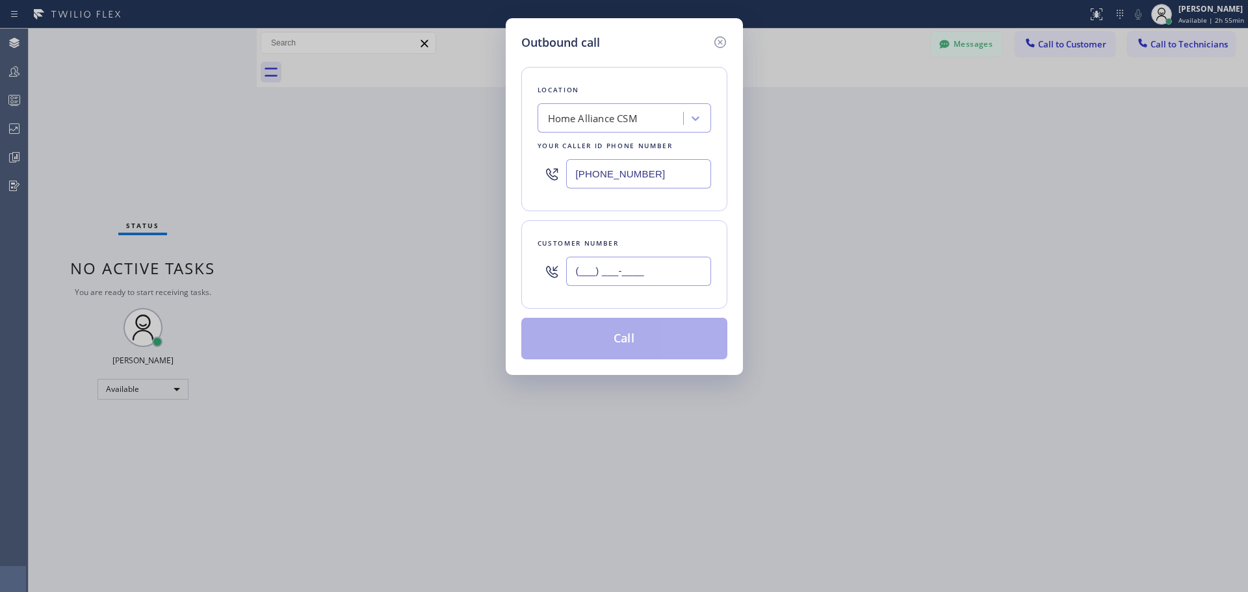
click at [626, 276] on input "(___) ___-____" at bounding box center [638, 271] width 145 height 29
paste input "954) 258-2325"
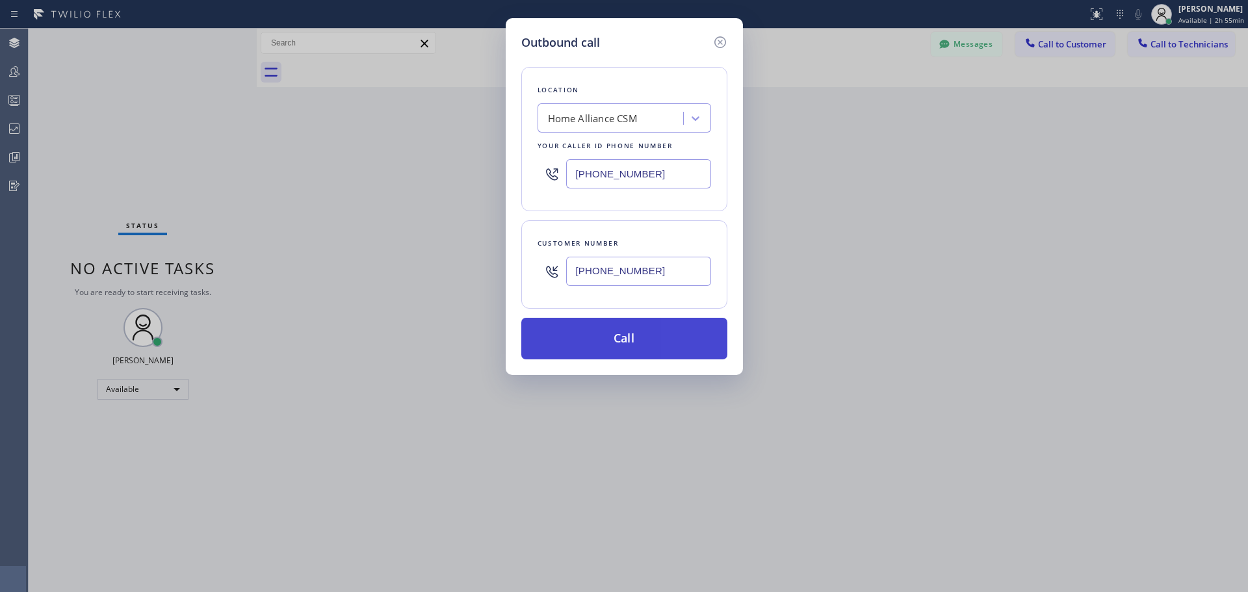
type input "[PHONE_NUMBER]"
click at [626, 334] on button "Call" at bounding box center [624, 339] width 206 height 42
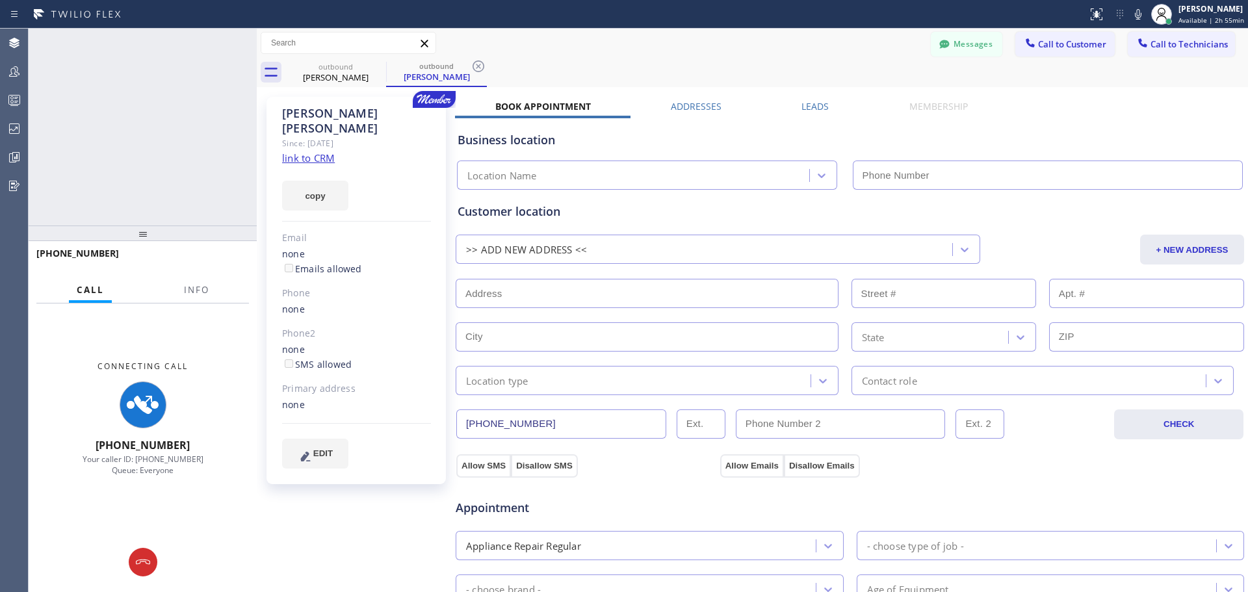
type input "[PHONE_NUMBER]"
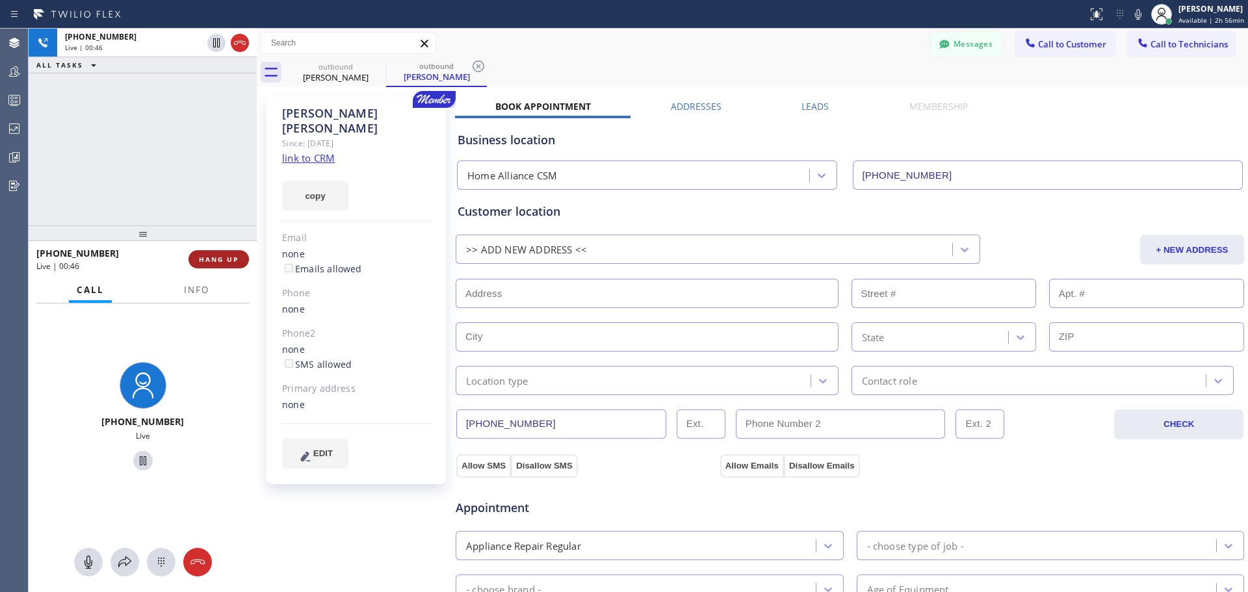
click at [225, 254] on button "HANG UP" at bounding box center [218, 259] width 60 height 18
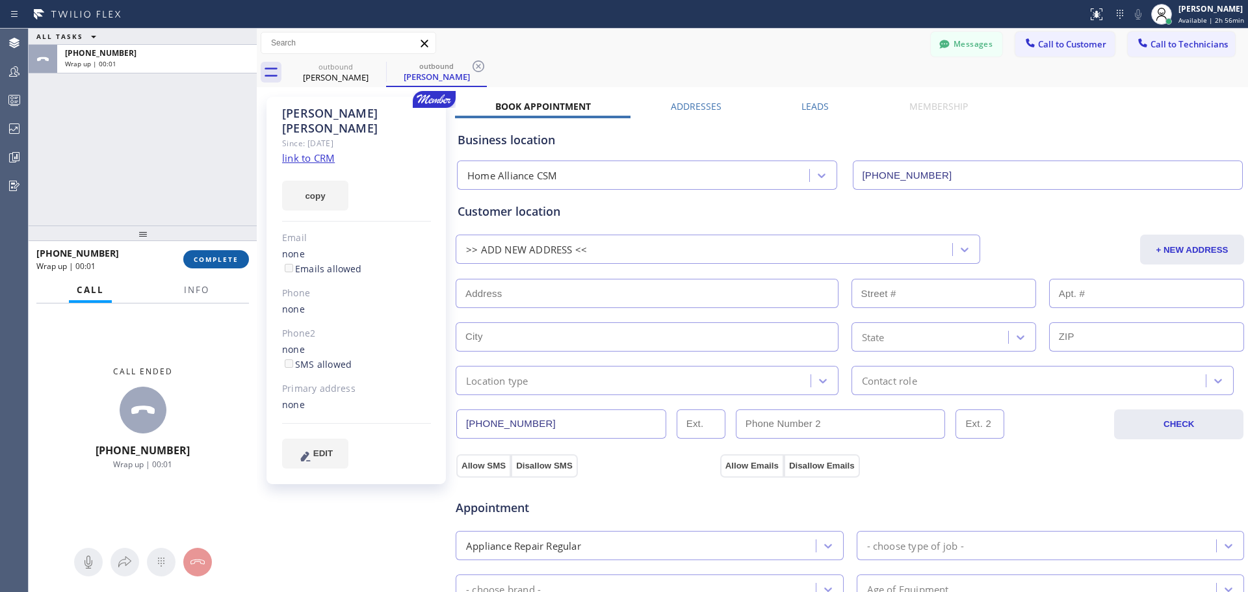
click at [218, 266] on button "COMPLETE" at bounding box center [216, 259] width 66 height 18
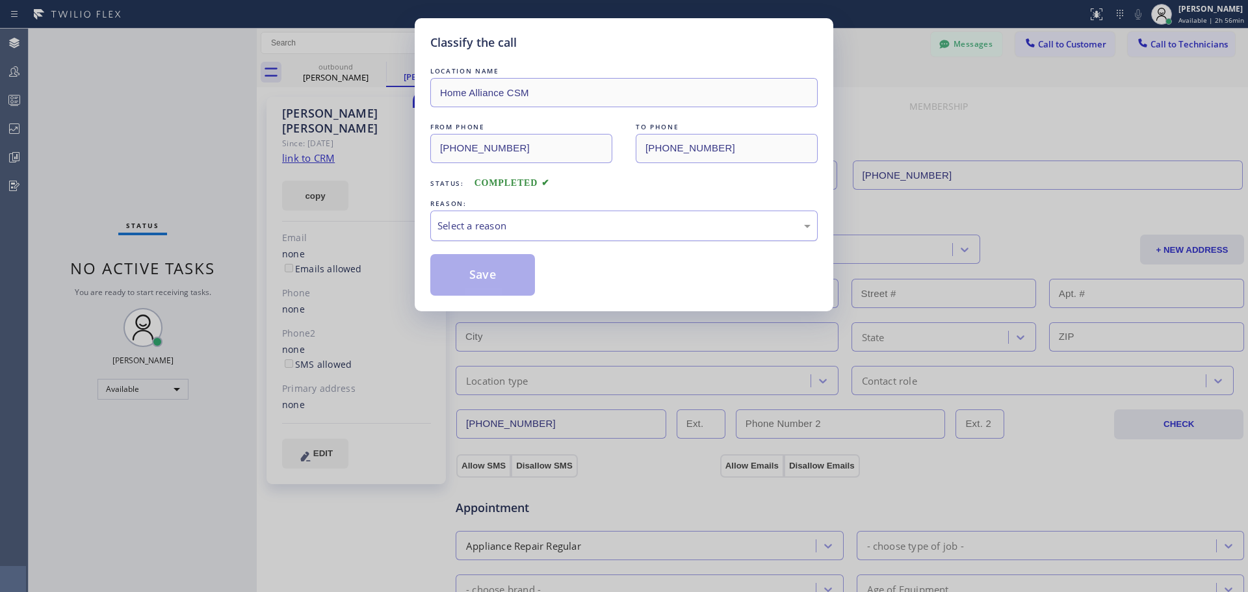
click at [531, 220] on div "Select a reason" at bounding box center [623, 225] width 373 height 15
click at [471, 286] on button "Save" at bounding box center [482, 275] width 105 height 42
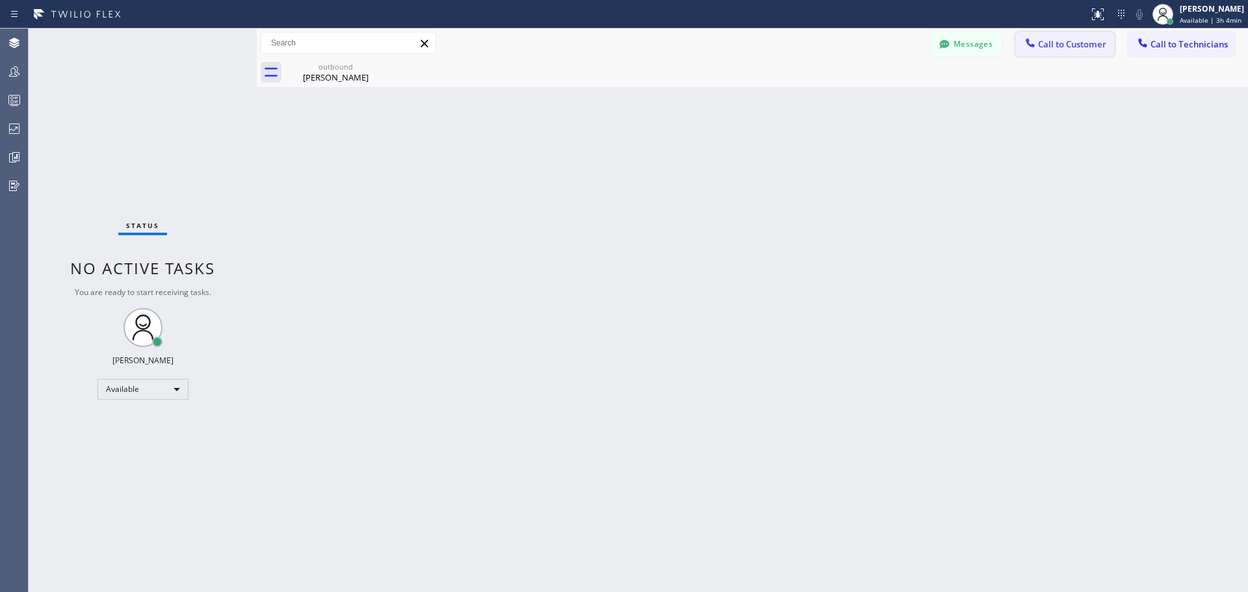
click at [1032, 40] on icon at bounding box center [1029, 42] width 13 height 13
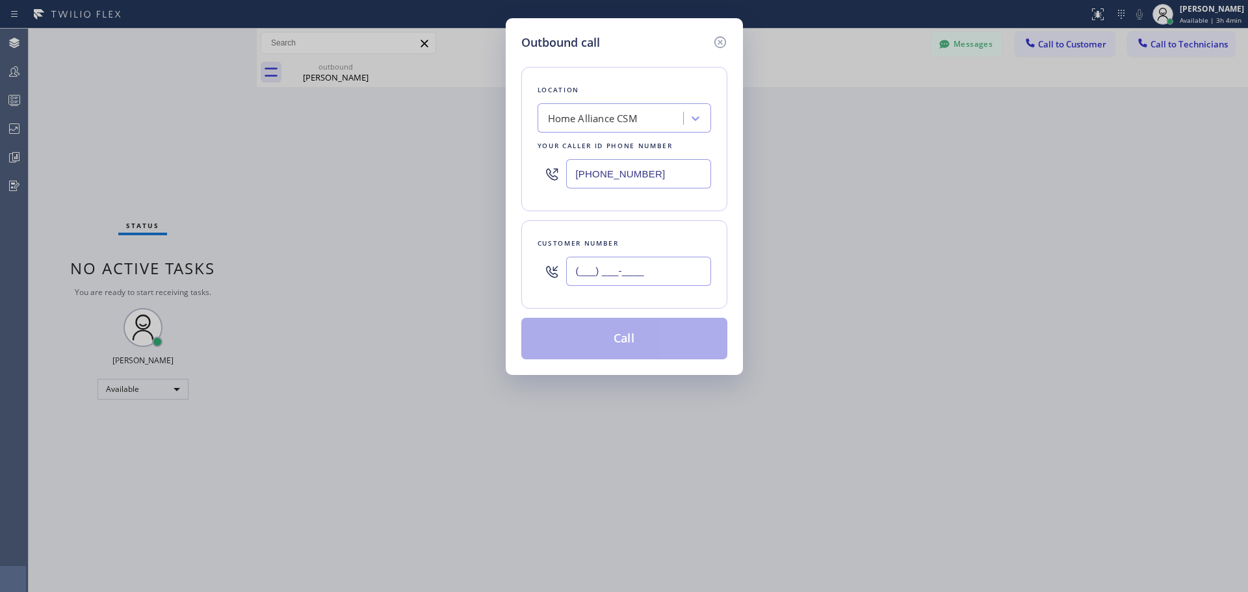
click at [585, 257] on input "(___) ___-____" at bounding box center [638, 271] width 145 height 29
paste input "617) 780-9247"
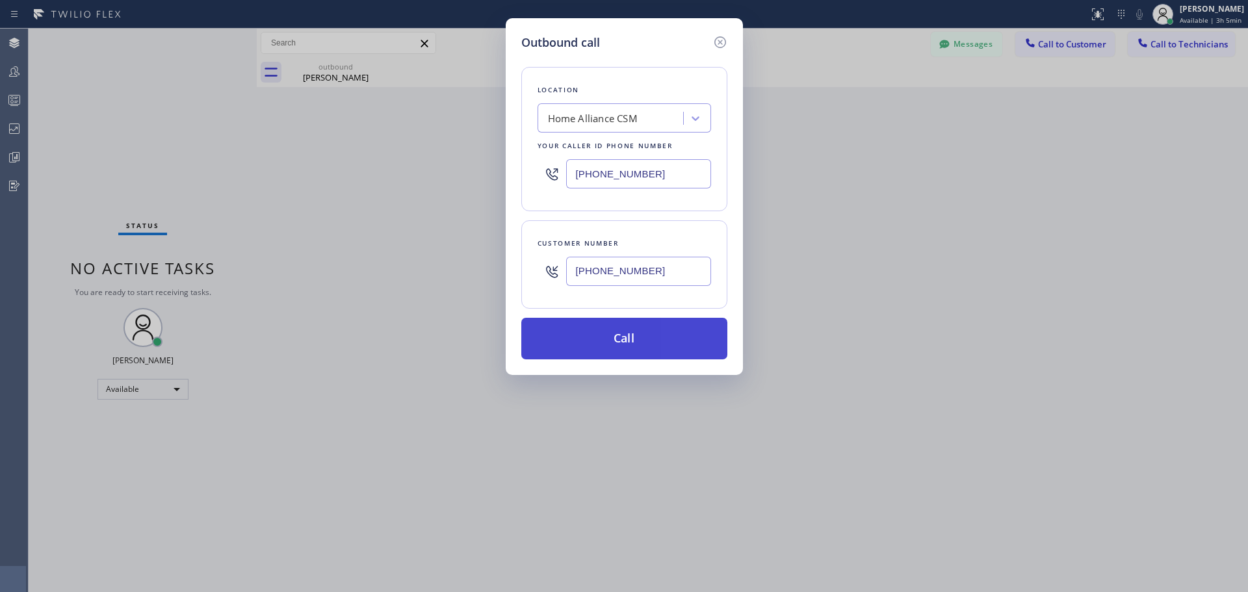
type input "[PHONE_NUMBER]"
click at [658, 338] on button "Call" at bounding box center [624, 339] width 206 height 42
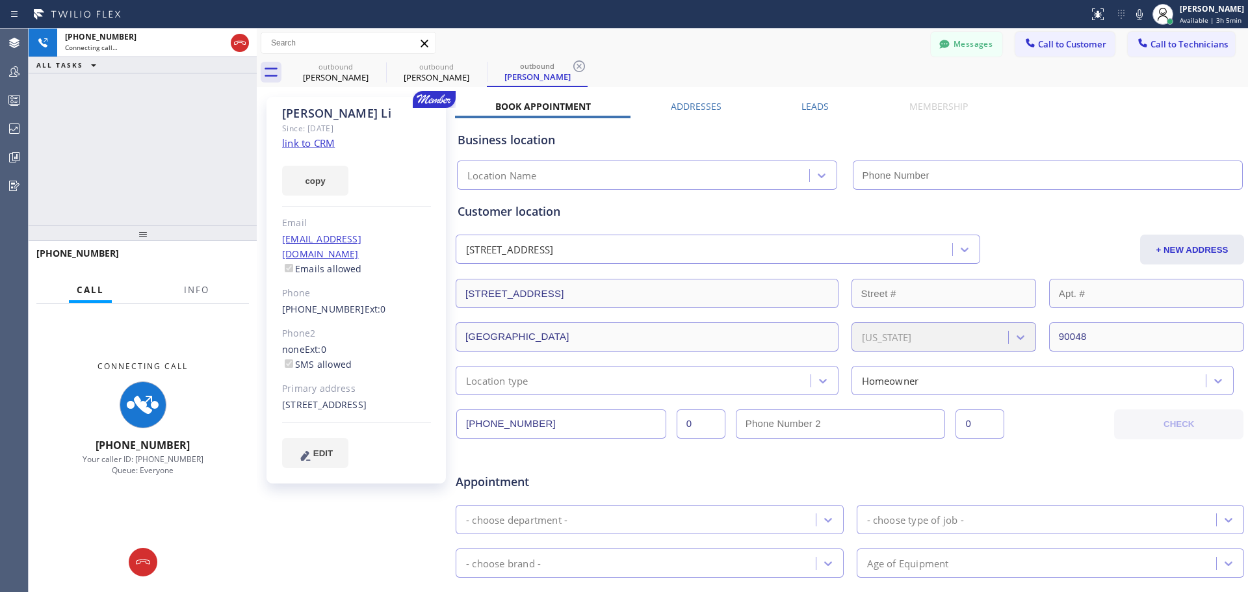
type input "[PHONE_NUMBER]"
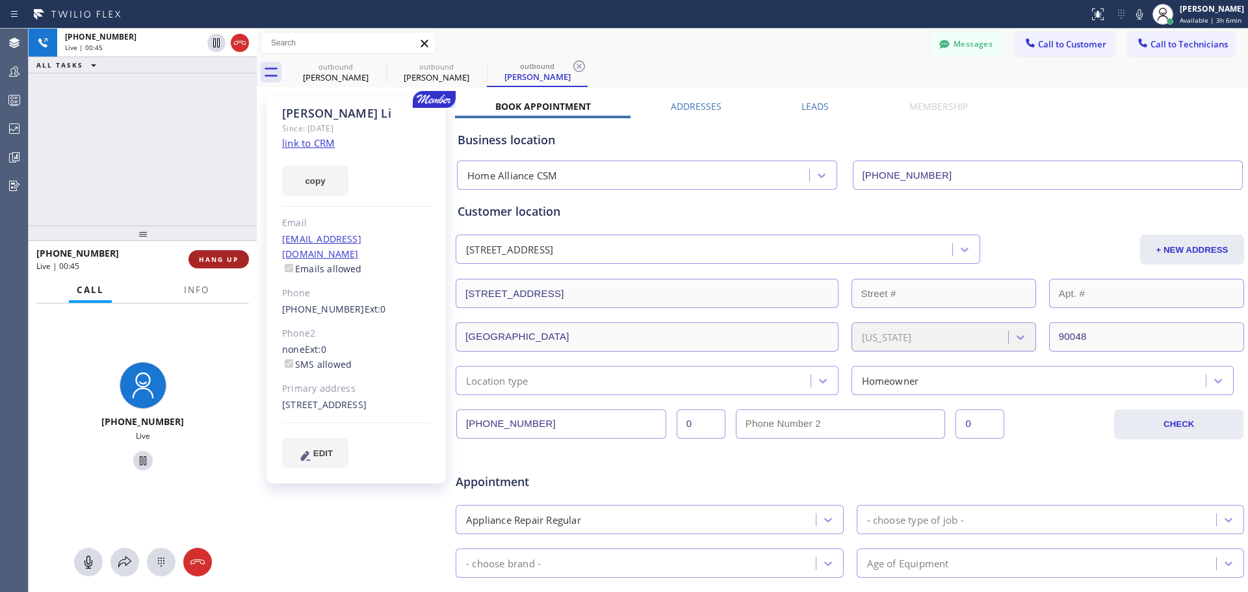
click at [227, 261] on span "HANG UP" at bounding box center [219, 259] width 40 height 9
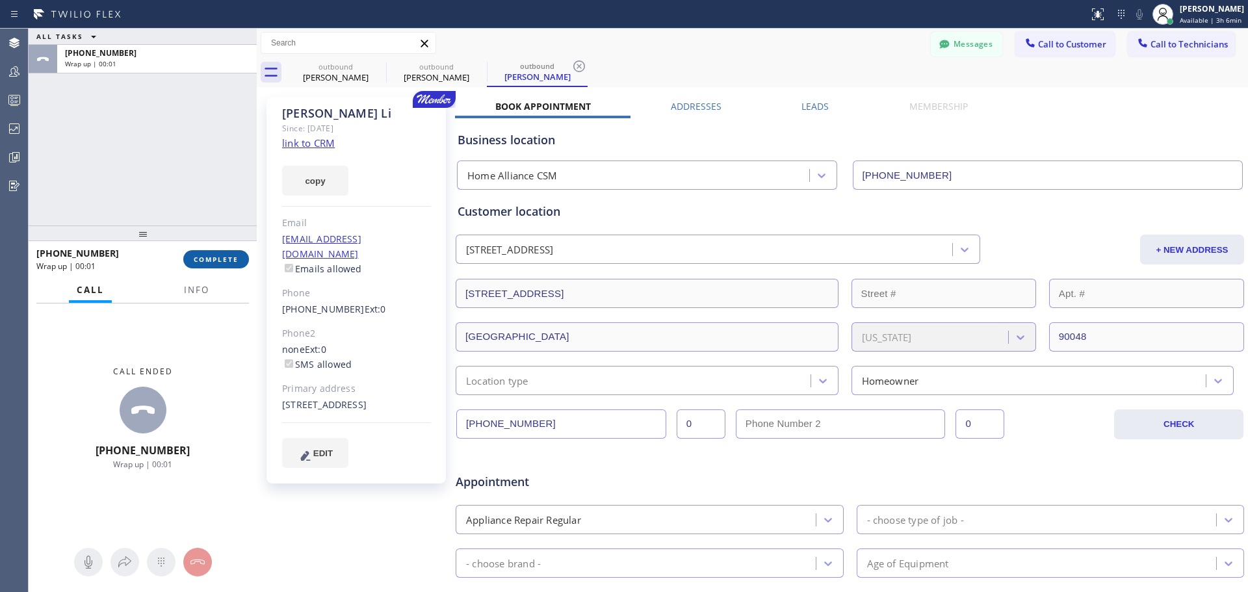
click at [220, 258] on span "COMPLETE" at bounding box center [216, 259] width 45 height 9
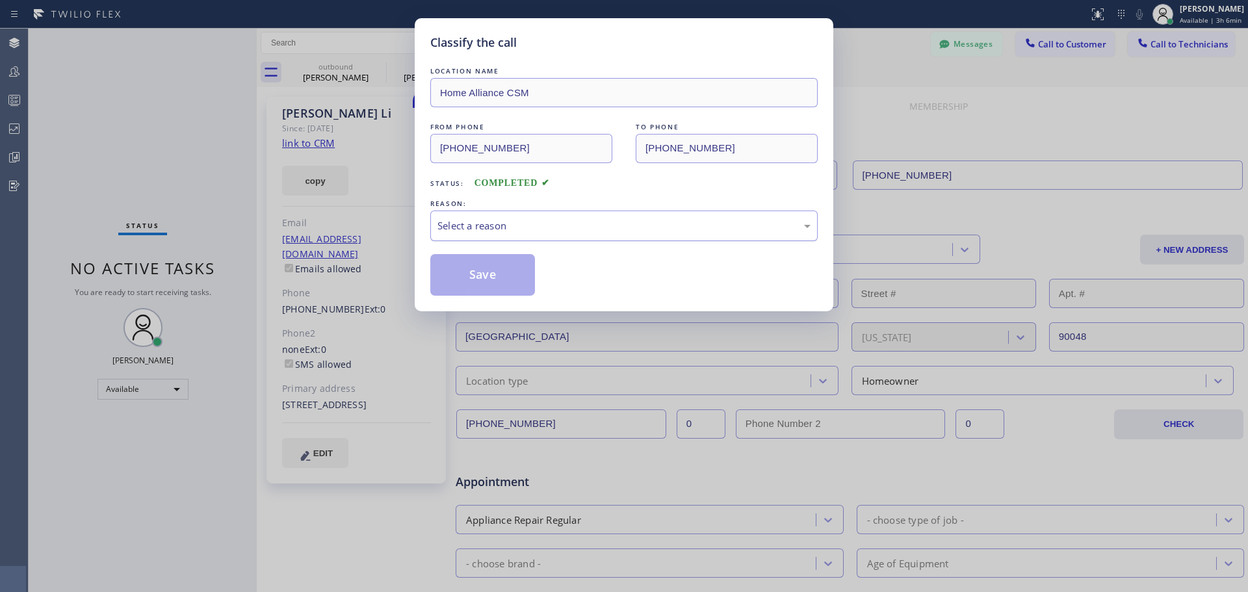
click at [598, 216] on div "Select a reason" at bounding box center [623, 226] width 387 height 31
click at [508, 283] on button "Save" at bounding box center [482, 275] width 105 height 42
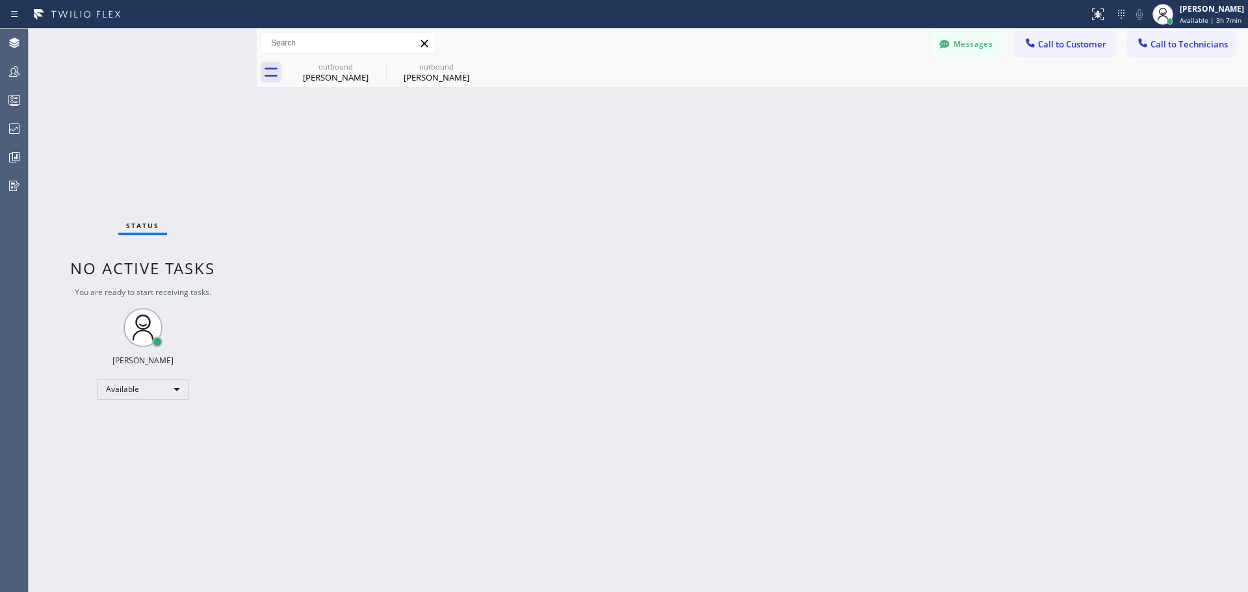
drag, startPoint x: 371, startPoint y: 68, endPoint x: 379, endPoint y: 92, distance: 25.5
click at [0, 0] on icon at bounding box center [0, 0] width 0 height 0
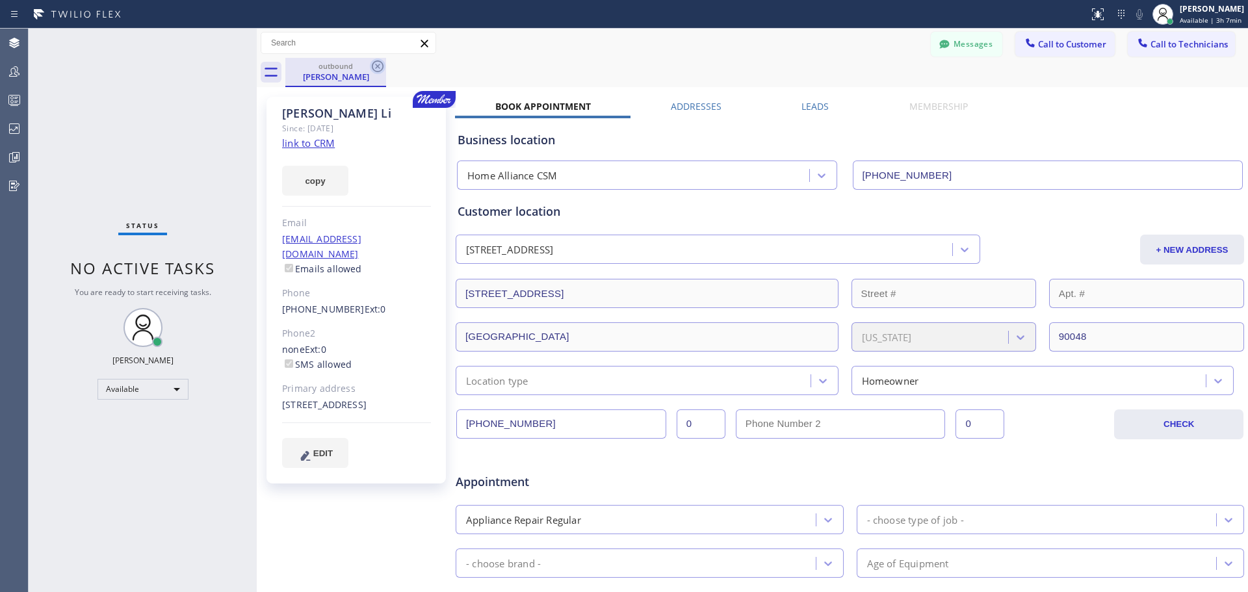
click at [378, 68] on icon at bounding box center [378, 66] width 16 height 16
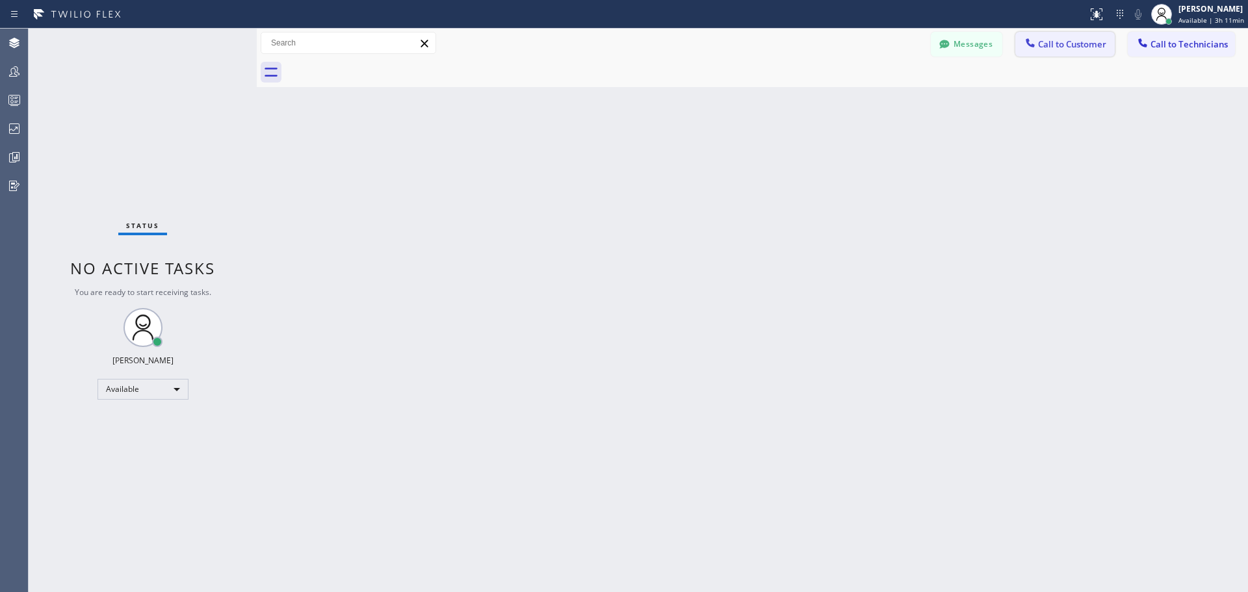
click at [1052, 49] on span "Call to Customer" at bounding box center [1072, 44] width 68 height 12
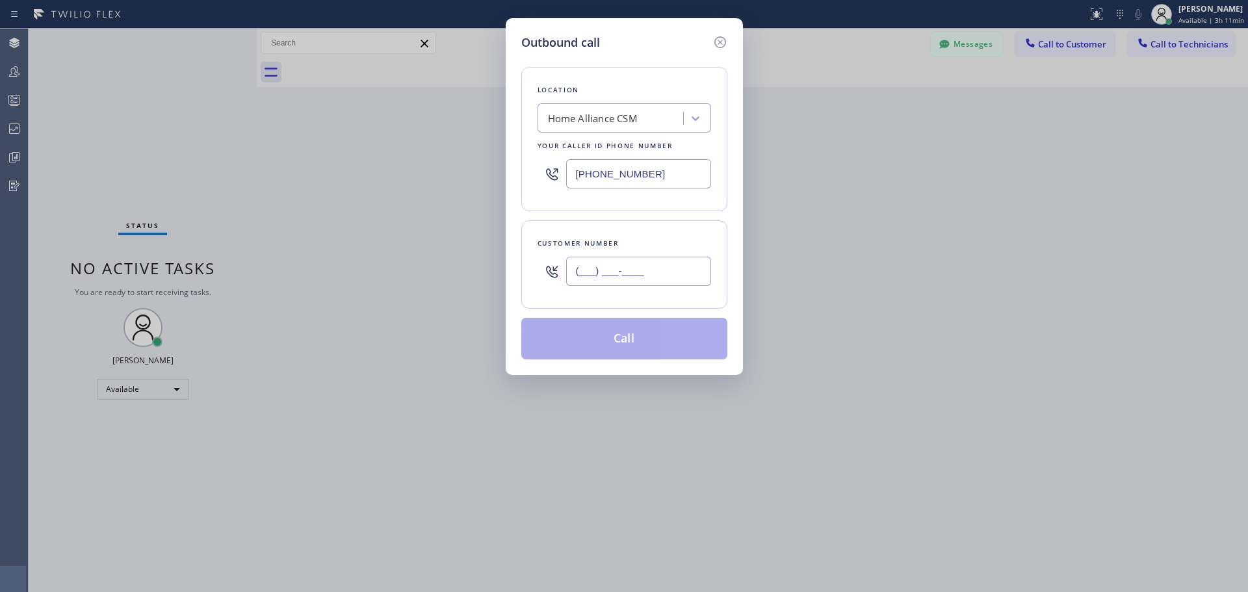
click at [602, 271] on input "(___) ___-____" at bounding box center [638, 271] width 145 height 29
paste input "408) 340-0817"
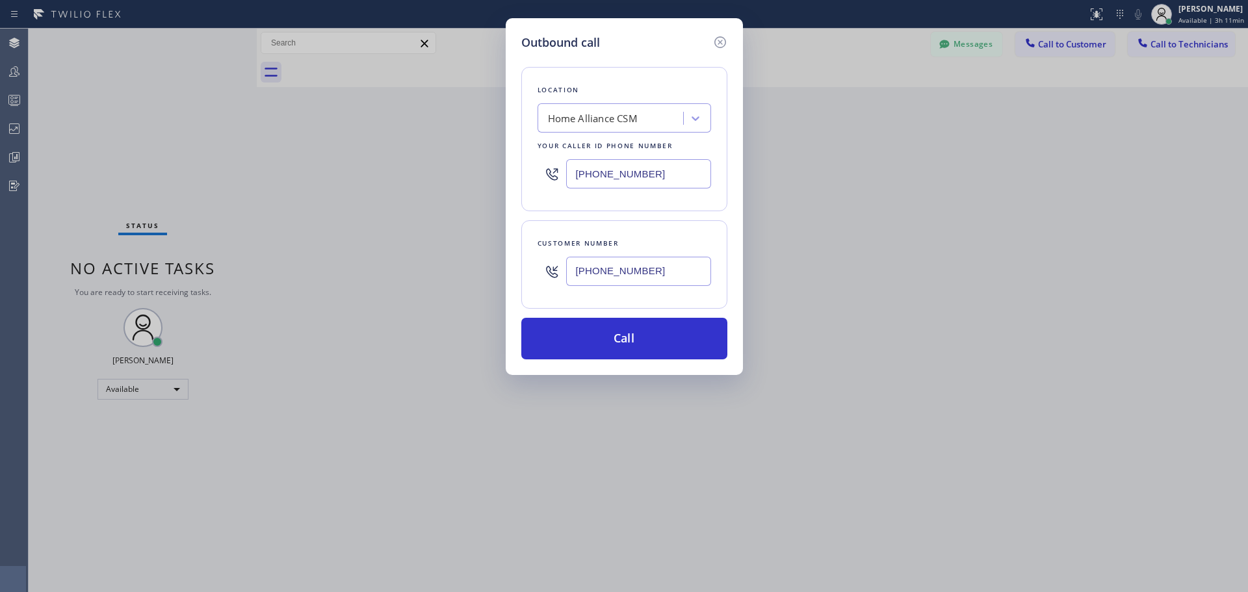
type input "[PHONE_NUMBER]"
click at [567, 344] on button "Call" at bounding box center [624, 339] width 206 height 42
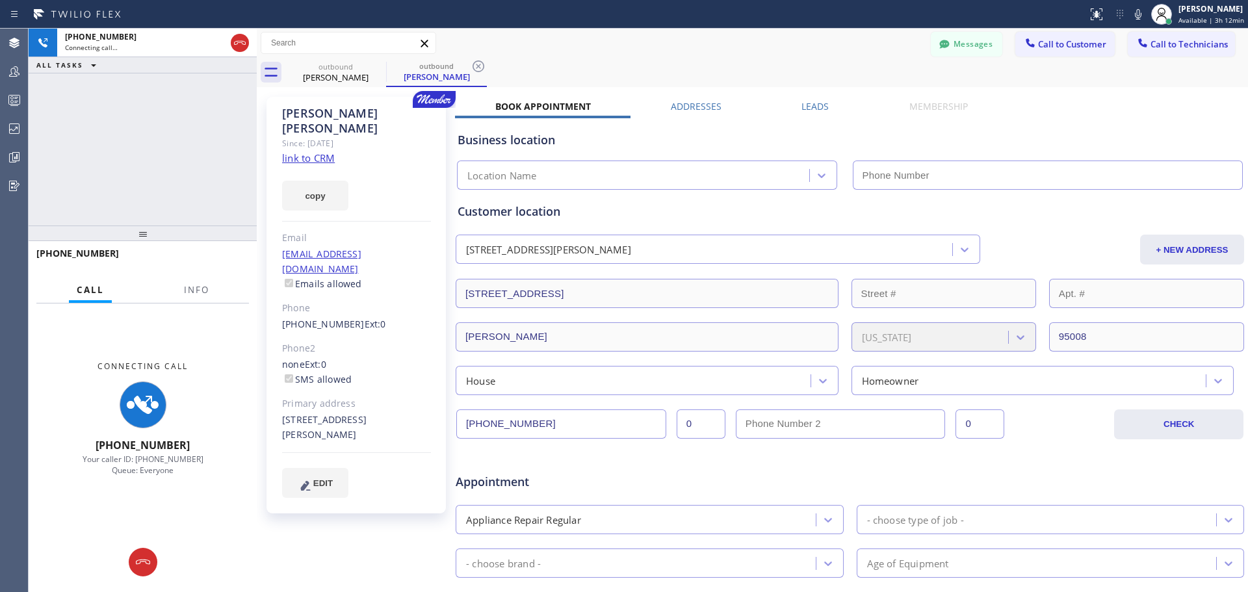
type input "[PHONE_NUMBER]"
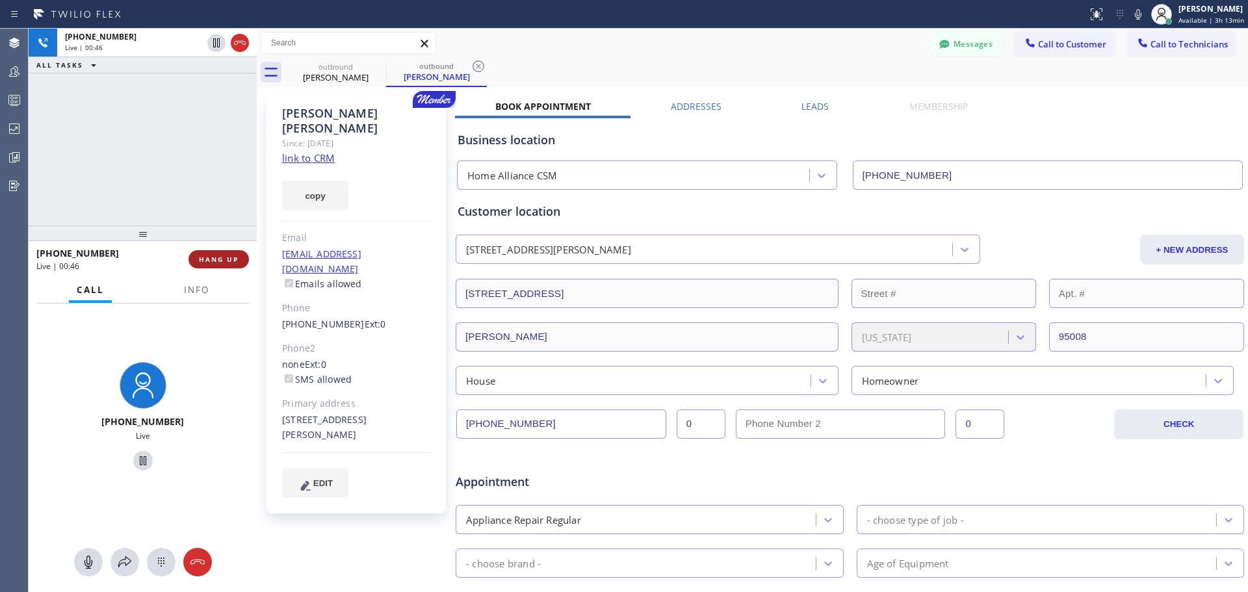
click at [223, 261] on span "HANG UP" at bounding box center [219, 259] width 40 height 9
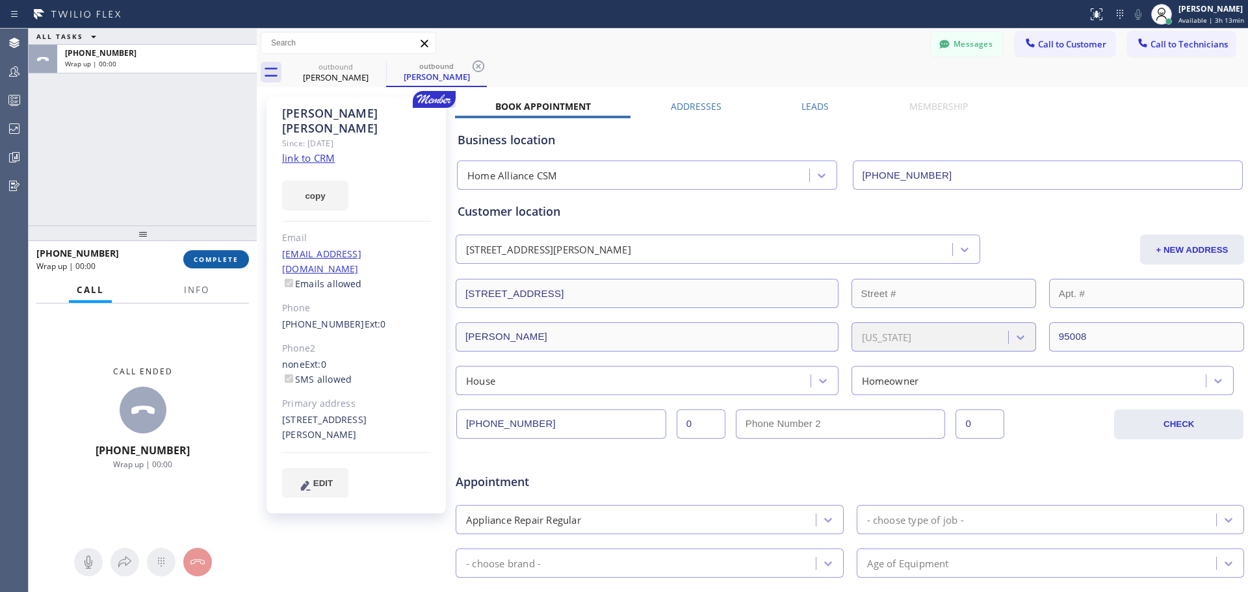
click at [233, 266] on button "COMPLETE" at bounding box center [216, 259] width 66 height 18
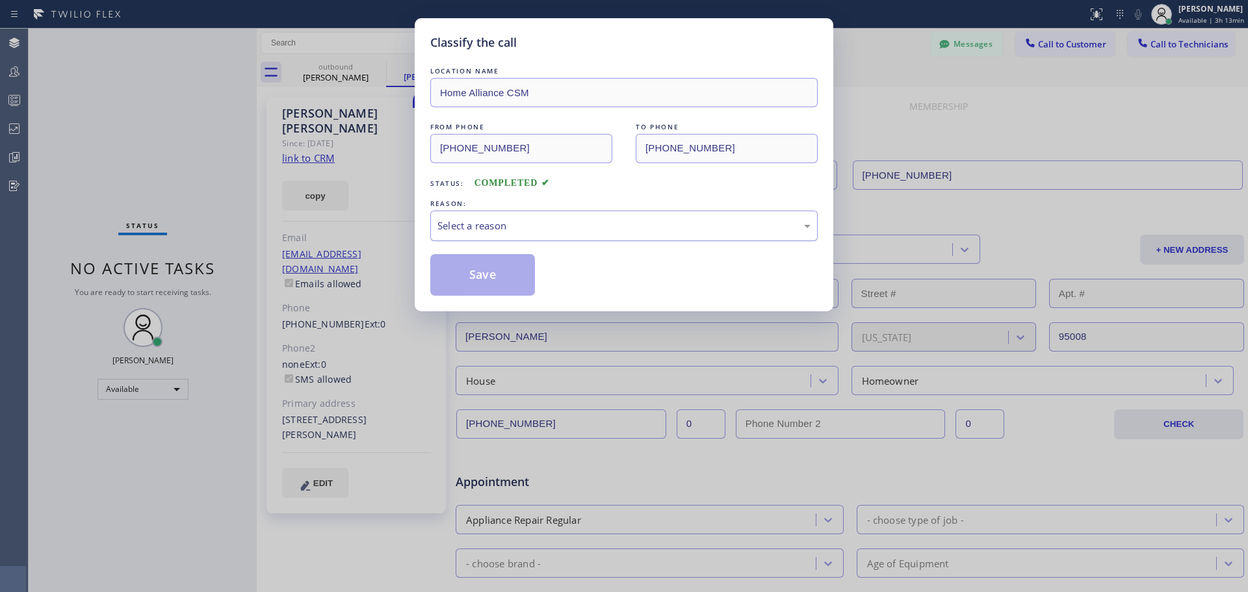
click at [680, 231] on div "Select a reason" at bounding box center [623, 225] width 373 height 15
click at [465, 277] on button "Save" at bounding box center [482, 275] width 105 height 42
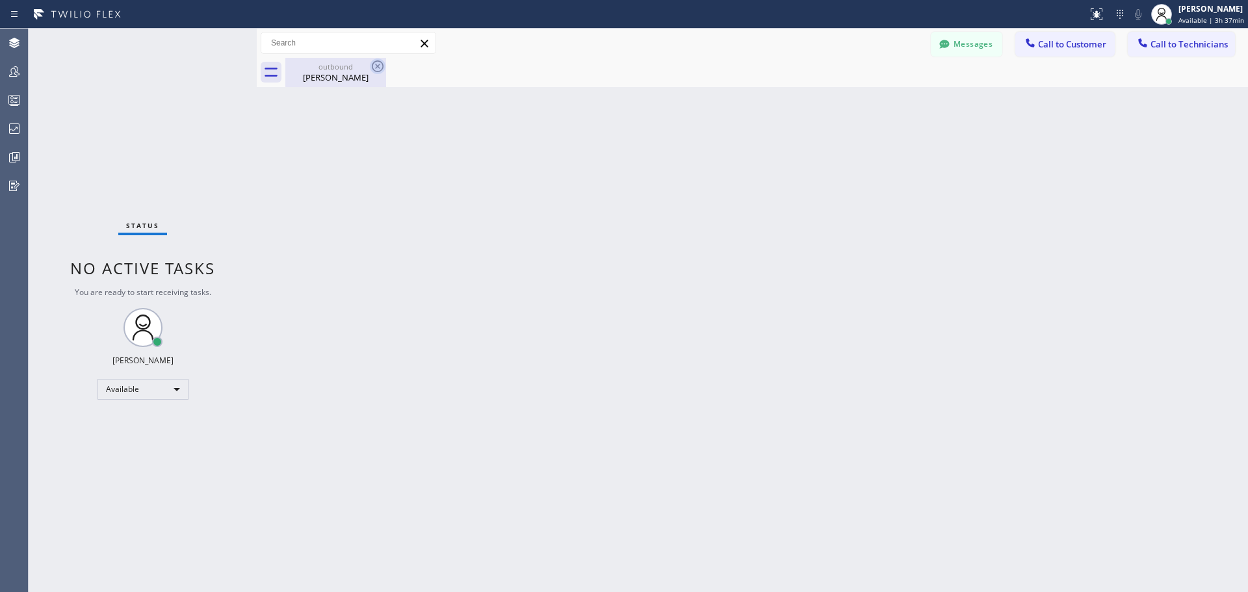
click at [375, 63] on icon at bounding box center [378, 66] width 16 height 16
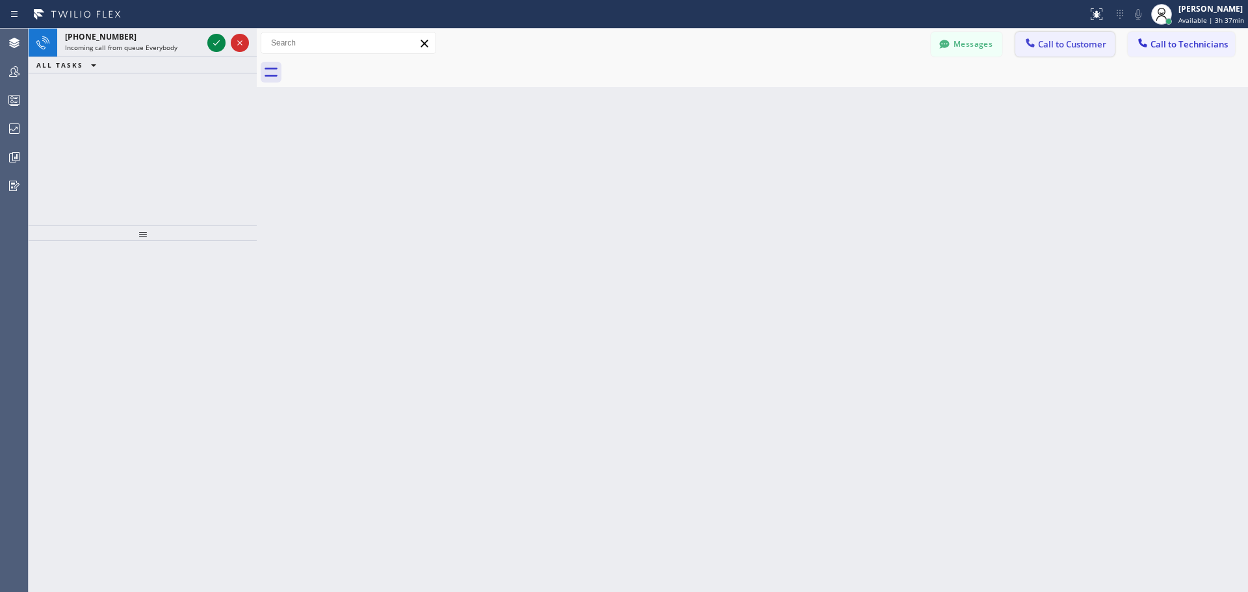
click at [1077, 51] on button "Call to Customer" at bounding box center [1064, 44] width 99 height 25
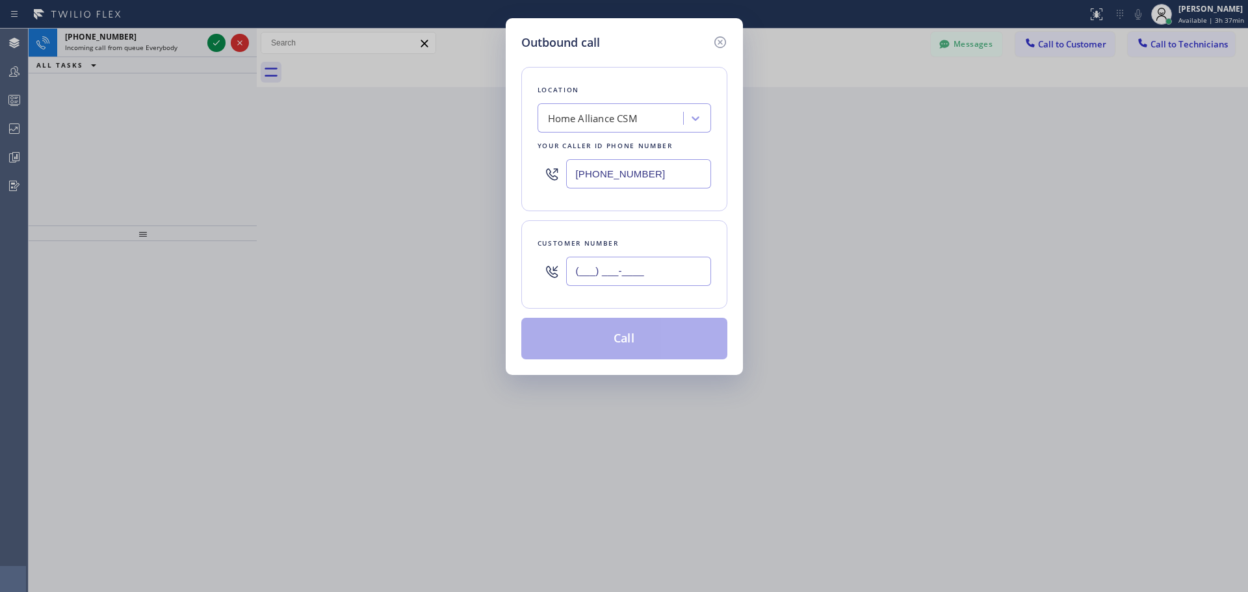
click at [626, 275] on input "(___) ___-____" at bounding box center [638, 271] width 145 height 29
paste input "310) 409-9184"
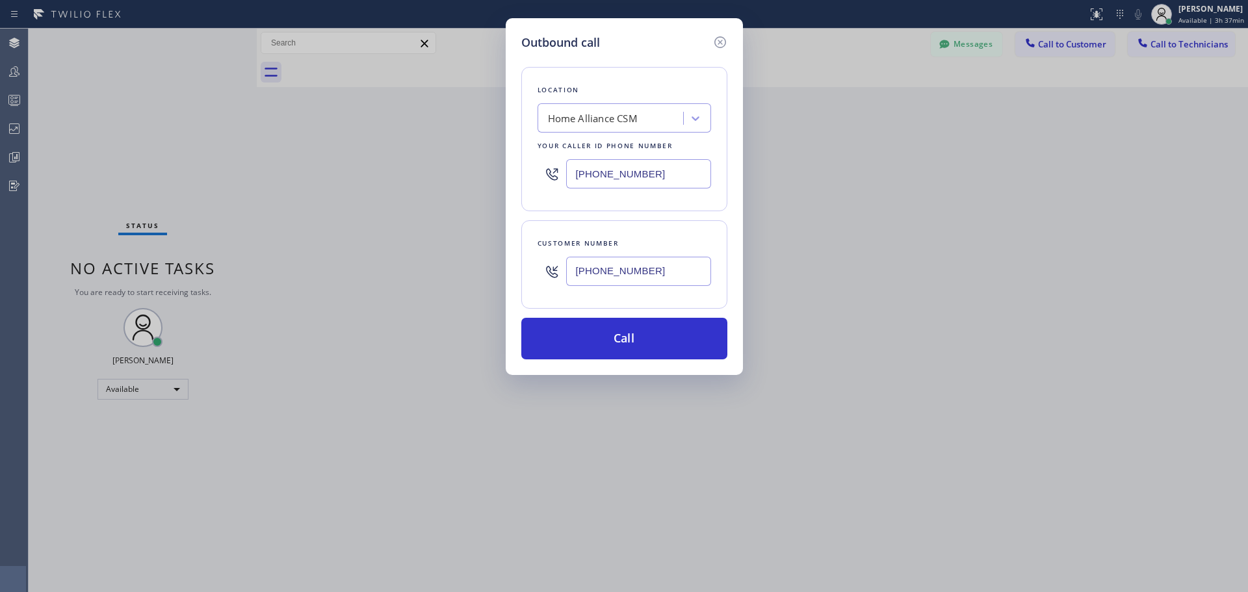
type input "[PHONE_NUMBER]"
click at [935, 283] on div "Outbound call Location Home Alliance CSM Your caller id phone number [PHONE_NUM…" at bounding box center [624, 296] width 1248 height 592
click at [611, 336] on button "Call" at bounding box center [624, 339] width 206 height 42
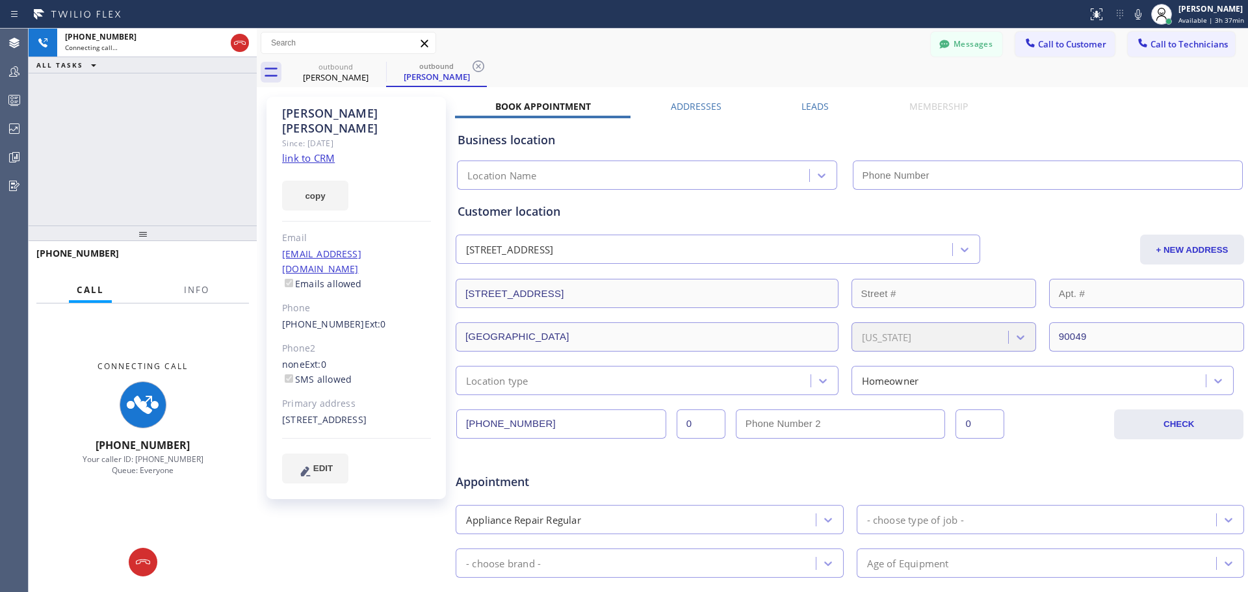
type input "[PHONE_NUMBER]"
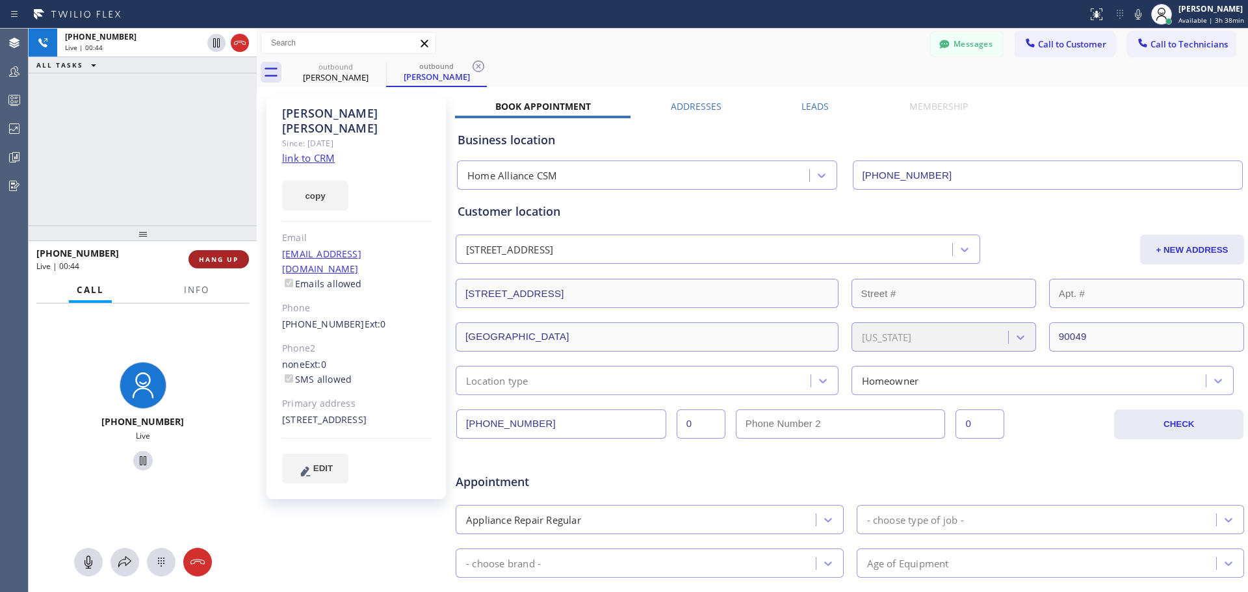
click at [221, 262] on span "HANG UP" at bounding box center [219, 259] width 40 height 9
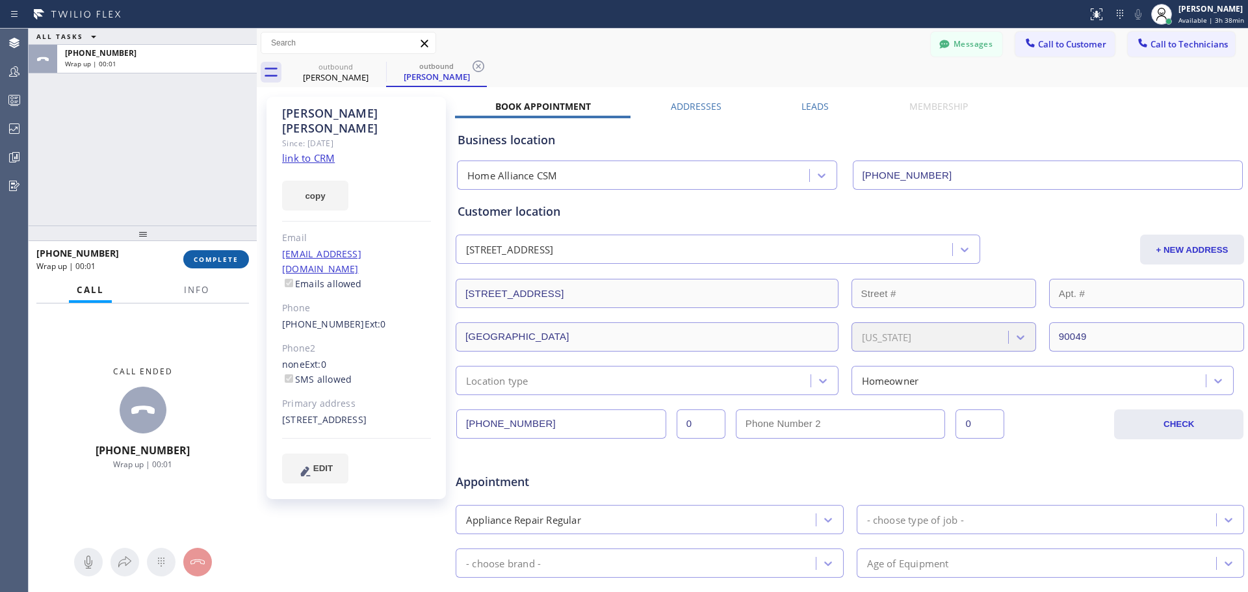
click at [225, 266] on button "COMPLETE" at bounding box center [216, 259] width 66 height 18
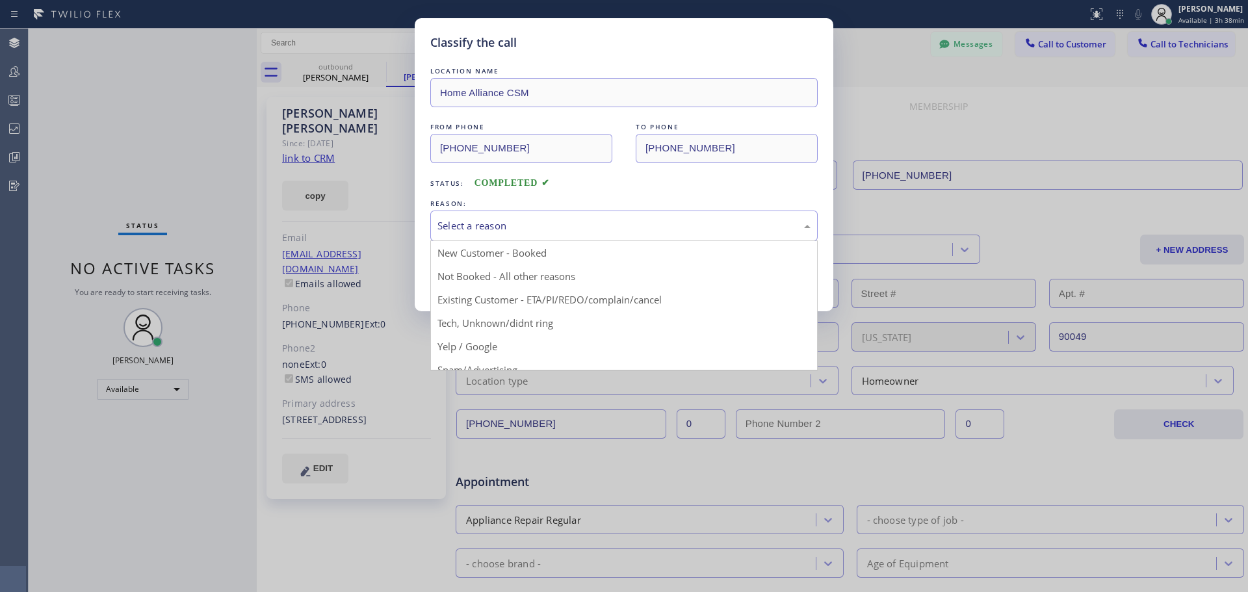
click at [567, 229] on div "Select a reason" at bounding box center [623, 225] width 373 height 15
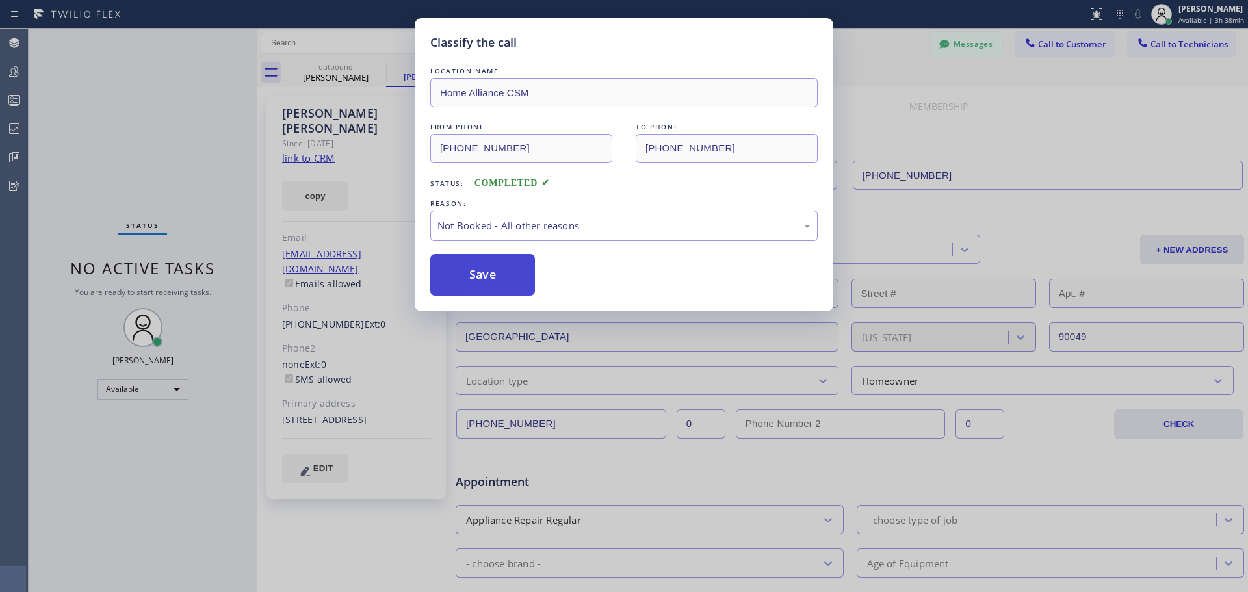
click at [497, 280] on button "Save" at bounding box center [482, 275] width 105 height 42
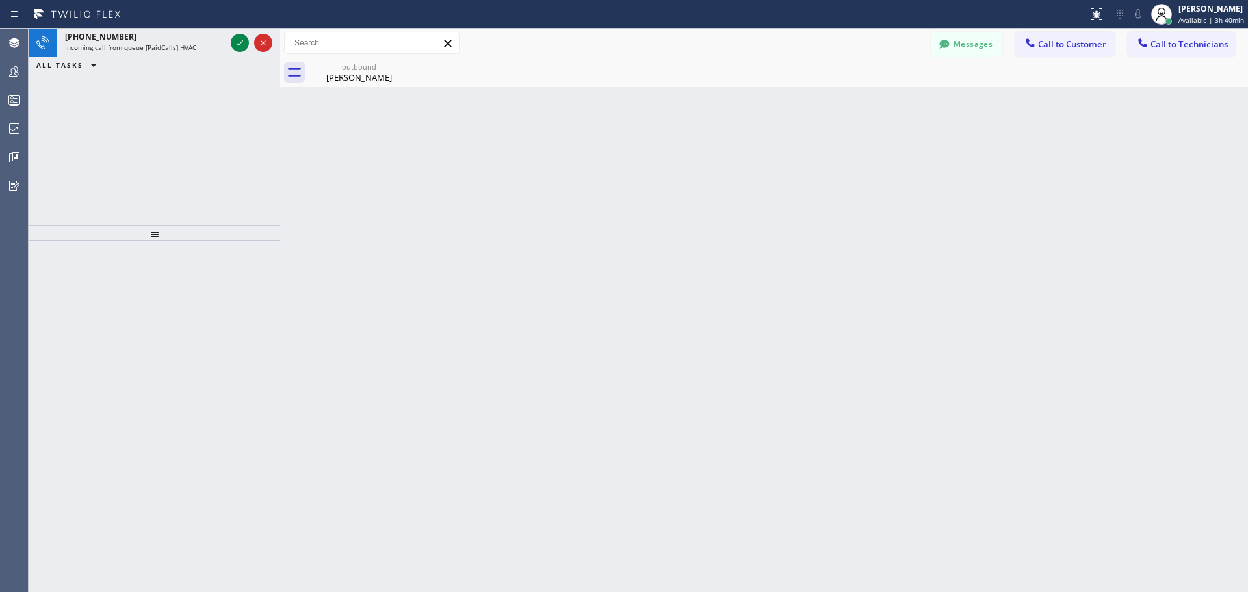
drag, startPoint x: 257, startPoint y: 42, endPoint x: 280, endPoint y: 47, distance: 23.8
click at [280, 47] on div at bounding box center [280, 310] width 0 height 563
